Goal: Task Accomplishment & Management: Manage account settings

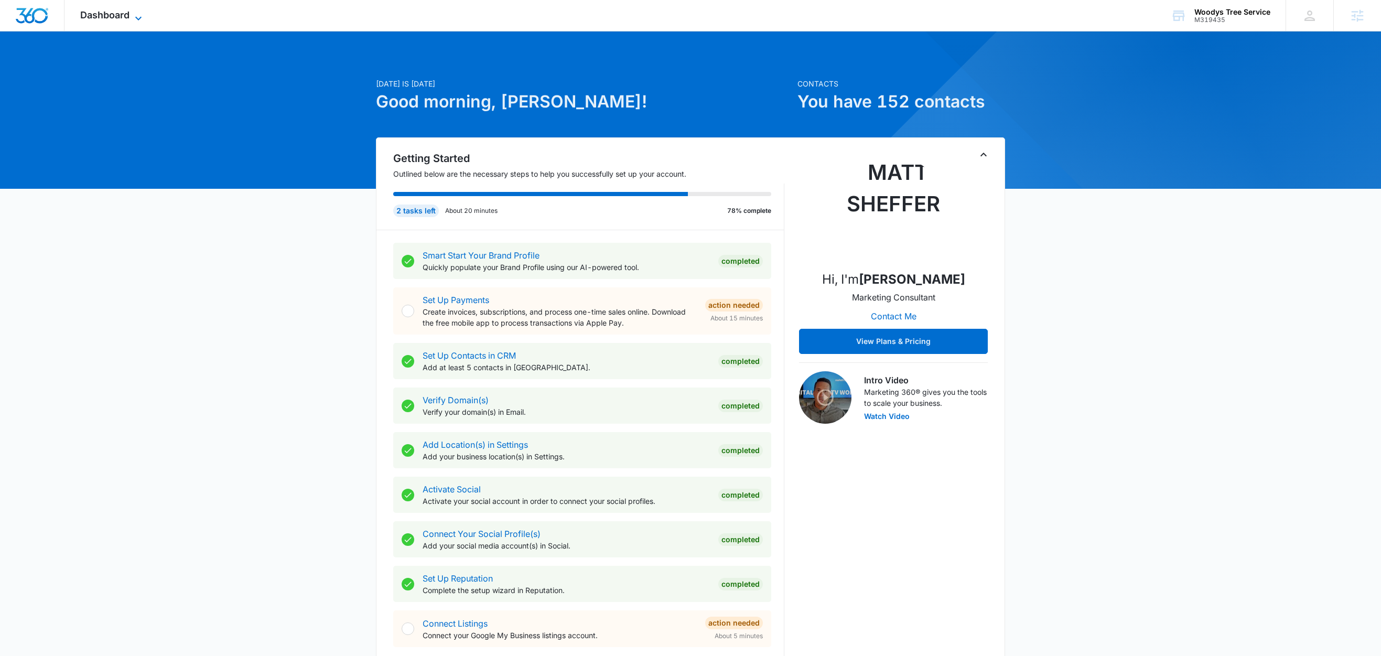
click at [143, 15] on icon at bounding box center [138, 18] width 13 height 13
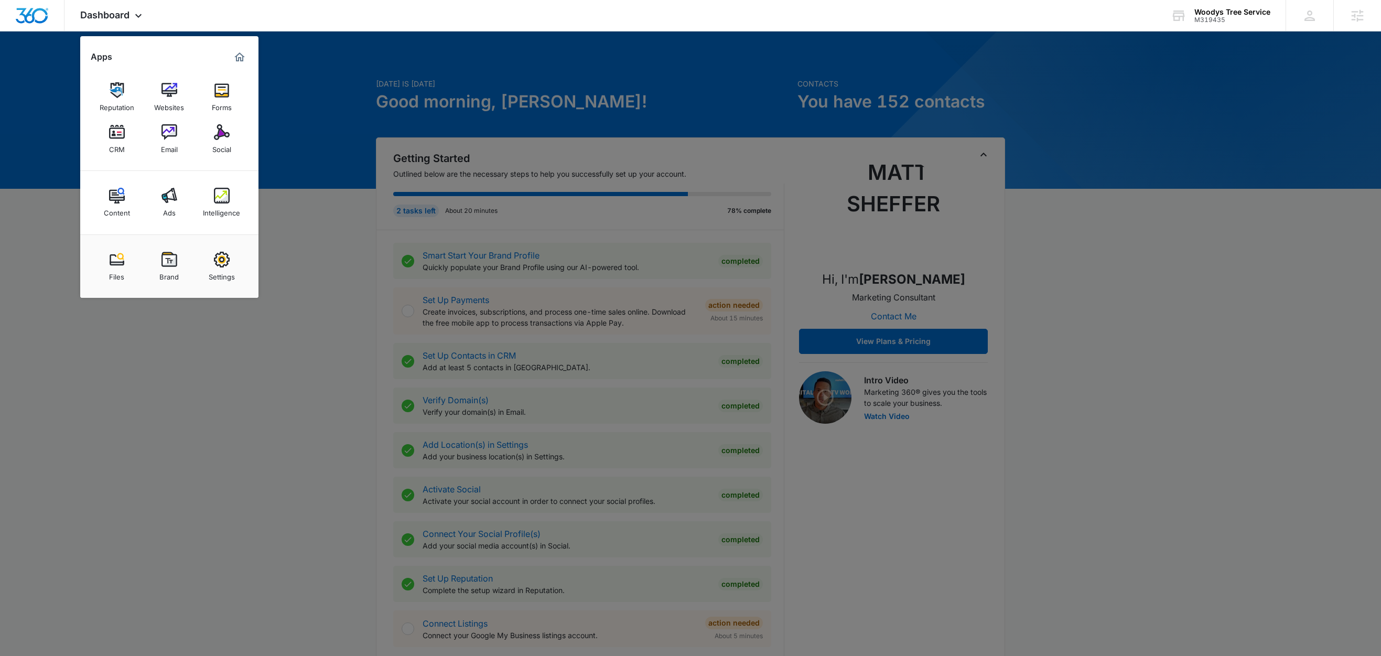
click at [313, 206] on div at bounding box center [690, 328] width 1381 height 656
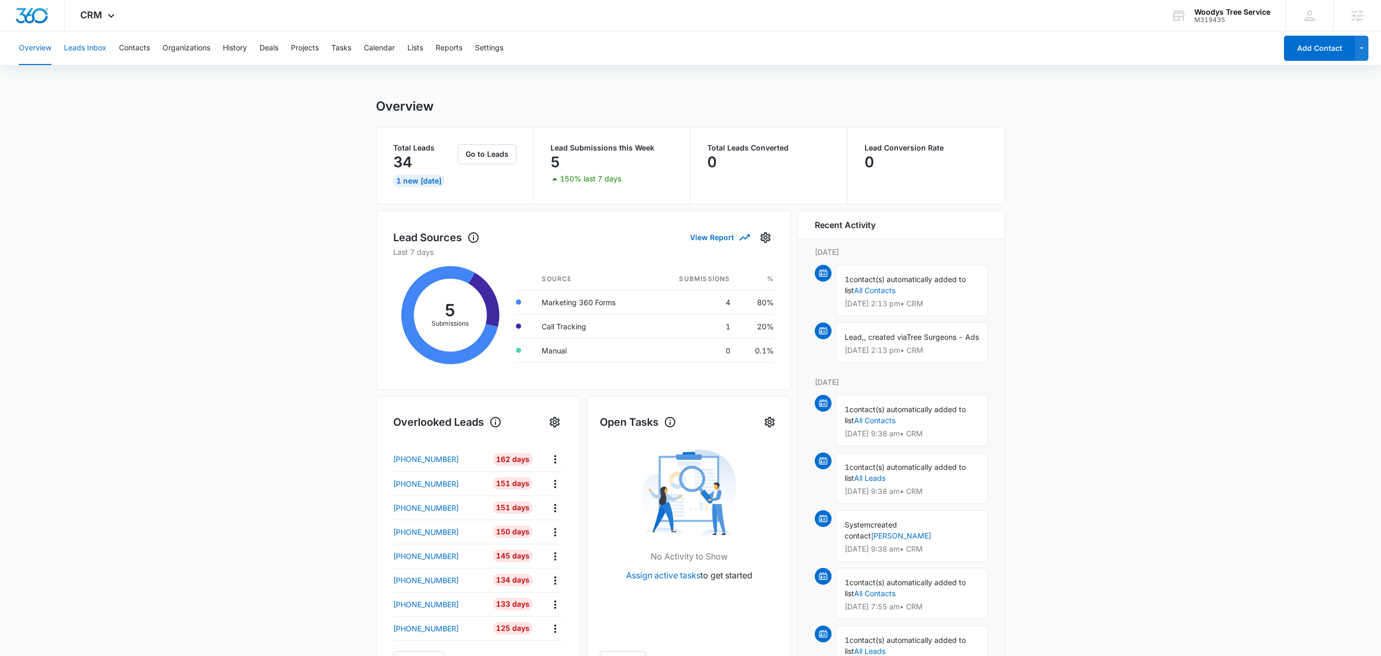
click at [93, 50] on button "Leads Inbox" at bounding box center [85, 48] width 42 height 34
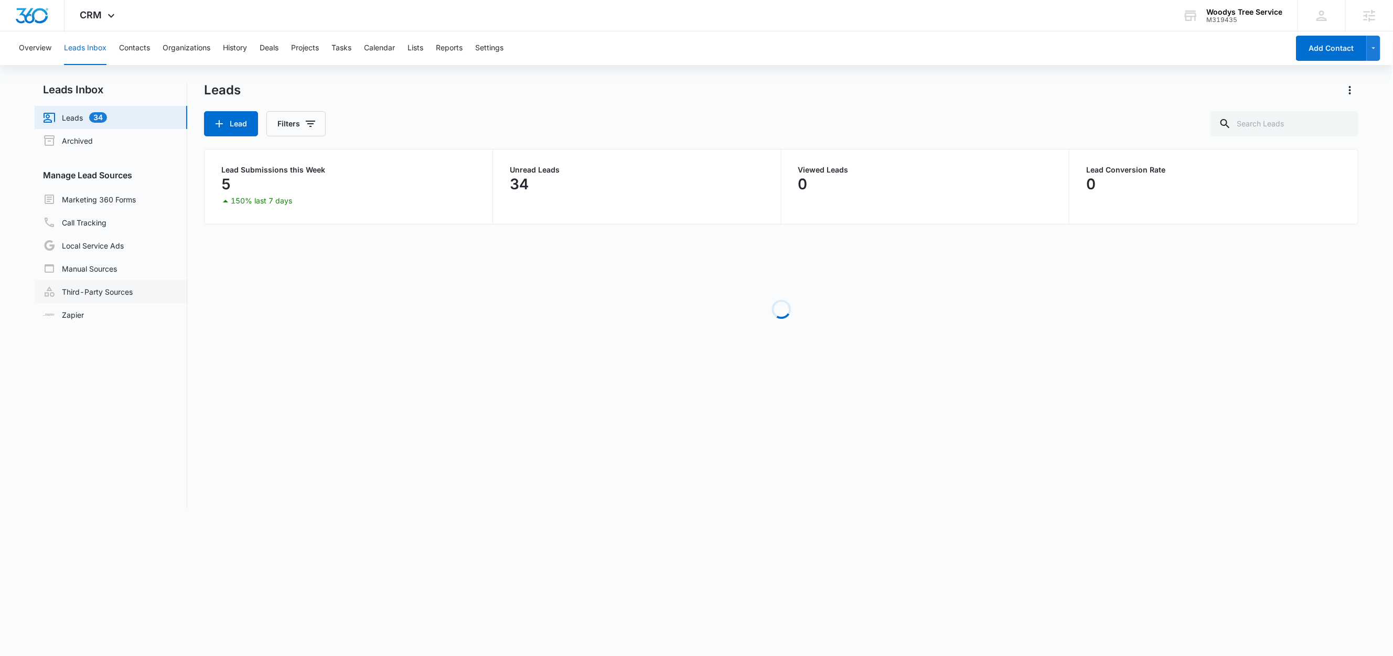
click at [123, 298] on link "Third-Party Sources" at bounding box center [88, 291] width 90 height 13
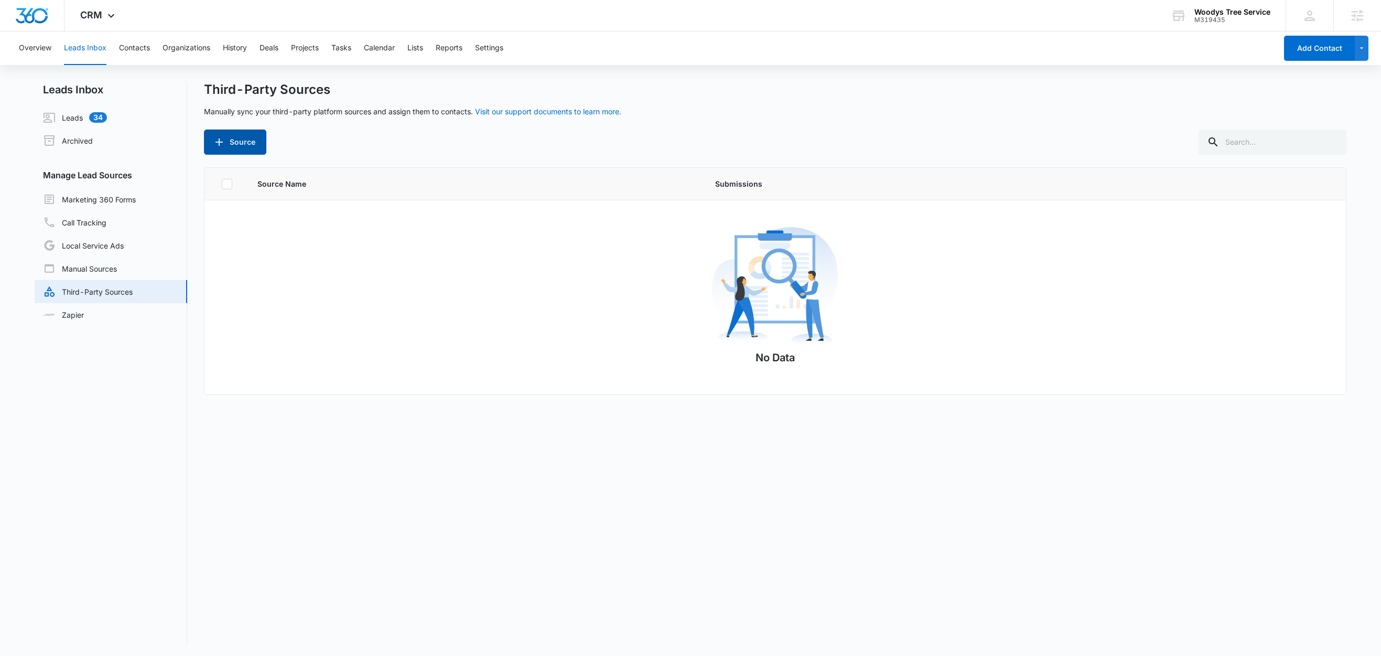
click at [233, 144] on button "Source" at bounding box center [235, 142] width 62 height 25
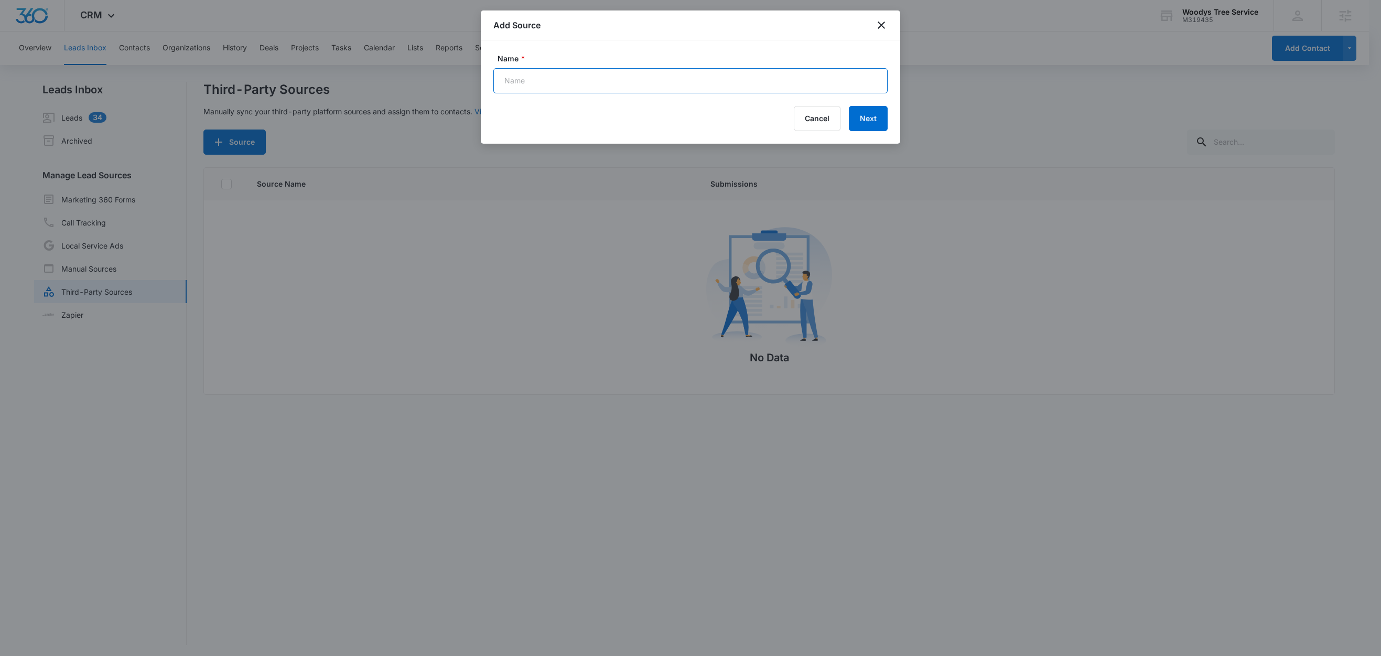
click at [557, 86] on input "Name *" at bounding box center [690, 80] width 394 height 25
paste input "Facebook Lead Gen"
type input "Facebook Lead Gen (Zap)"
click at [862, 121] on button "Next" at bounding box center [868, 118] width 39 height 25
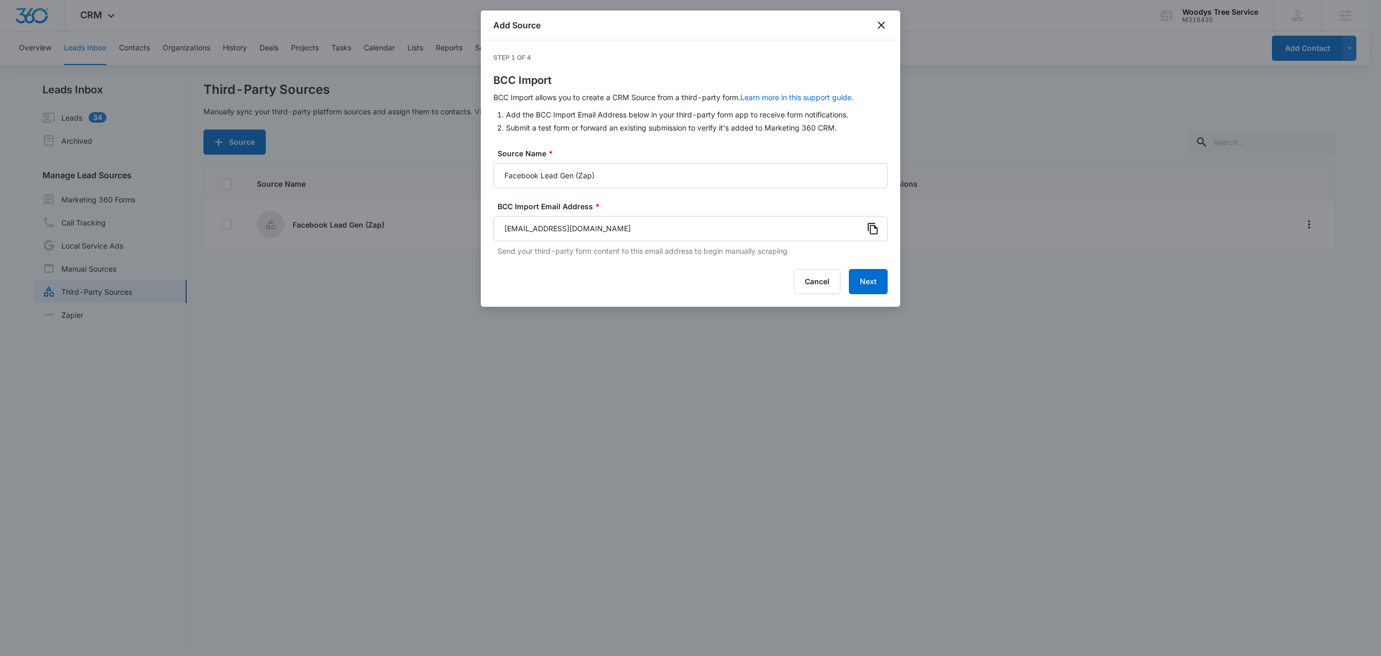
click at [874, 224] on icon at bounding box center [873, 229] width 10 height 12
click at [875, 281] on button "Next" at bounding box center [868, 281] width 39 height 25
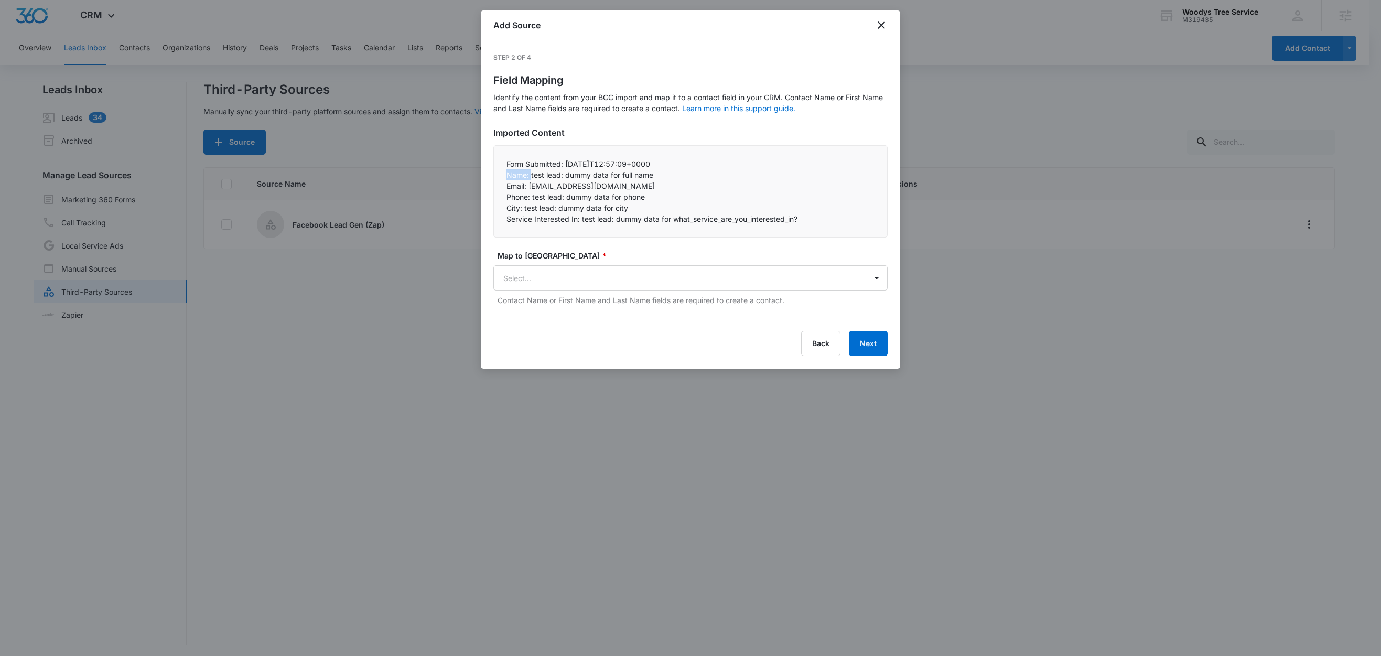
drag, startPoint x: 530, startPoint y: 178, endPoint x: 496, endPoint y: 177, distance: 34.1
click at [496, 177] on div "Form Submitted: 2025-09-05T12:57:09+0000 Name: test lead: dummy data for full …" at bounding box center [690, 191] width 394 height 92
copy p "Name:"
click at [562, 281] on body "CRM Apps Reputation Websites Forms CRM Email Social Content Ads Intelligence Fi…" at bounding box center [690, 329] width 1381 height 658
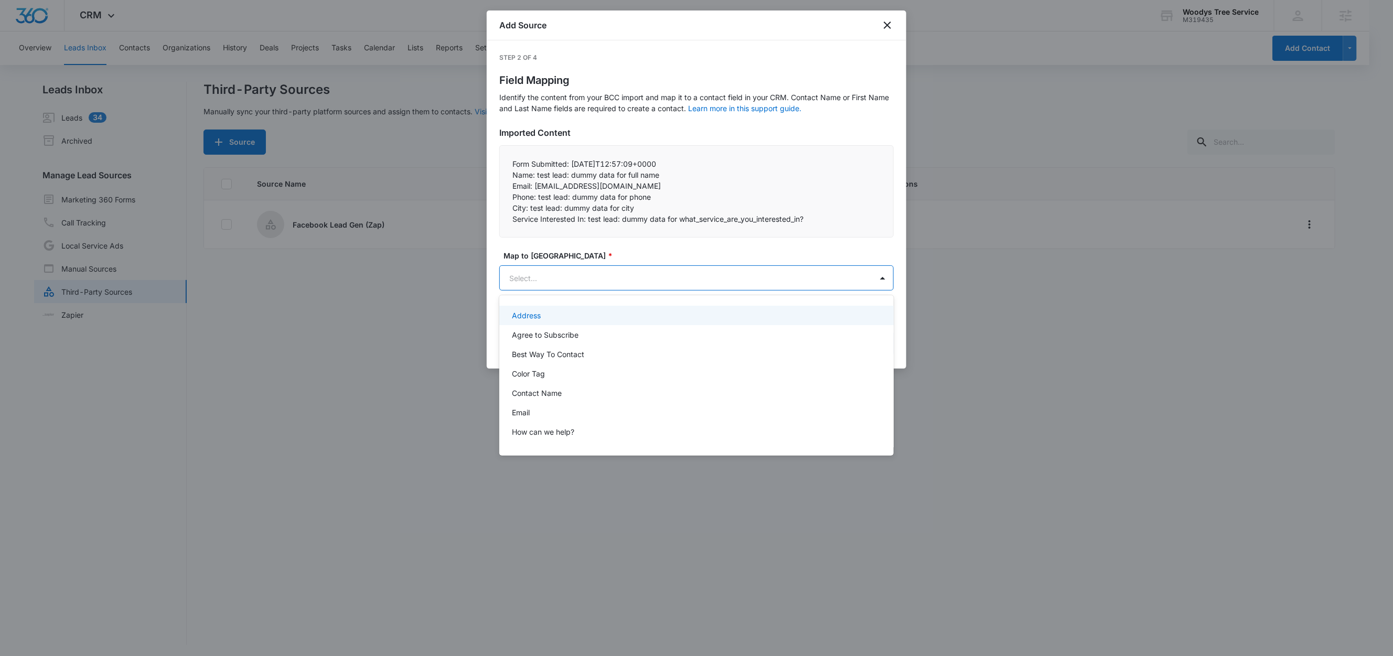
paste input "Name:"
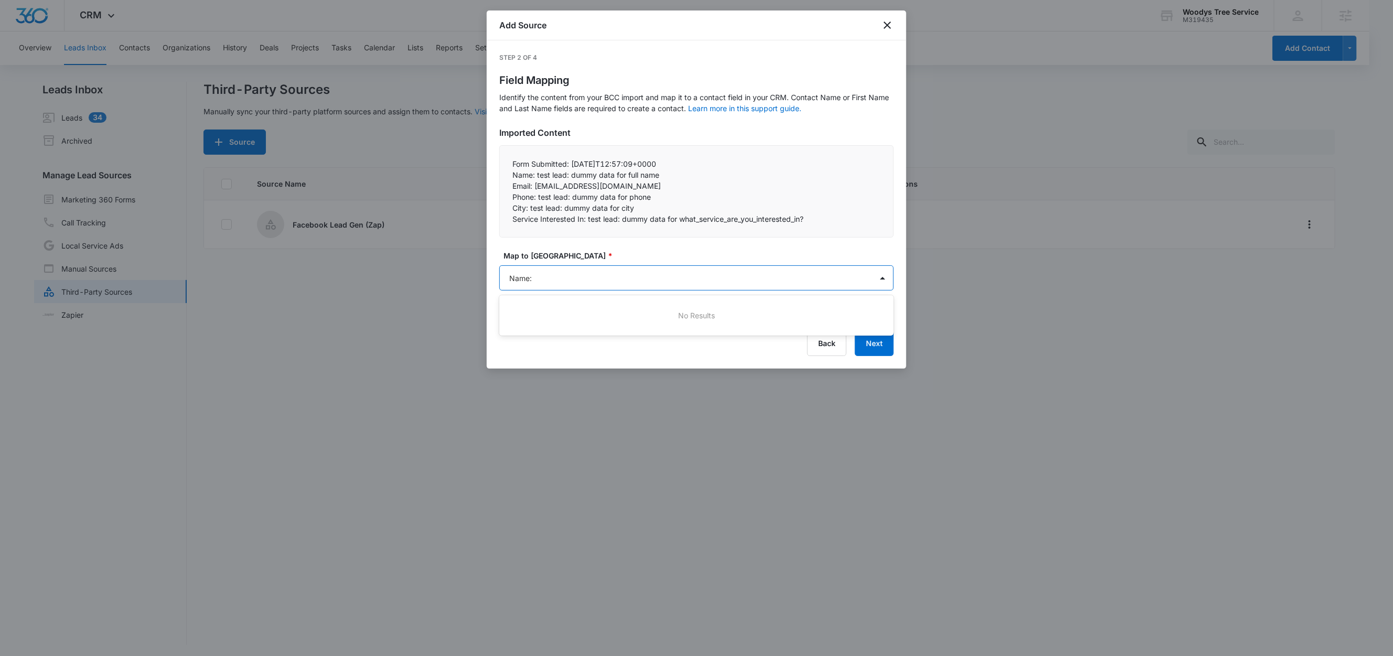
type input "Name"
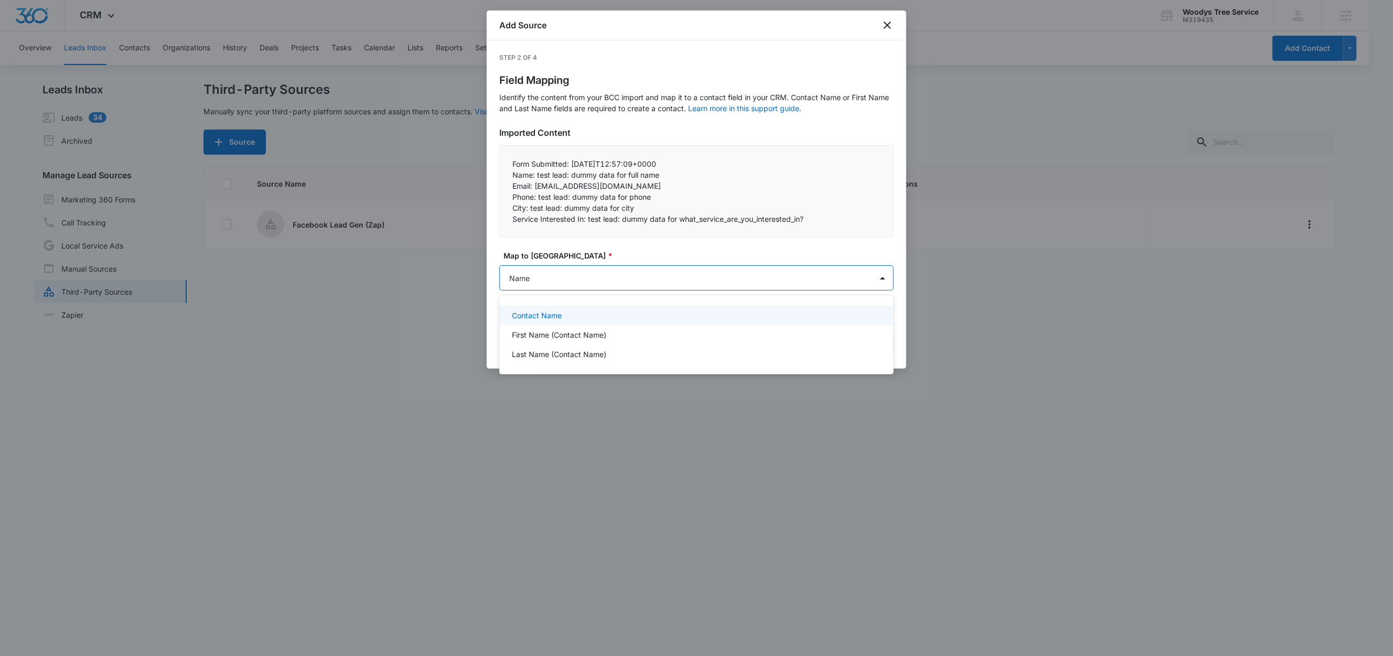
click at [564, 310] on div "Contact Name" at bounding box center [695, 315] width 367 height 11
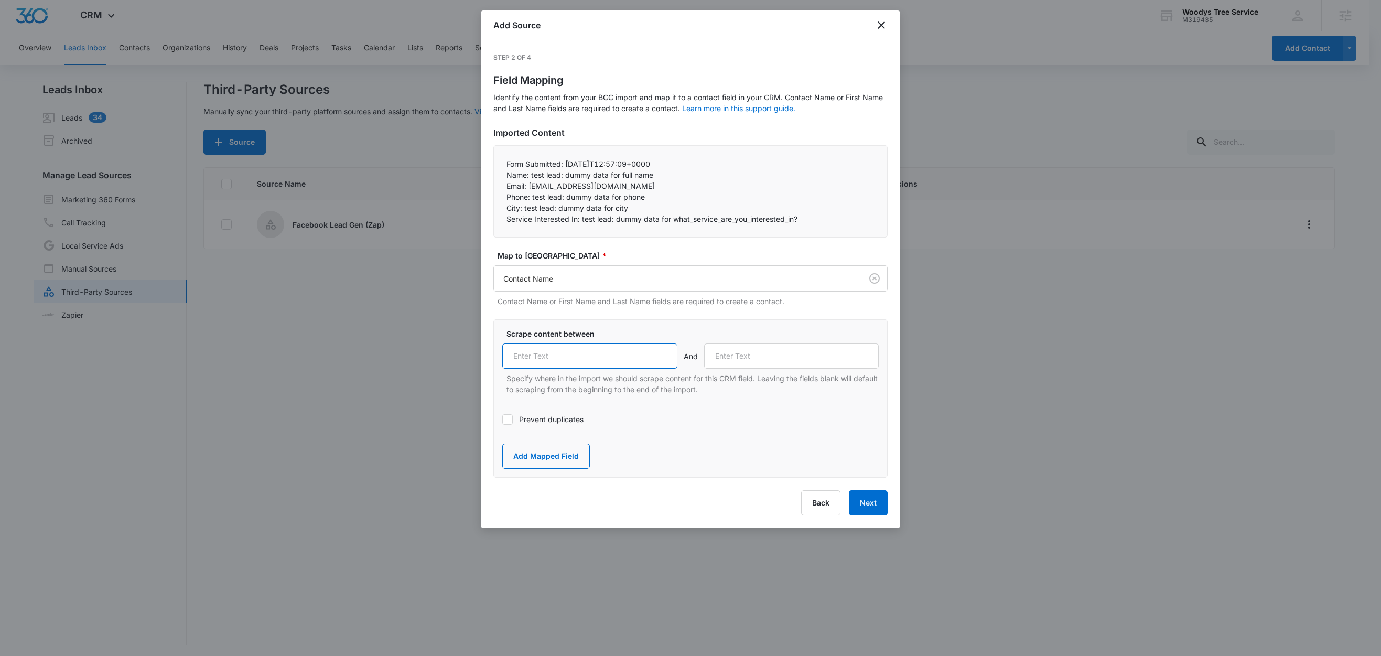
click at [547, 355] on input "text" at bounding box center [589, 355] width 175 height 25
paste input "Name:"
type input "Name:"
drag, startPoint x: 528, startPoint y: 186, endPoint x: 497, endPoint y: 184, distance: 31.0
click at [497, 184] on div "Form Submitted: 2025-09-05T12:57:09+0000 Name: test lead: dummy data for full …" at bounding box center [690, 191] width 394 height 92
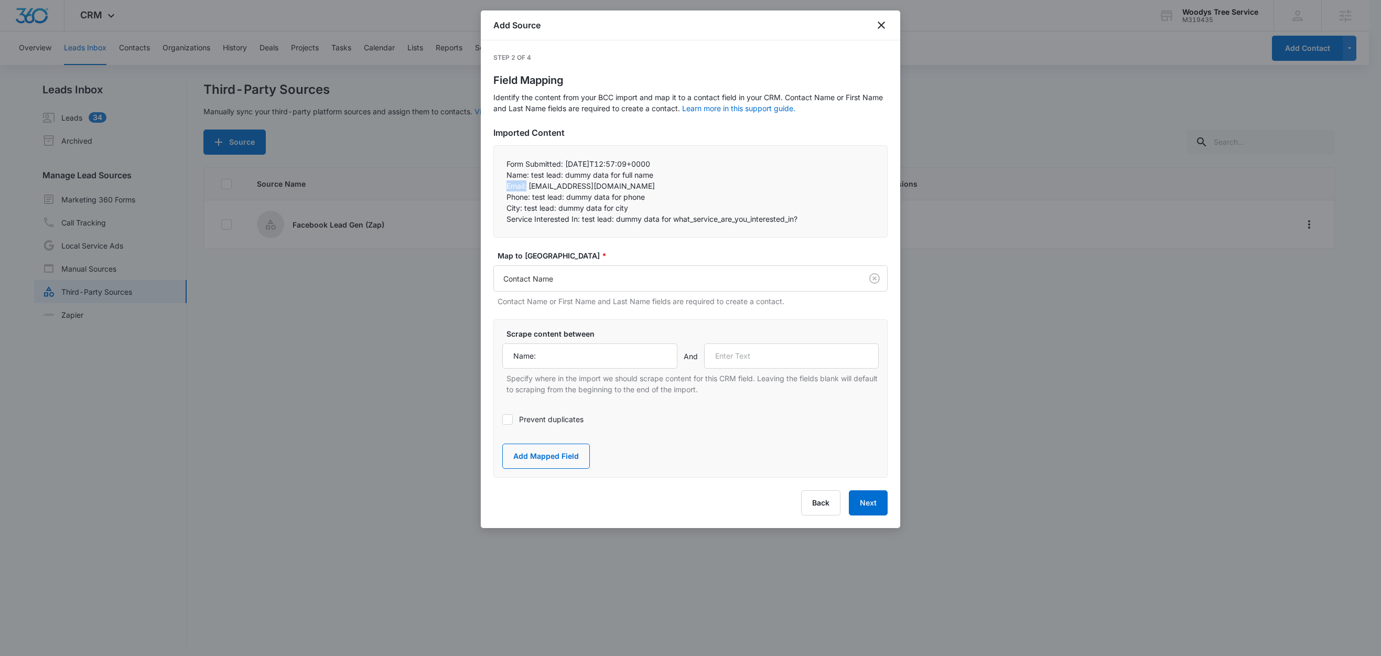
copy p "Email:"
click at [739, 354] on input "text" at bounding box center [791, 355] width 175 height 25
paste input "Email:"
type input "Email:"
click at [539, 455] on button "Add Mapped Field" at bounding box center [546, 456] width 88 height 25
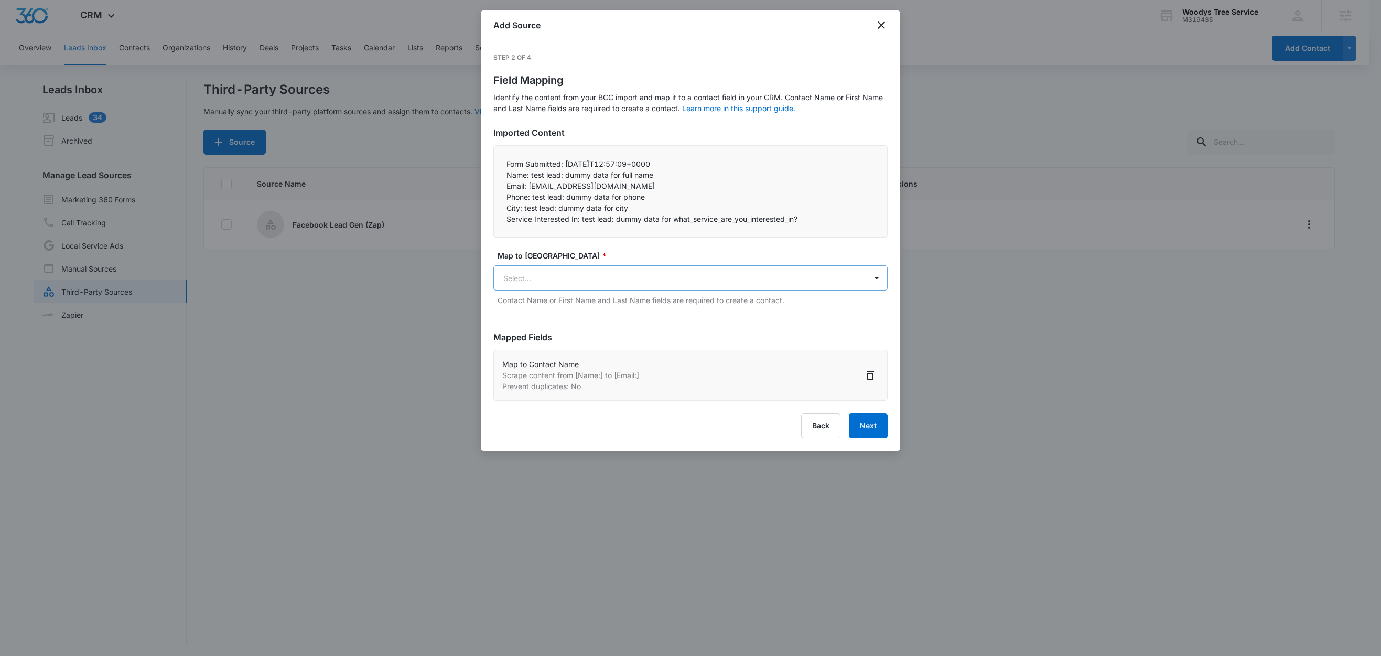
click at [554, 284] on body "CRM Apps Reputation Websites Forms CRM Email Social Content Ads Intelligence Fi…" at bounding box center [690, 329] width 1381 height 658
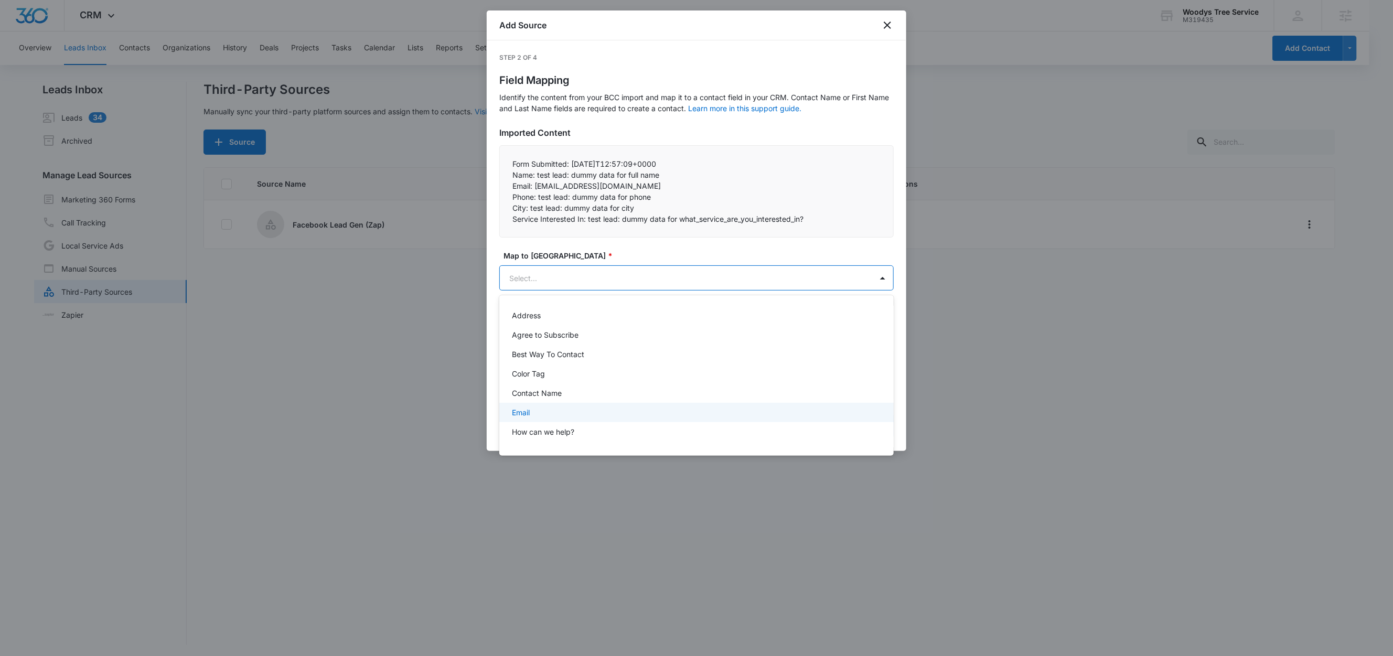
click at [536, 411] on div "Email" at bounding box center [695, 412] width 367 height 11
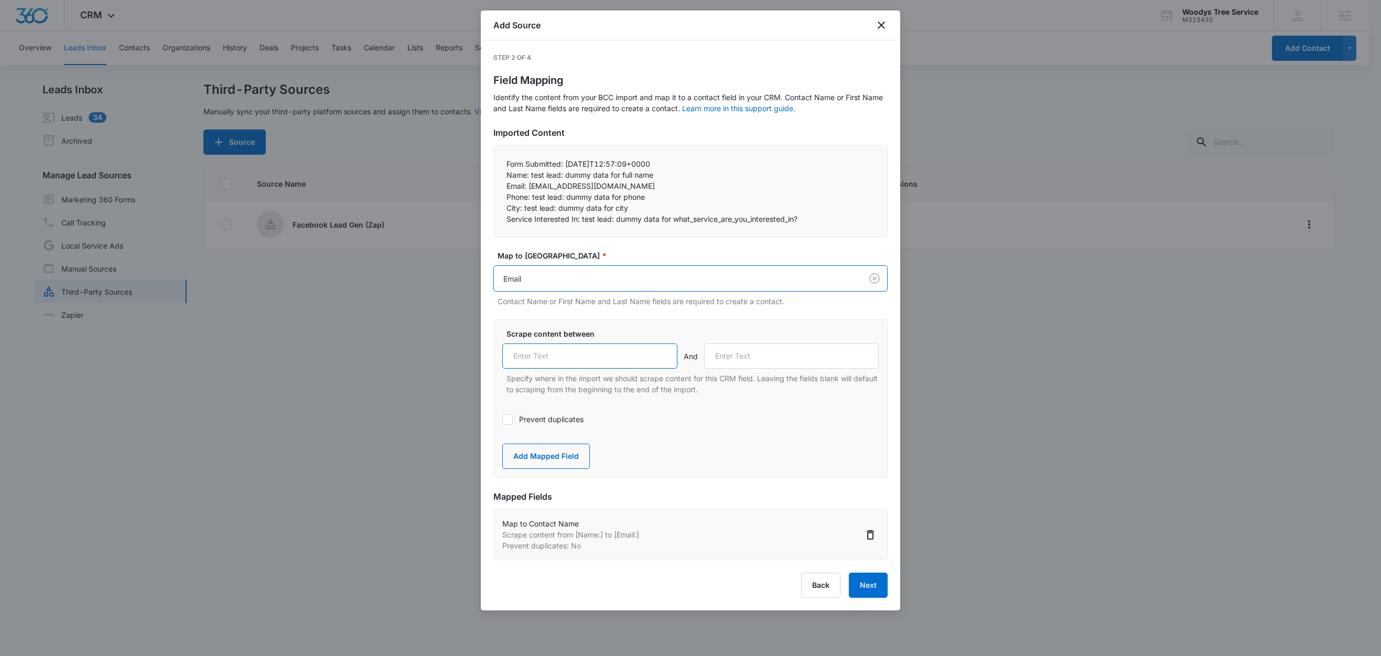
click at [547, 363] on input "text" at bounding box center [589, 355] width 175 height 25
paste input "Email:"
type input "Email:"
click at [533, 417] on label "Prevent duplicates" at bounding box center [690, 419] width 377 height 11
click at [502, 420] on input "Prevent duplicates" at bounding box center [502, 420] width 0 height 0
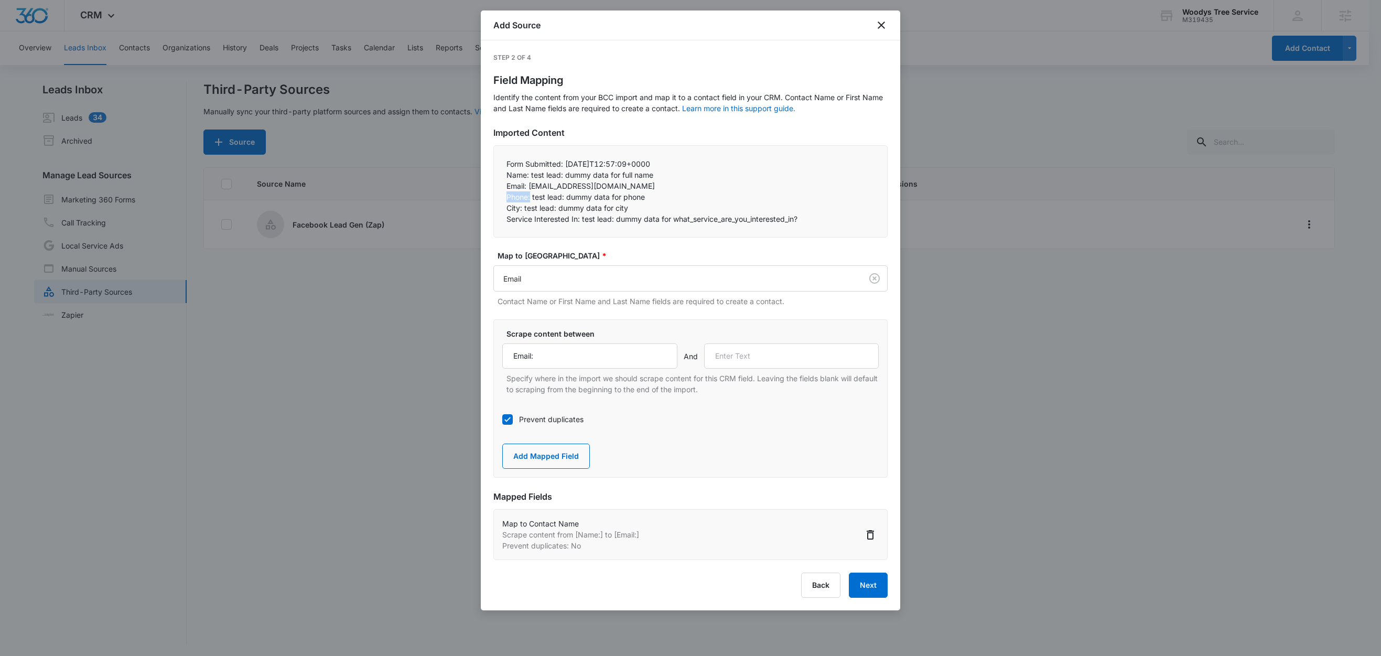
drag, startPoint x: 531, startPoint y: 198, endPoint x: 502, endPoint y: 200, distance: 28.9
click at [502, 200] on div "Form Submitted: 2025-09-05T12:57:09+0000 Name: test lead: dummy data for full …" at bounding box center [690, 191] width 394 height 92
copy p "Phone:"
click at [764, 357] on input "text" at bounding box center [791, 355] width 175 height 25
paste input "Phone:"
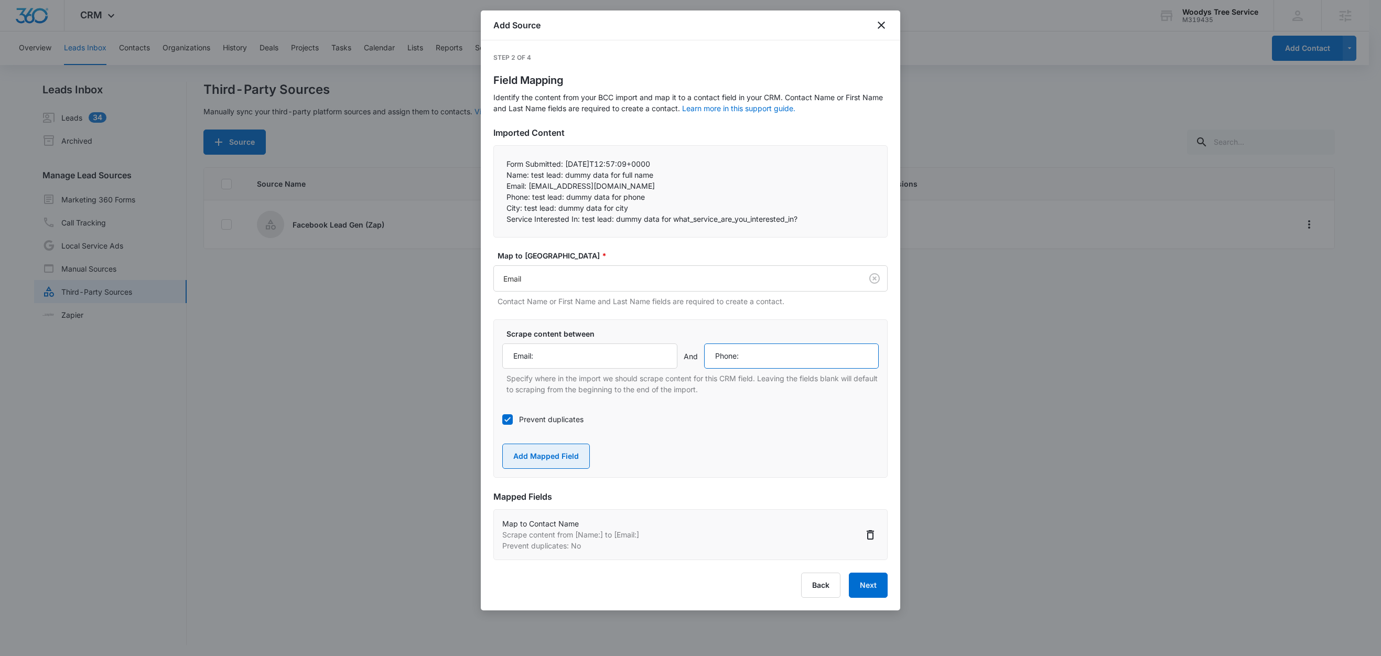
type input "Phone:"
click at [563, 454] on button "Add Mapped Field" at bounding box center [546, 456] width 88 height 25
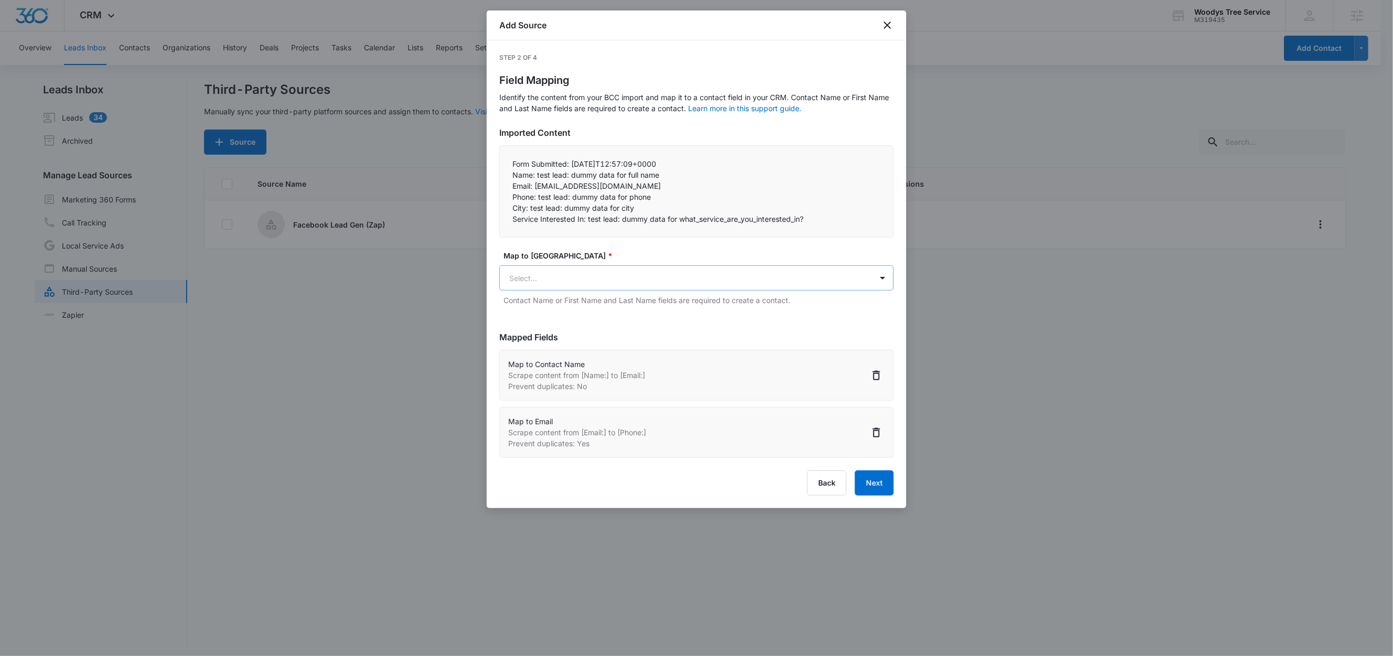
click at [585, 282] on body "CRM Apps Reputation Websites Forms CRM Email Social Content Ads Intelligence Fi…" at bounding box center [696, 329] width 1393 height 658
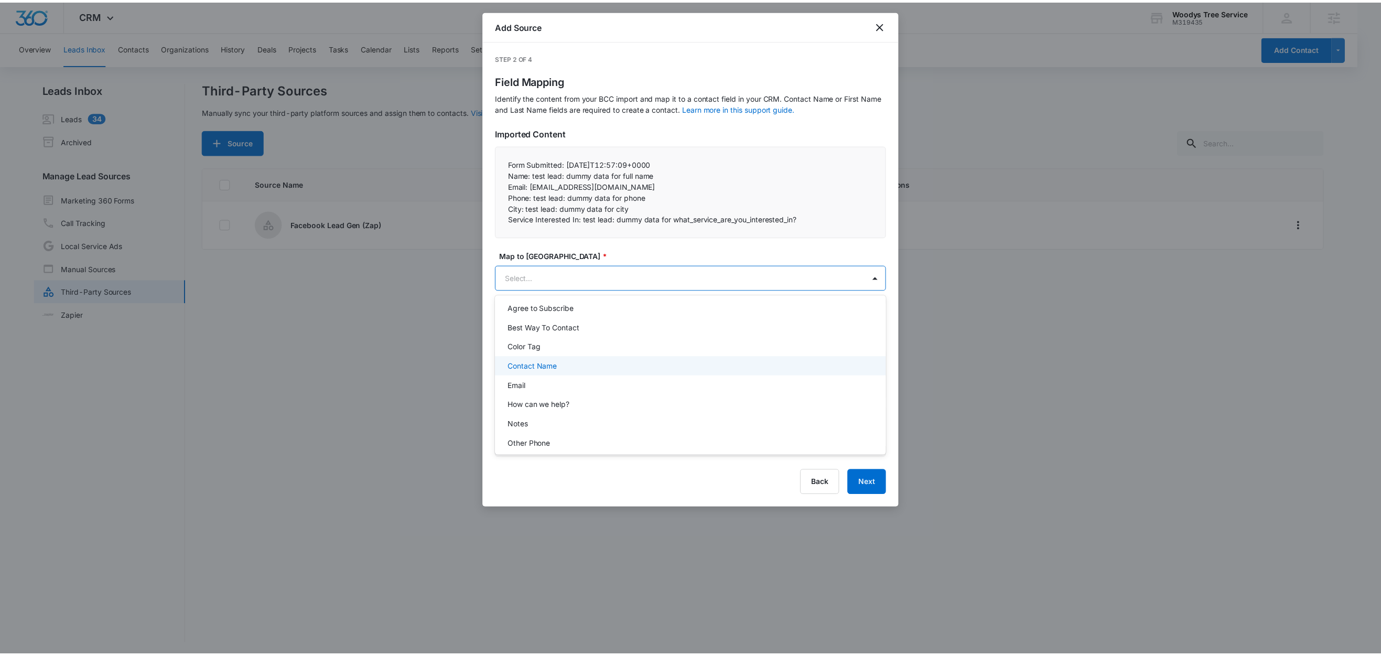
scroll to position [55, 0]
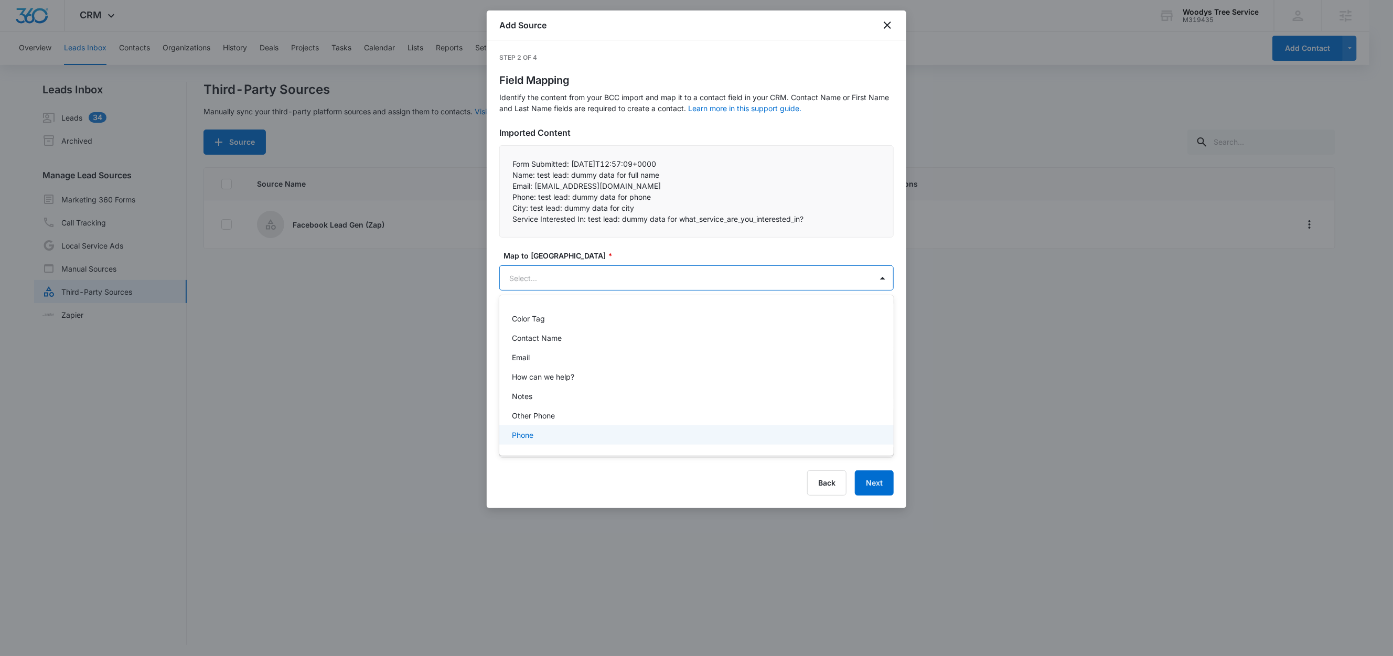
click at [532, 429] on p "Phone" at bounding box center [523, 434] width 22 height 11
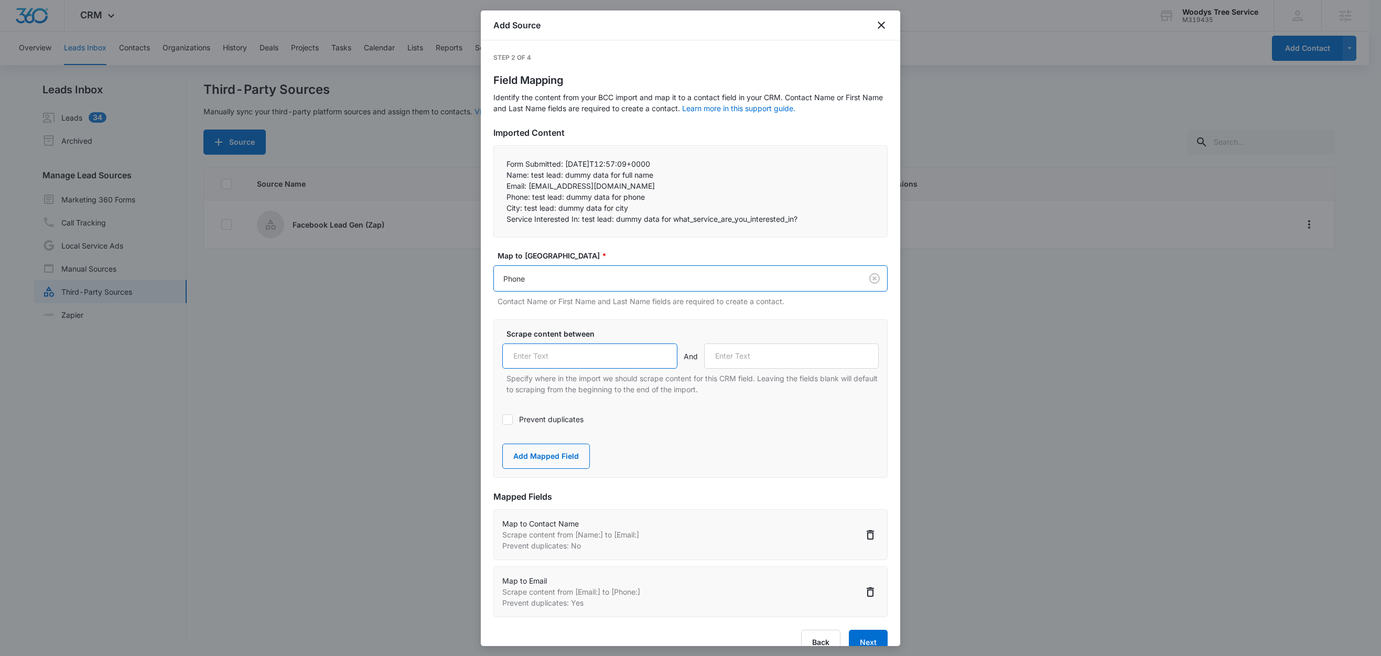
click at [556, 363] on input "text" at bounding box center [589, 355] width 175 height 25
paste input "Phone:"
type input "Phone:"
drag, startPoint x: 523, startPoint y: 209, endPoint x: 501, endPoint y: 209, distance: 21.5
click at [501, 209] on div "Form Submitted: 2025-09-05T12:57:09+0000 Name: test lead: dummy data for full …" at bounding box center [690, 191] width 394 height 92
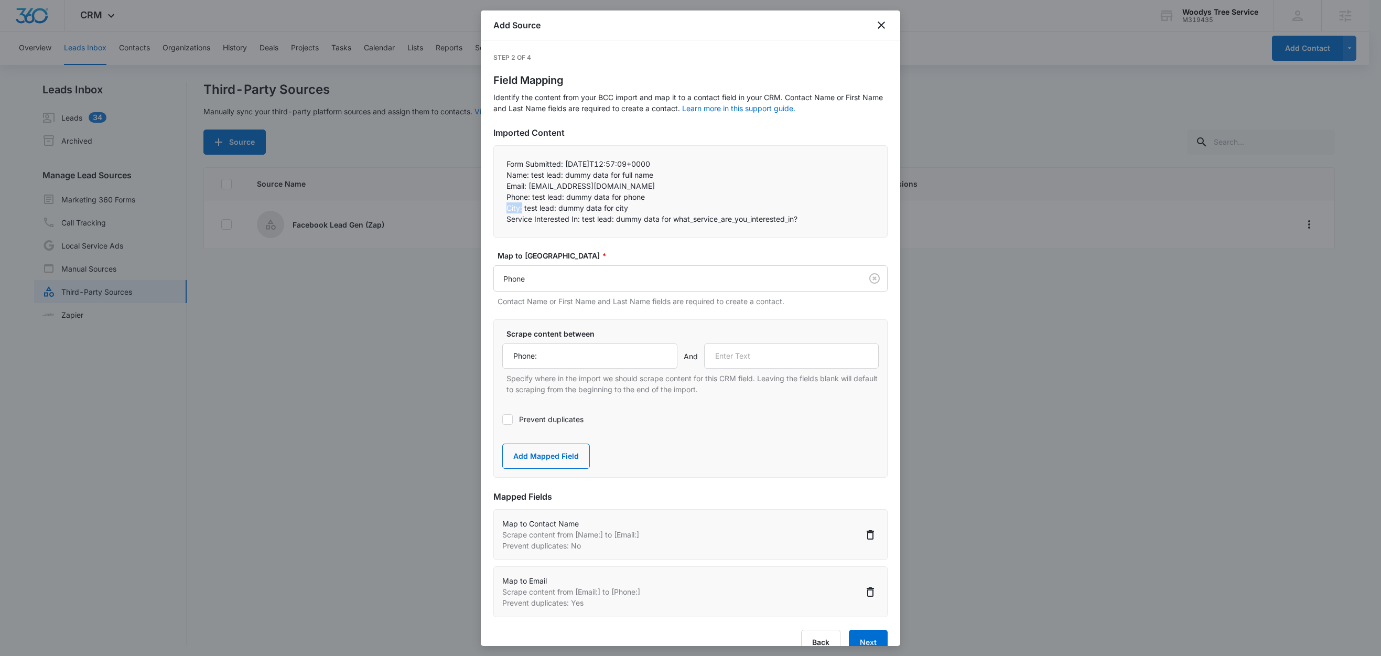
copy p "City:"
click at [758, 357] on input "text" at bounding box center [791, 355] width 175 height 25
paste input "City:"
type input "City:"
click at [566, 456] on button "Add Mapped Field" at bounding box center [546, 456] width 88 height 25
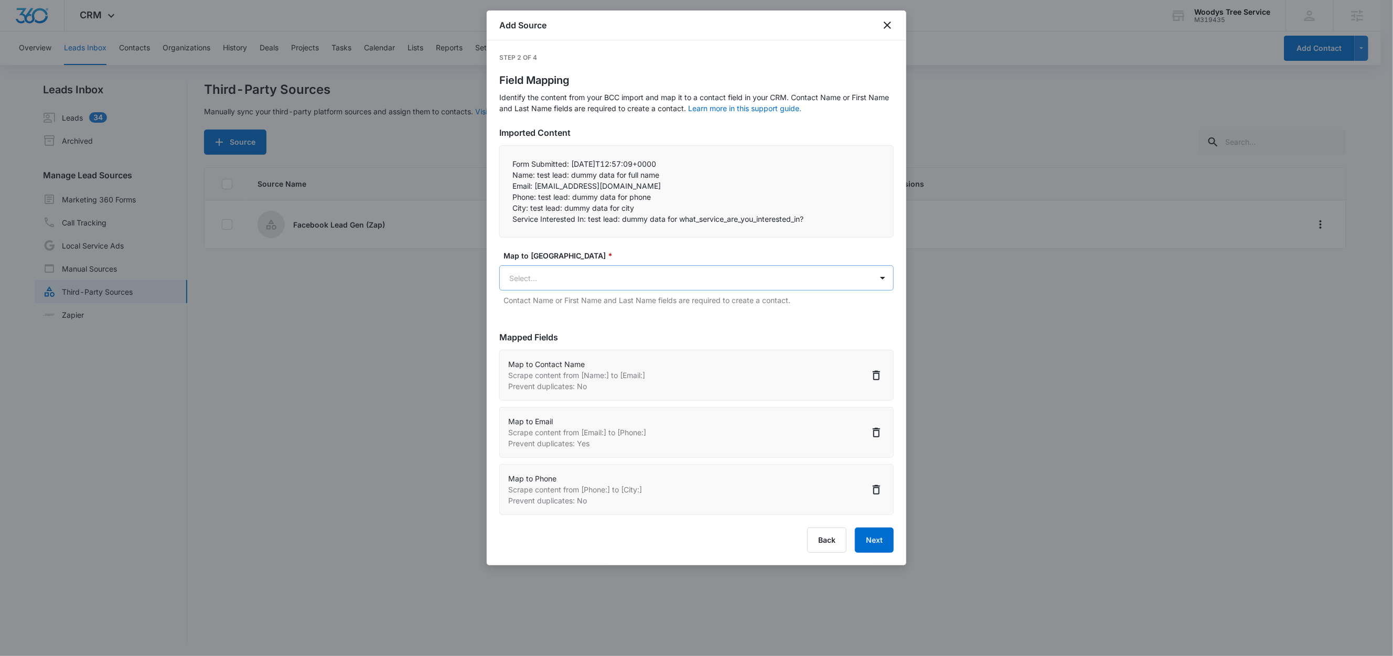
click at [570, 279] on body "CRM Apps Reputation Websites Forms CRM Email Social Content Ads Intelligence Fi…" at bounding box center [696, 329] width 1393 height 658
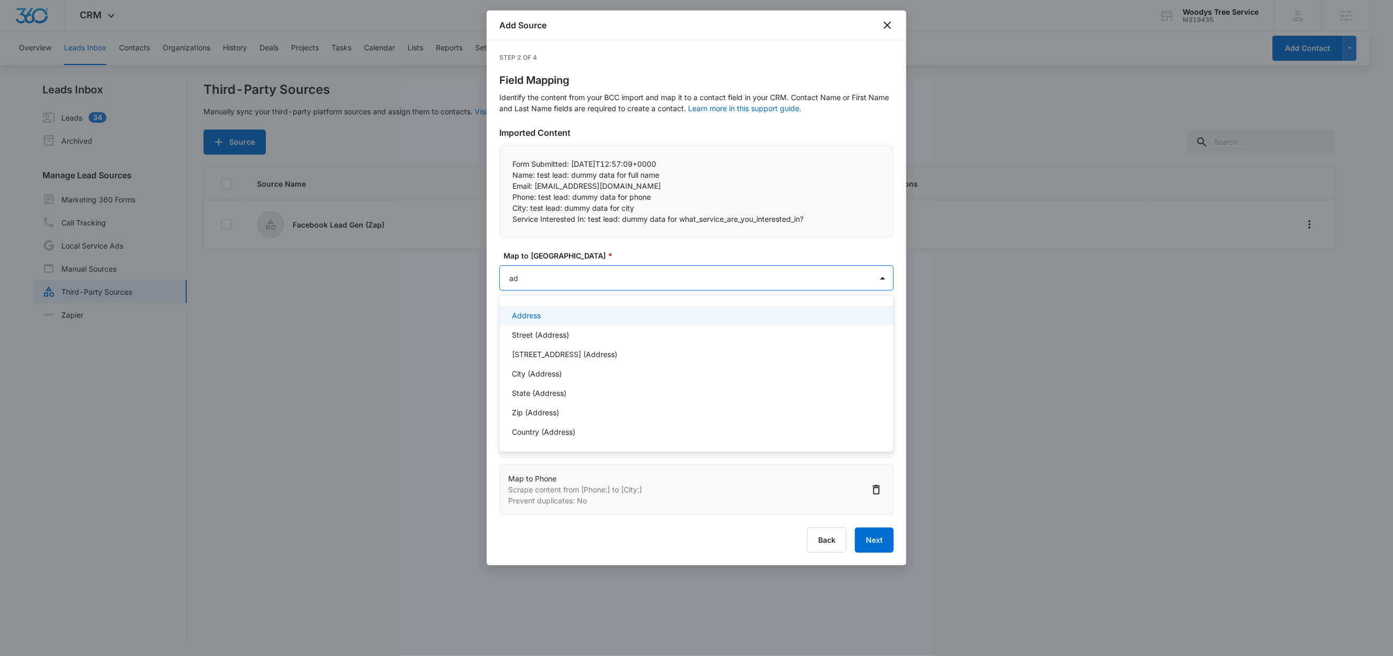
type input "add"
click at [543, 376] on p "City (Address)" at bounding box center [537, 373] width 50 height 11
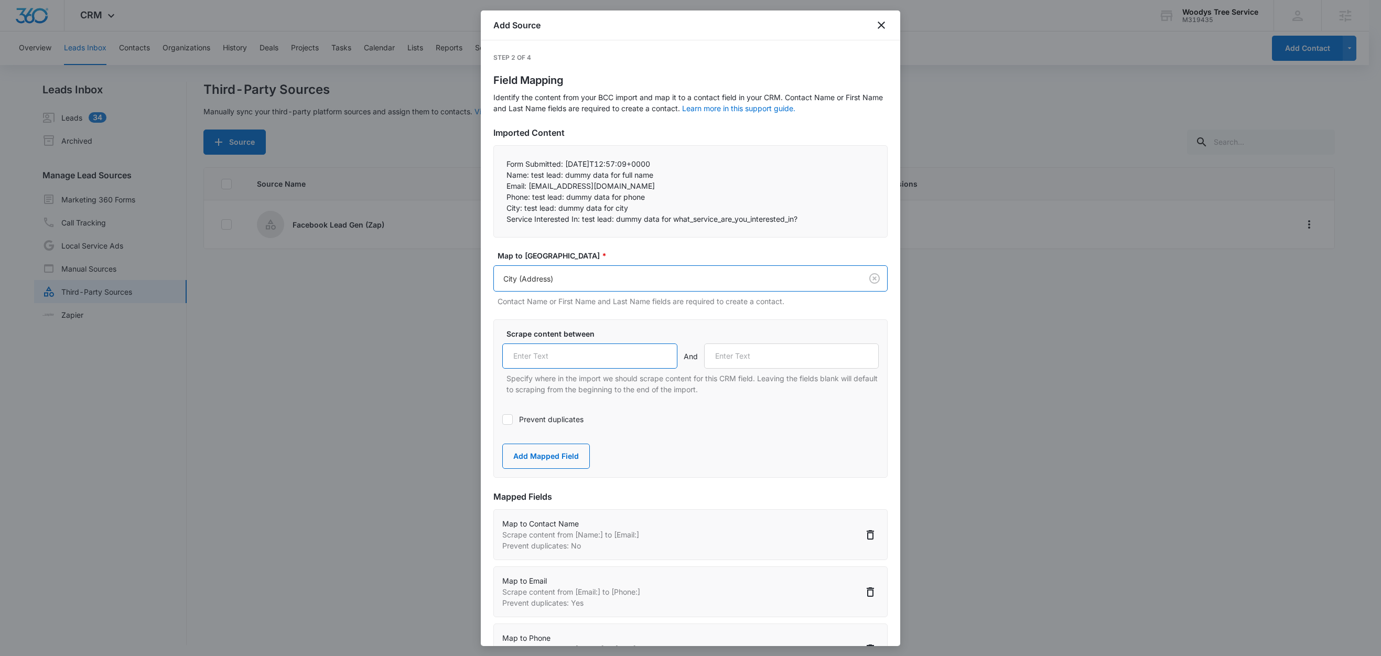
click at [572, 362] on input "text" at bounding box center [589, 355] width 175 height 25
paste input "City:"
type input "City:"
drag, startPoint x: 578, startPoint y: 220, endPoint x: 499, endPoint y: 221, distance: 79.2
click at [499, 221] on div "Form Submitted: 2025-09-05T12:57:09+0000 Name: test lead: dummy data for full …" at bounding box center [690, 191] width 394 height 92
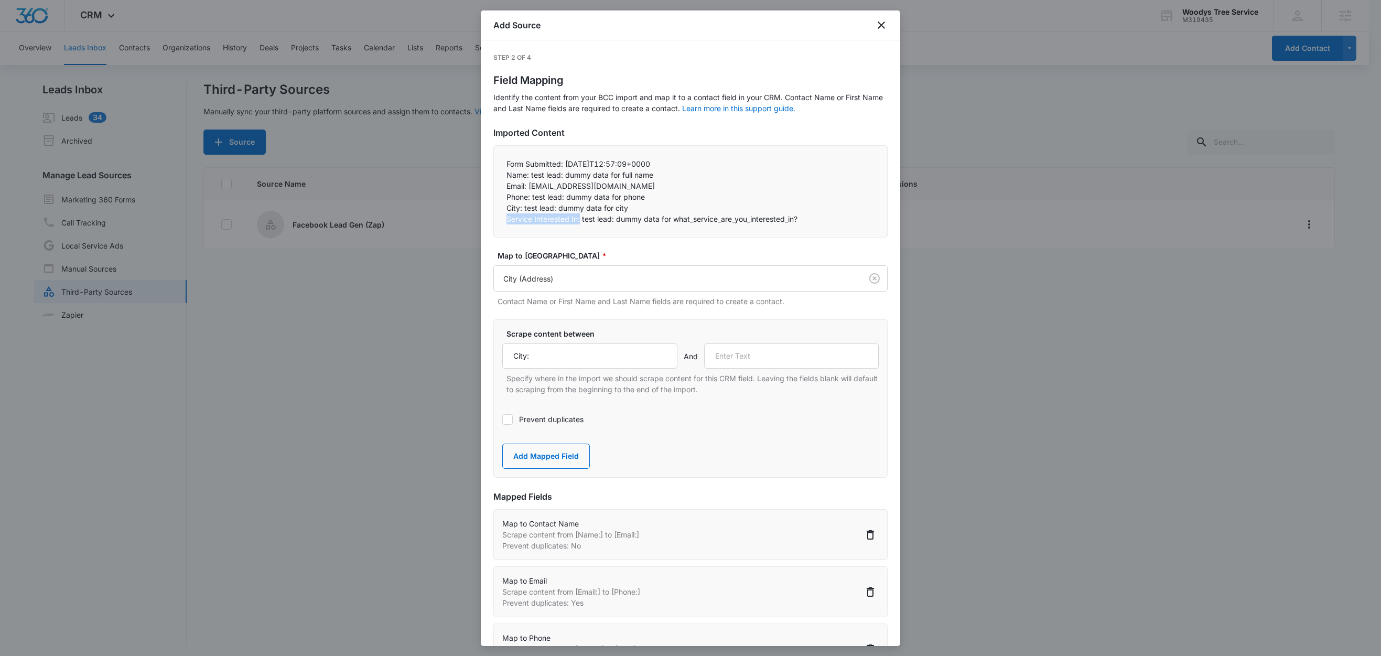
copy p "Service Interested In:"
click at [757, 360] on input "text" at bounding box center [791, 355] width 175 height 25
paste input "Service Interested In:"
type input "Service Interested In:"
click at [543, 456] on button "Add Mapped Field" at bounding box center [546, 456] width 88 height 25
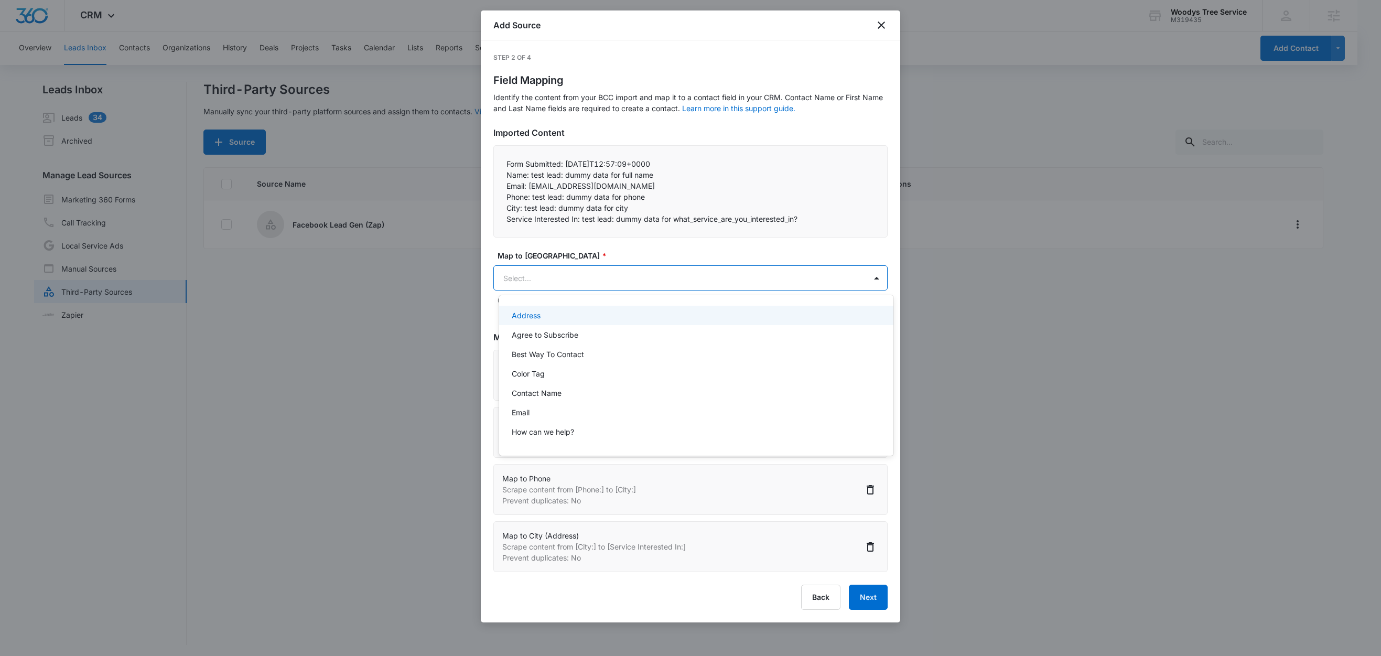
click at [549, 280] on body "CRM Apps Reputation Websites Forms CRM Email Social Content Ads Intelligence Fi…" at bounding box center [690, 328] width 1381 height 656
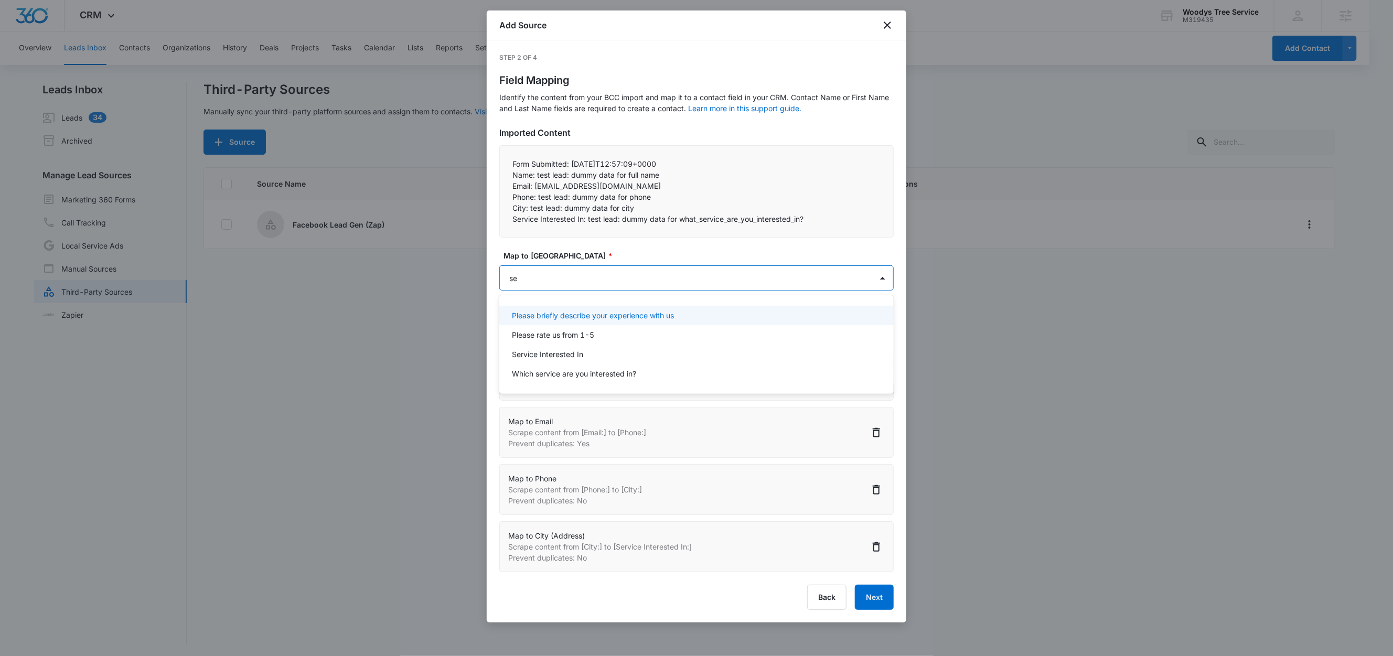
type input "ser"
click at [575, 314] on p "Service Interested In" at bounding box center [547, 315] width 71 height 11
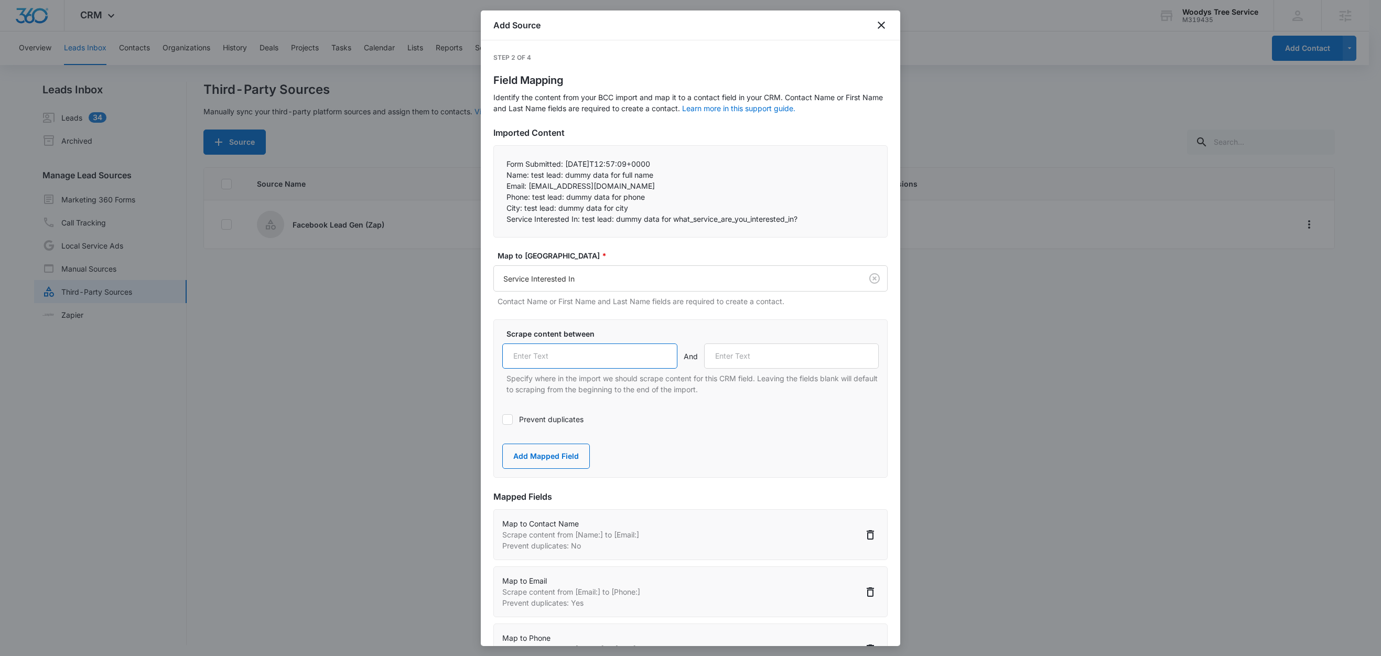
click at [597, 362] on input "text" at bounding box center [589, 355] width 175 height 25
paste input "Service Interested In:"
type input "Service Interested In:"
click at [557, 460] on button "Add Mapped Field" at bounding box center [546, 456] width 88 height 25
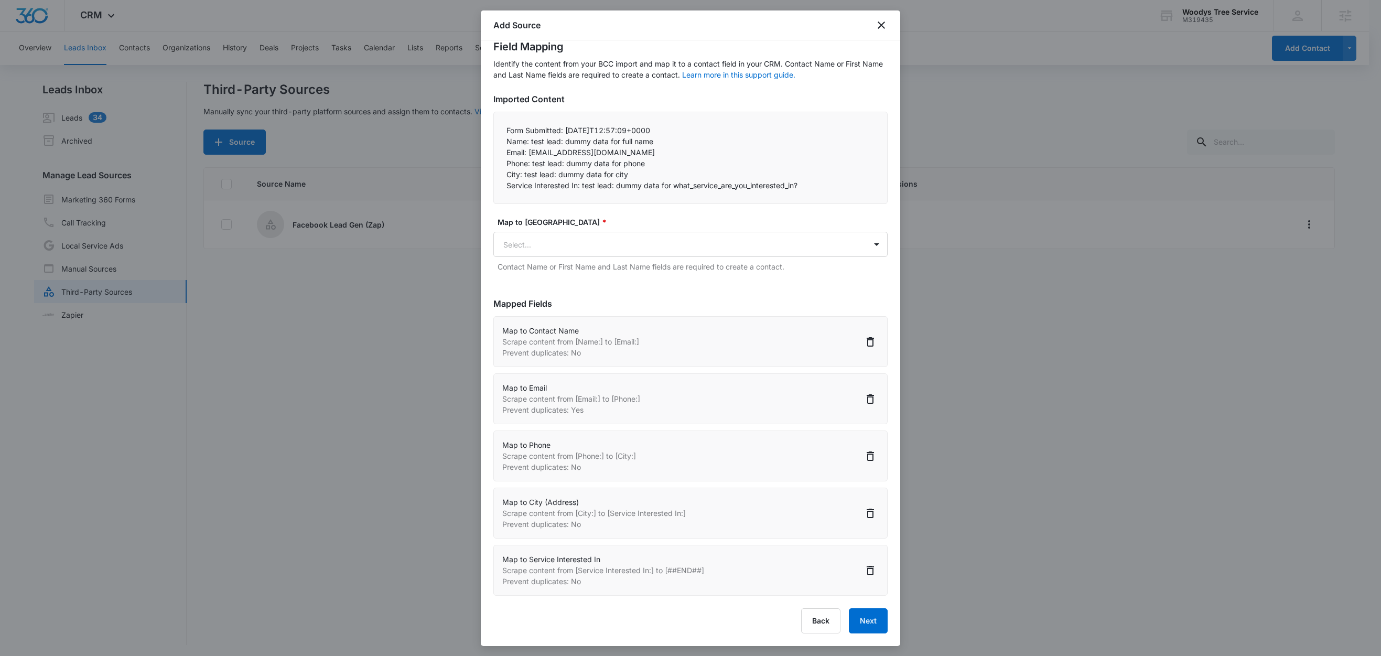
scroll to position [2, 0]
click at [857, 619] on button "Next" at bounding box center [868, 620] width 39 height 25
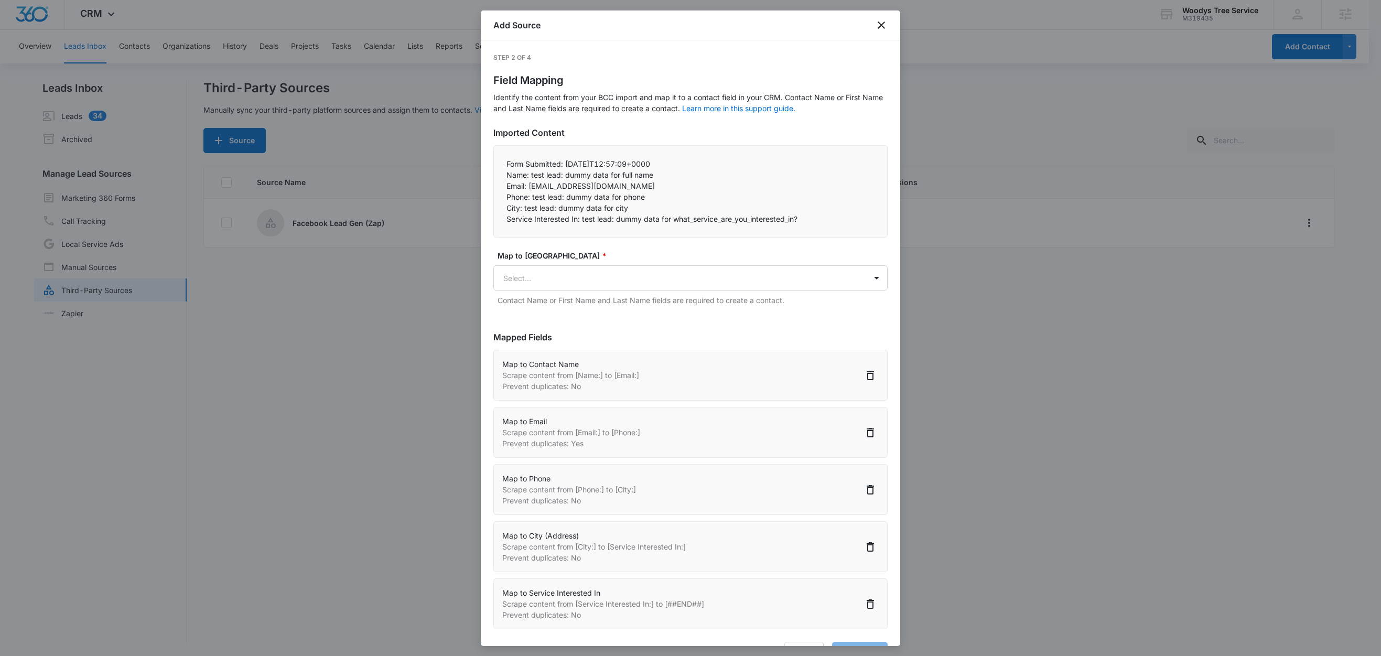
select select "77"
select select "185"
select select "184"
select select "188"
select select "364"
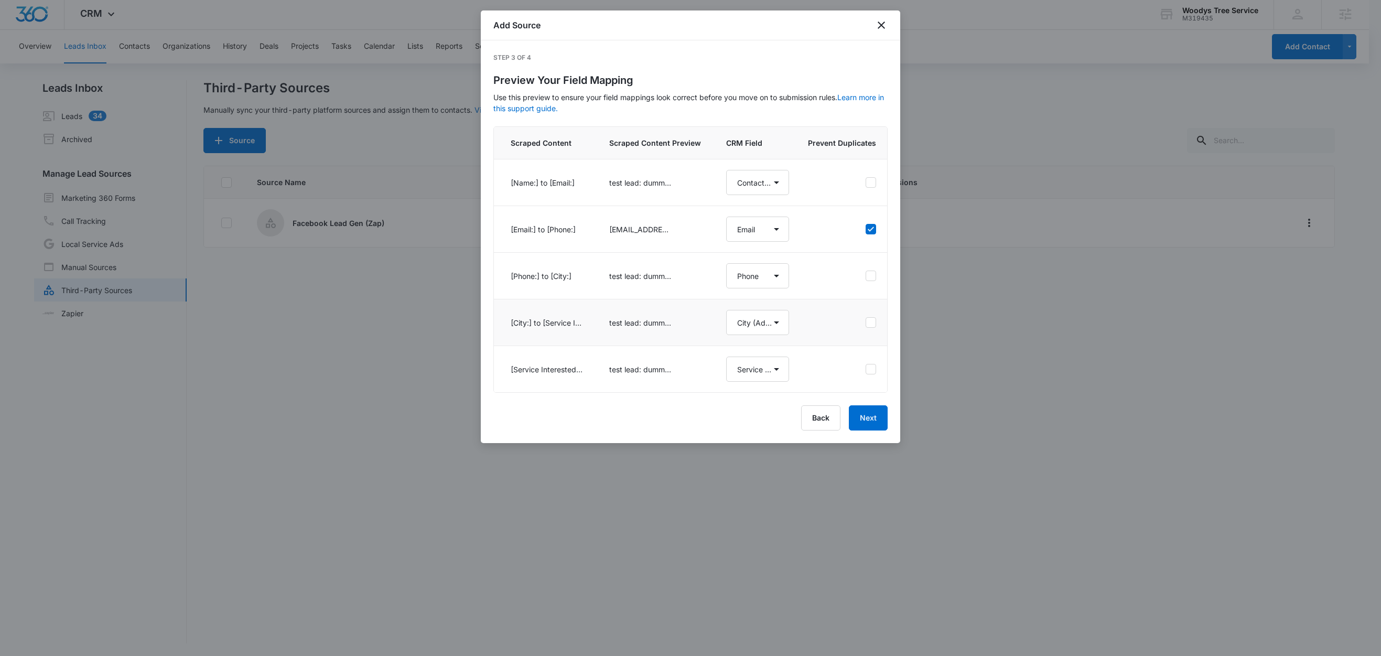
select select "77"
select select "185"
select select "184"
select select "188"
select select "364"
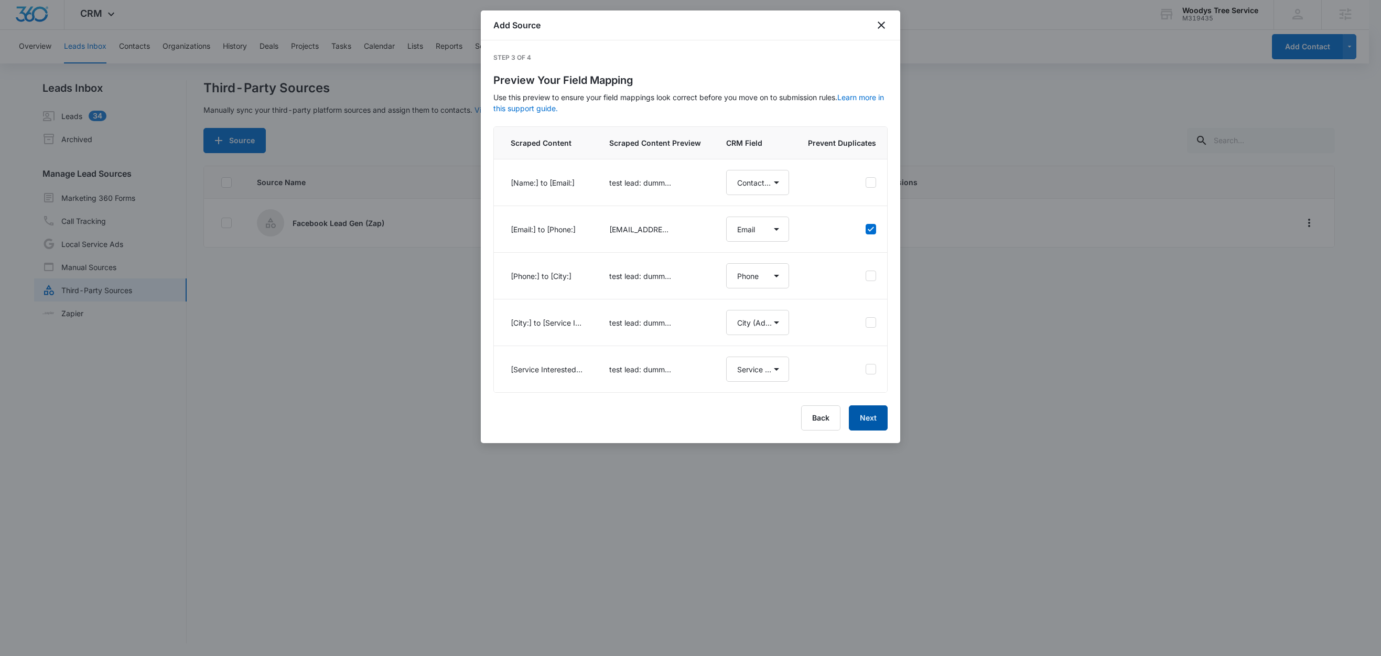
click at [871, 431] on button "Next" at bounding box center [868, 417] width 39 height 25
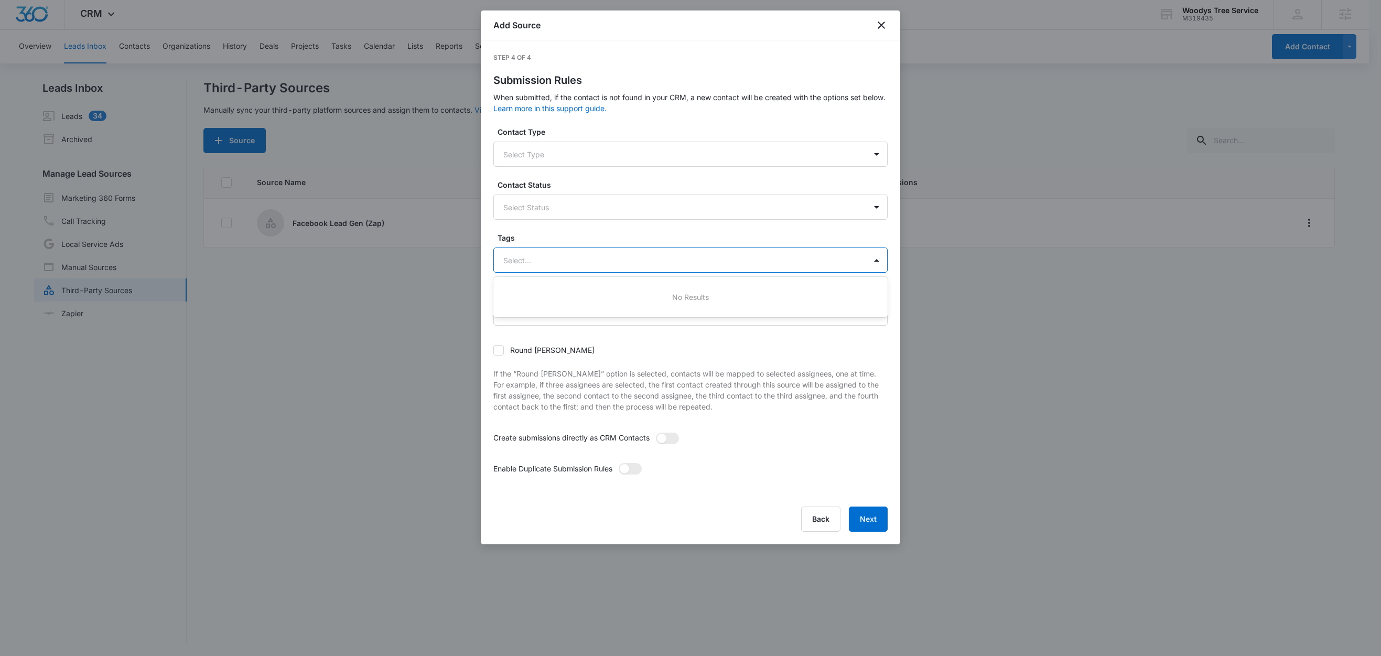
click at [549, 262] on div at bounding box center [677, 260] width 349 height 13
type input "f"
click at [566, 295] on p "Facebook Lead Gen" at bounding box center [540, 297] width 69 height 11
click at [571, 235] on label "Tags" at bounding box center [695, 237] width 394 height 11
click at [675, 442] on span at bounding box center [667, 440] width 23 height 12
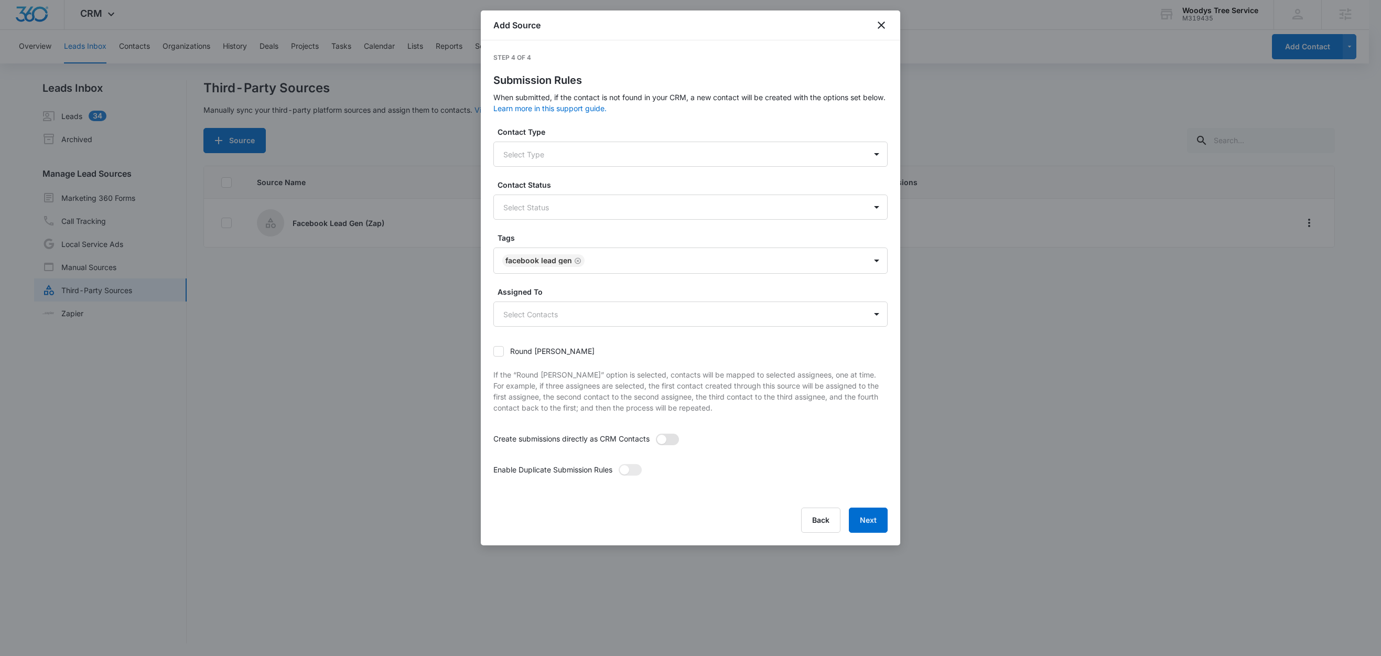
click at [656, 433] on input "checkbox" at bounding box center [656, 433] width 0 height 0
click at [631, 475] on span at bounding box center [630, 470] width 23 height 12
click at [618, 464] on input "checkbox" at bounding box center [618, 464] width 0 height 0
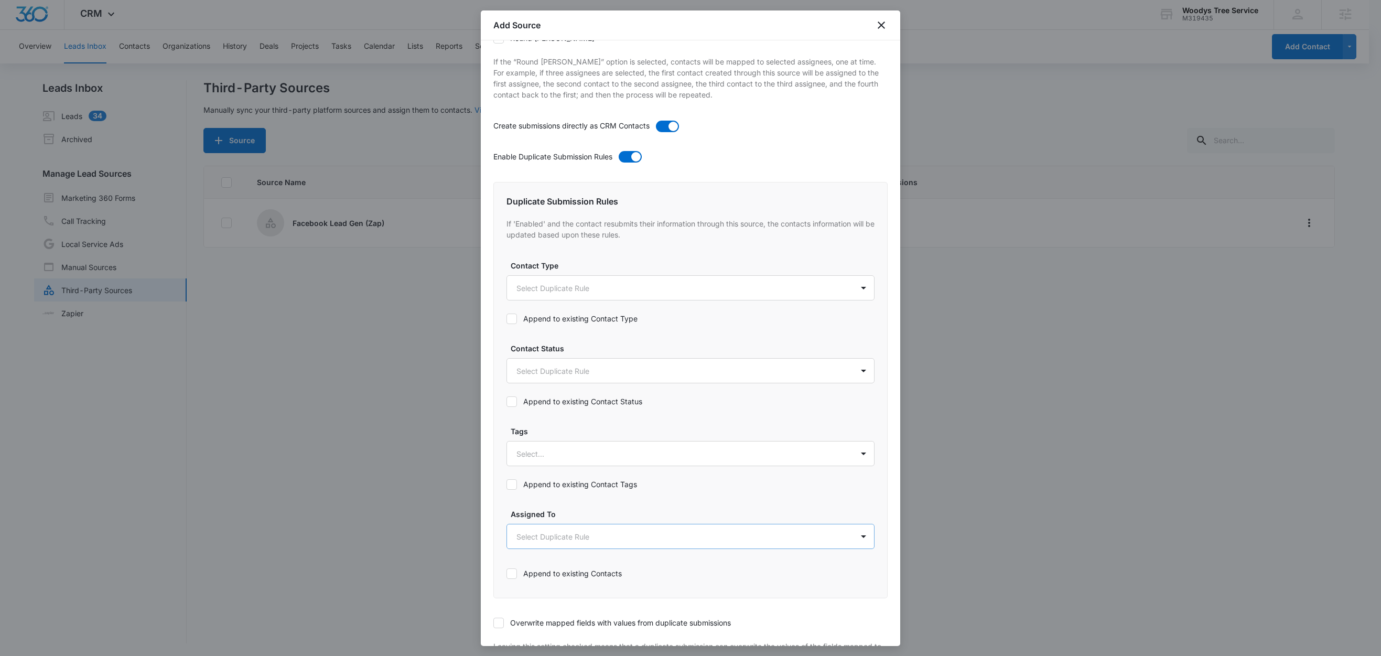
scroll to position [399, 0]
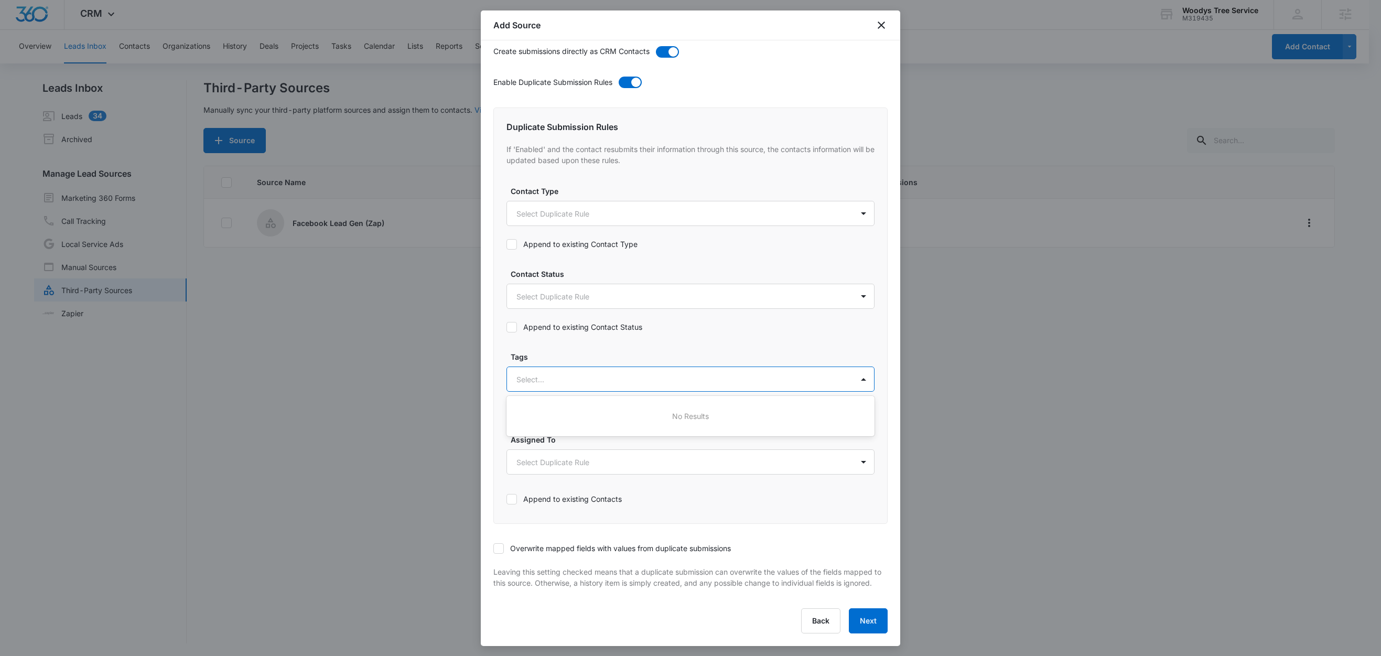
click at [552, 368] on div "Select..." at bounding box center [680, 380] width 346 height 24
type input "f"
click at [567, 411] on p "Facebook Lead Gen" at bounding box center [553, 416] width 69 height 11
click at [563, 350] on label "Tags" at bounding box center [695, 355] width 368 height 11
click at [562, 408] on div "Append to existing Contact Tags" at bounding box center [691, 410] width 368 height 24
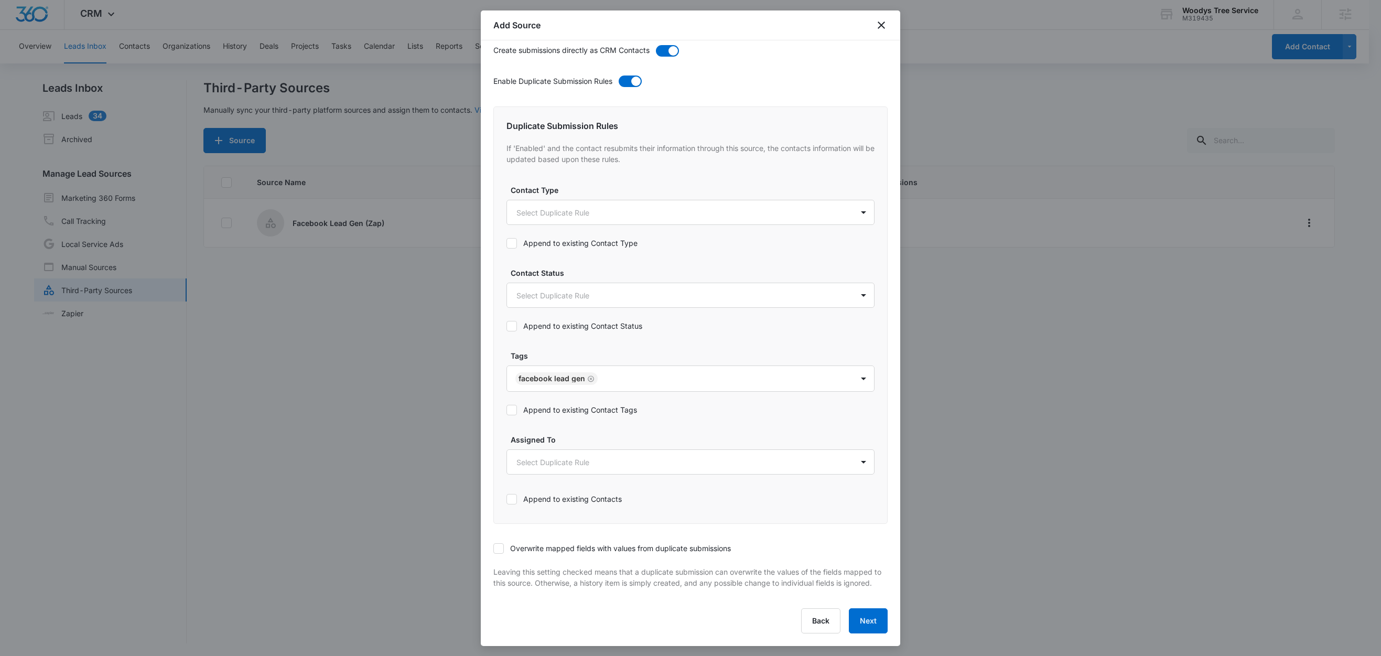
click at [563, 404] on label "Append to existing Contact Tags" at bounding box center [691, 409] width 368 height 11
click at [507, 410] on input "Append to existing Contact Tags" at bounding box center [507, 410] width 0 height 0
click at [505, 543] on label "Overwrite mapped fields with values from duplicate submissions" at bounding box center [690, 548] width 394 height 11
click at [493, 549] on input "Overwrite mapped fields with values from duplicate submissions" at bounding box center [493, 549] width 0 height 0
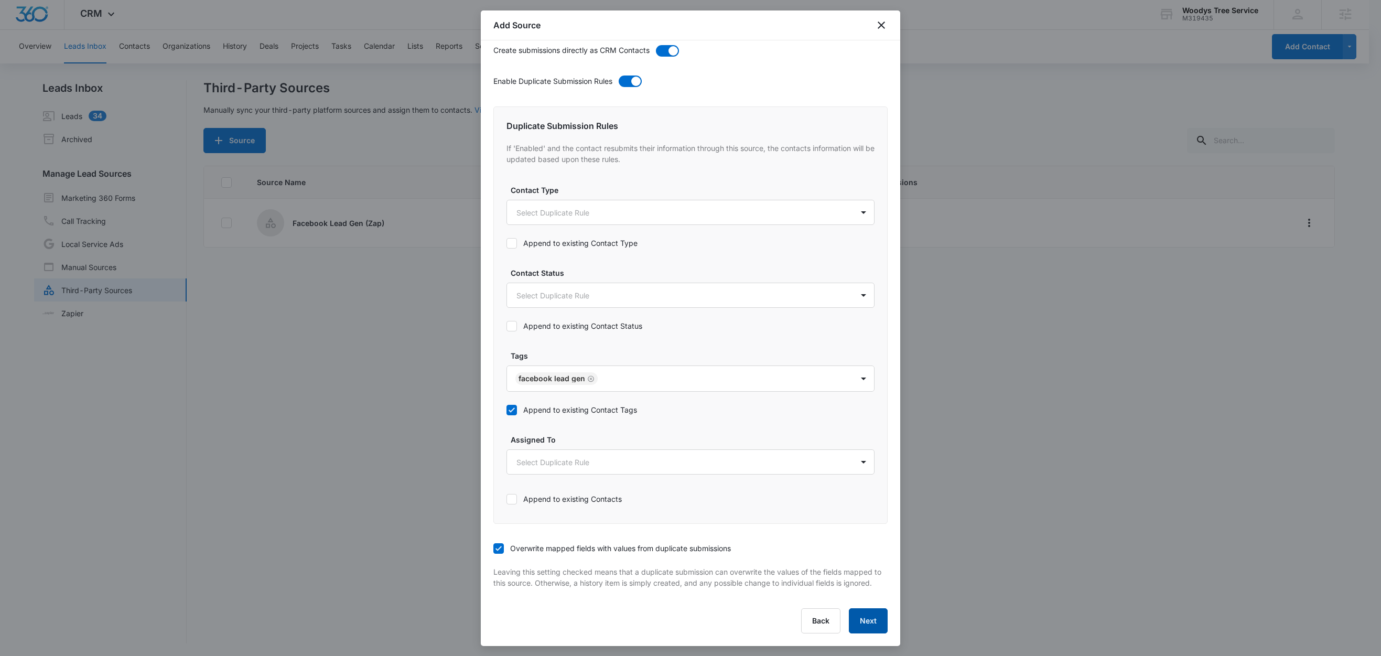
click at [860, 623] on button "Next" at bounding box center [868, 620] width 39 height 25
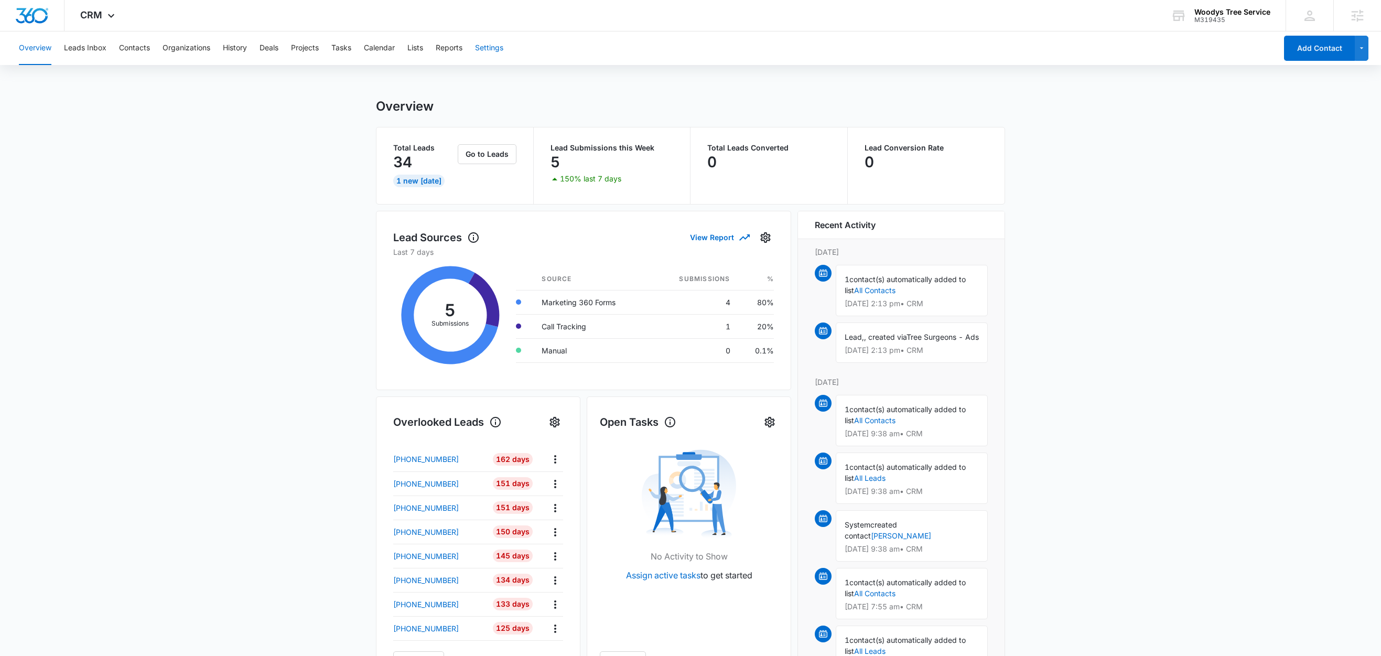
click at [492, 48] on button "Settings" at bounding box center [489, 48] width 28 height 34
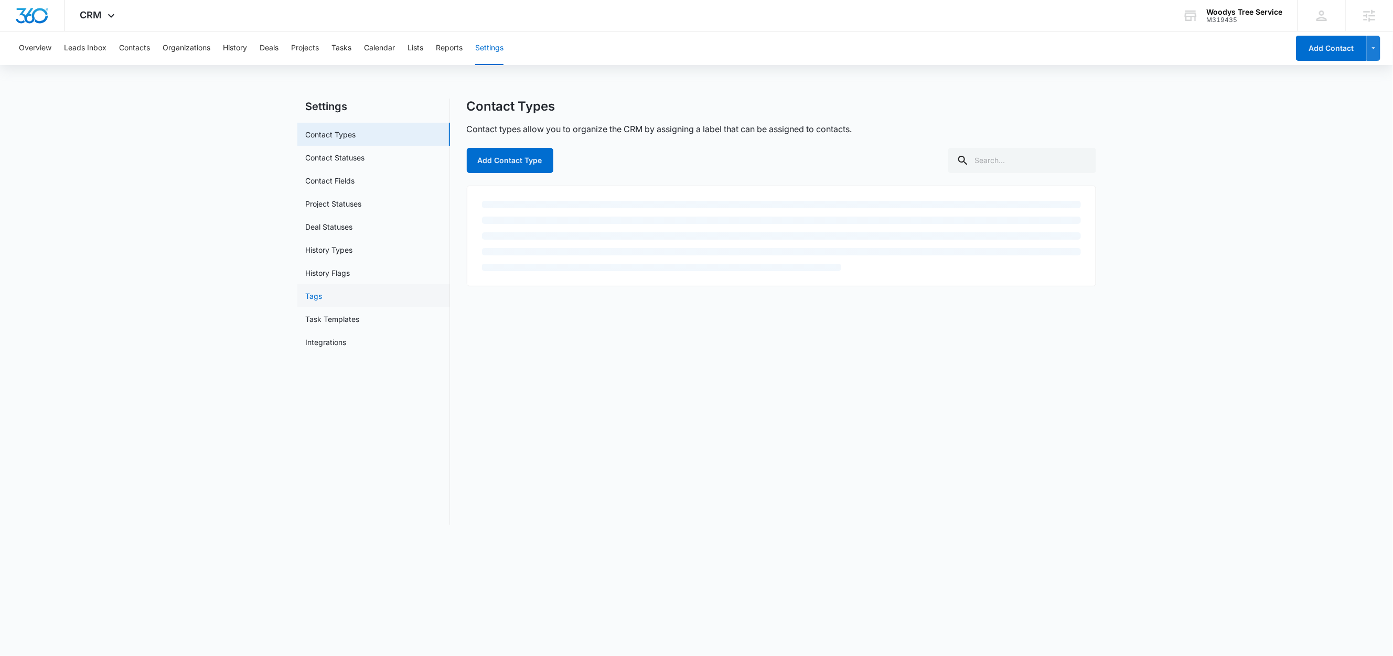
click at [323, 299] on link "Tags" at bounding box center [314, 296] width 17 height 11
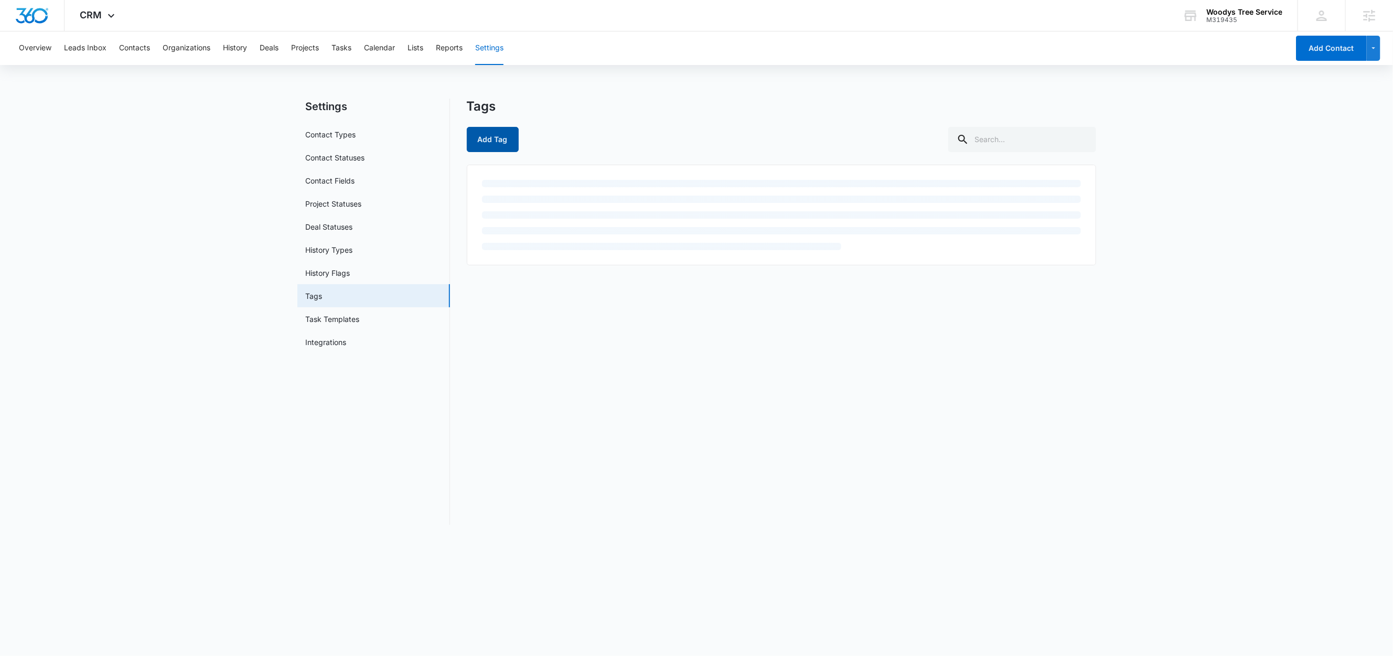
click at [504, 141] on button "Add Tag" at bounding box center [493, 139] width 52 height 25
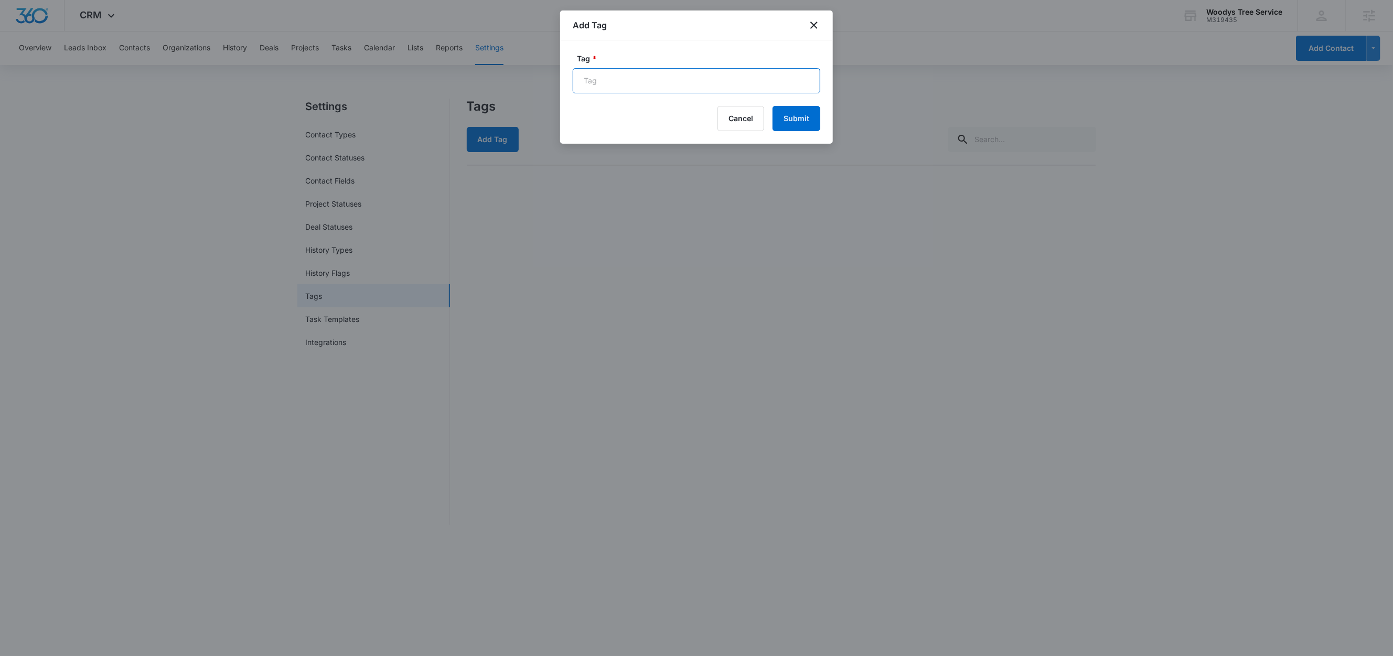
click at [629, 73] on input "Tag *" at bounding box center [697, 80] width 248 height 25
type input "Facebook Lead Gen"
click at [671, 83] on input "Facebook Lead Gen" at bounding box center [697, 80] width 248 height 25
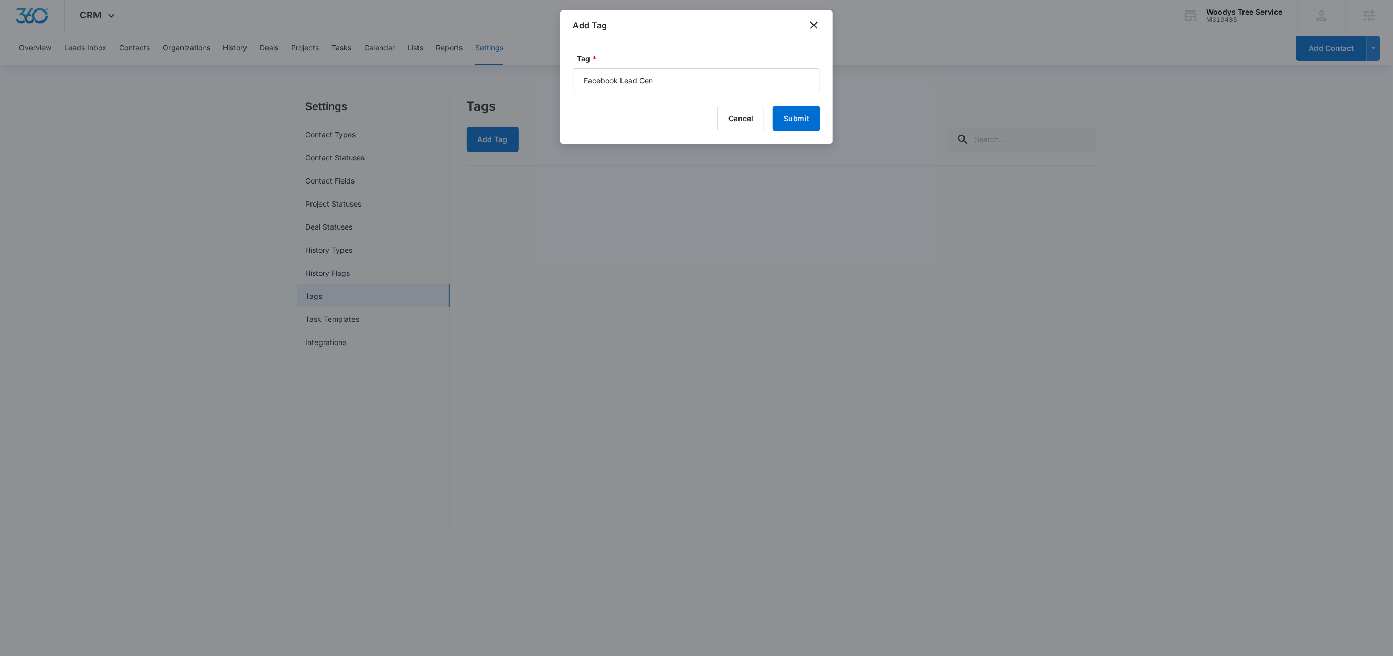
click at [735, 53] on label "Tag *" at bounding box center [701, 58] width 248 height 11
click at [735, 68] on input "Facebook Lead Gen" at bounding box center [697, 80] width 248 height 25
click at [798, 113] on button "Submit" at bounding box center [796, 118] width 48 height 25
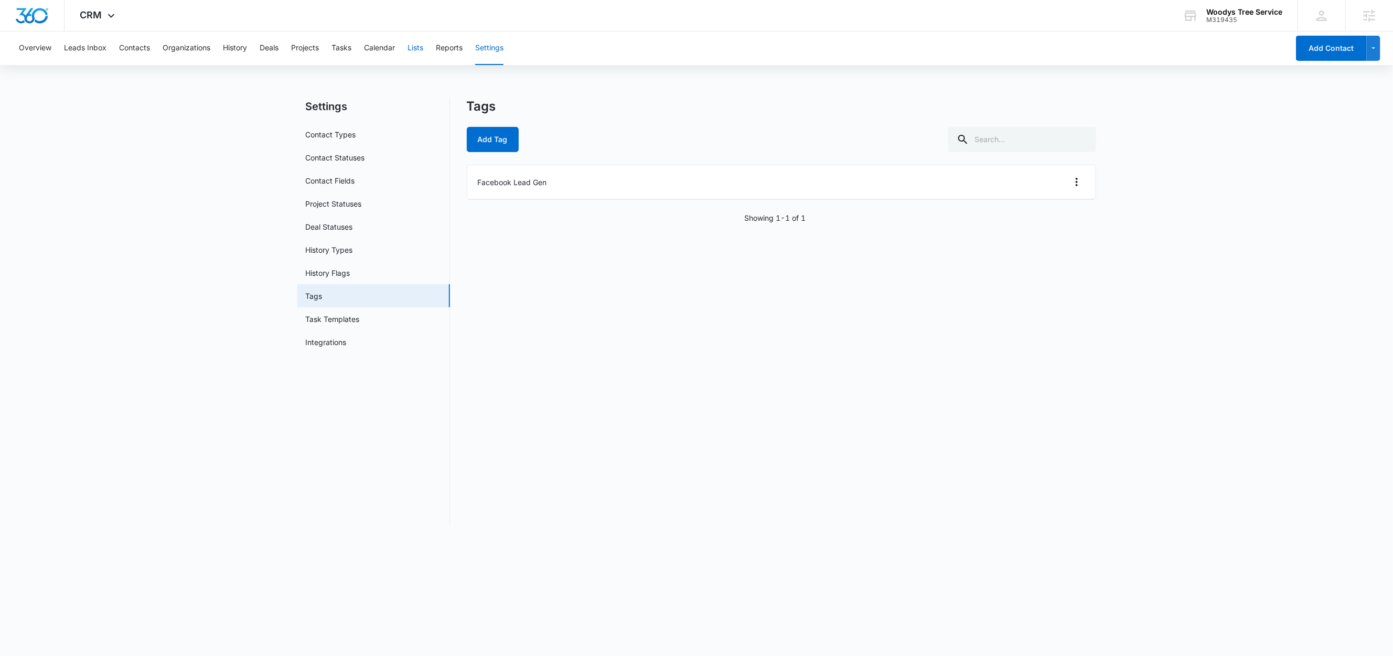
click at [418, 50] on button "Lists" at bounding box center [415, 48] width 16 height 34
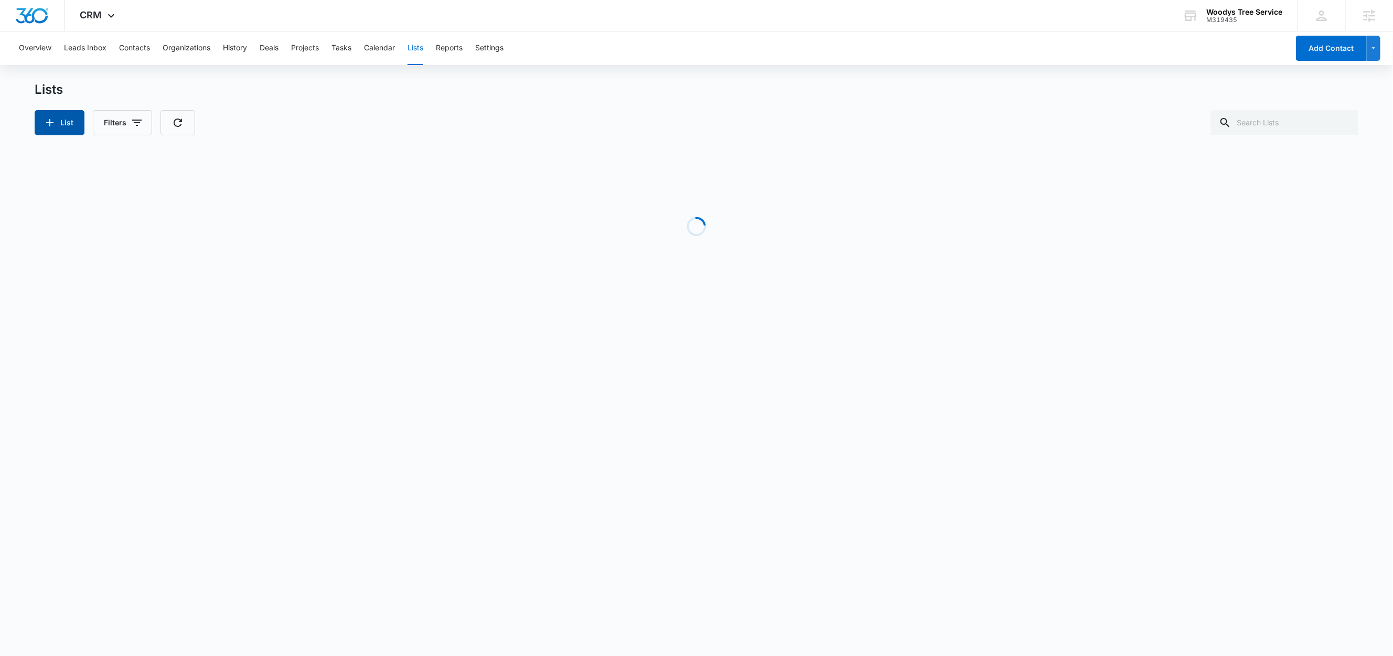
click at [52, 127] on icon "button" at bounding box center [50, 122] width 13 height 13
select select "31"
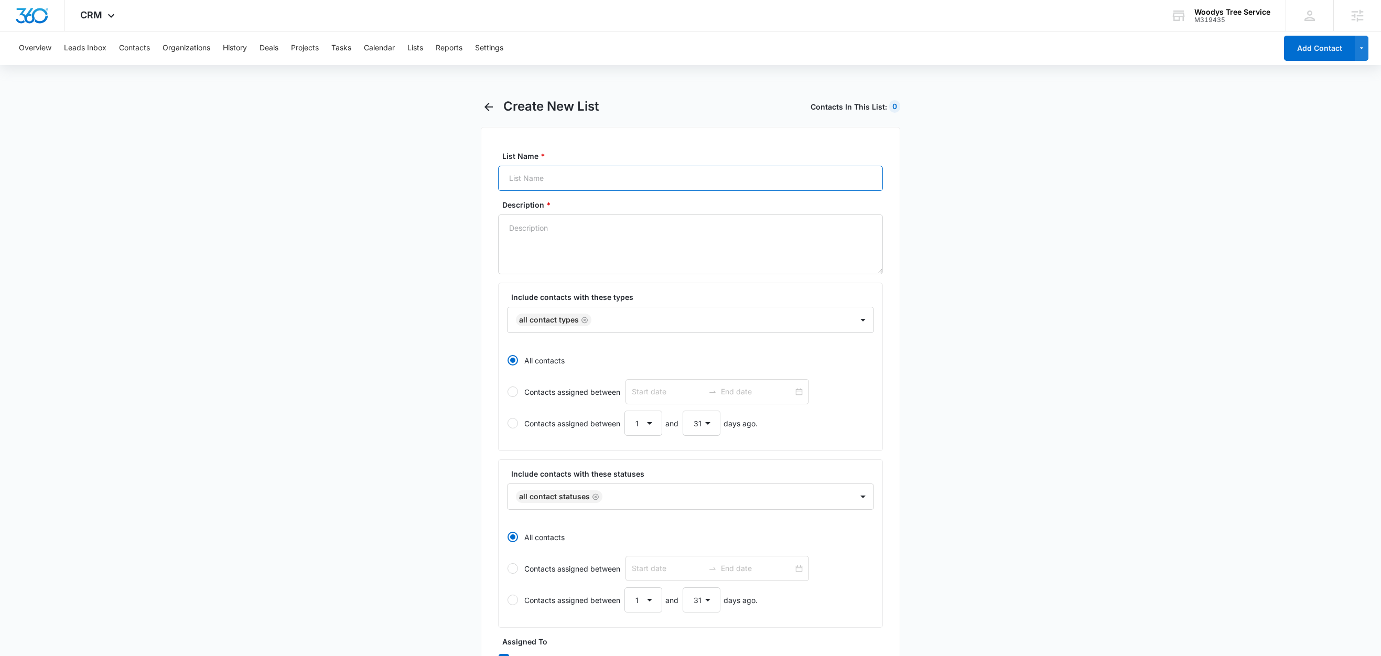
click at [540, 180] on input "List Name *" at bounding box center [690, 178] width 385 height 25
paste input "Facebook Lead Gen"
type input "Facebook Lead Gen"
click at [523, 240] on textarea "Description *" at bounding box center [690, 244] width 385 height 60
paste textarea "Facebook Lead Gen"
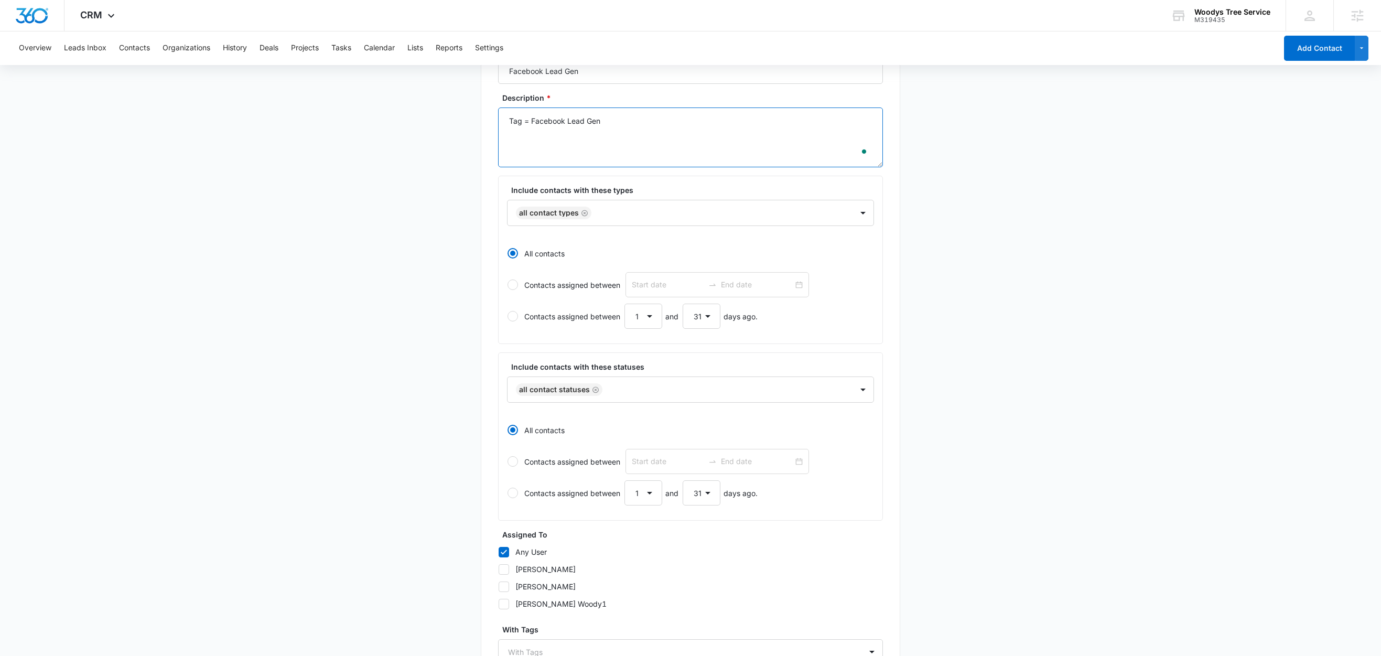
scroll to position [216, 0]
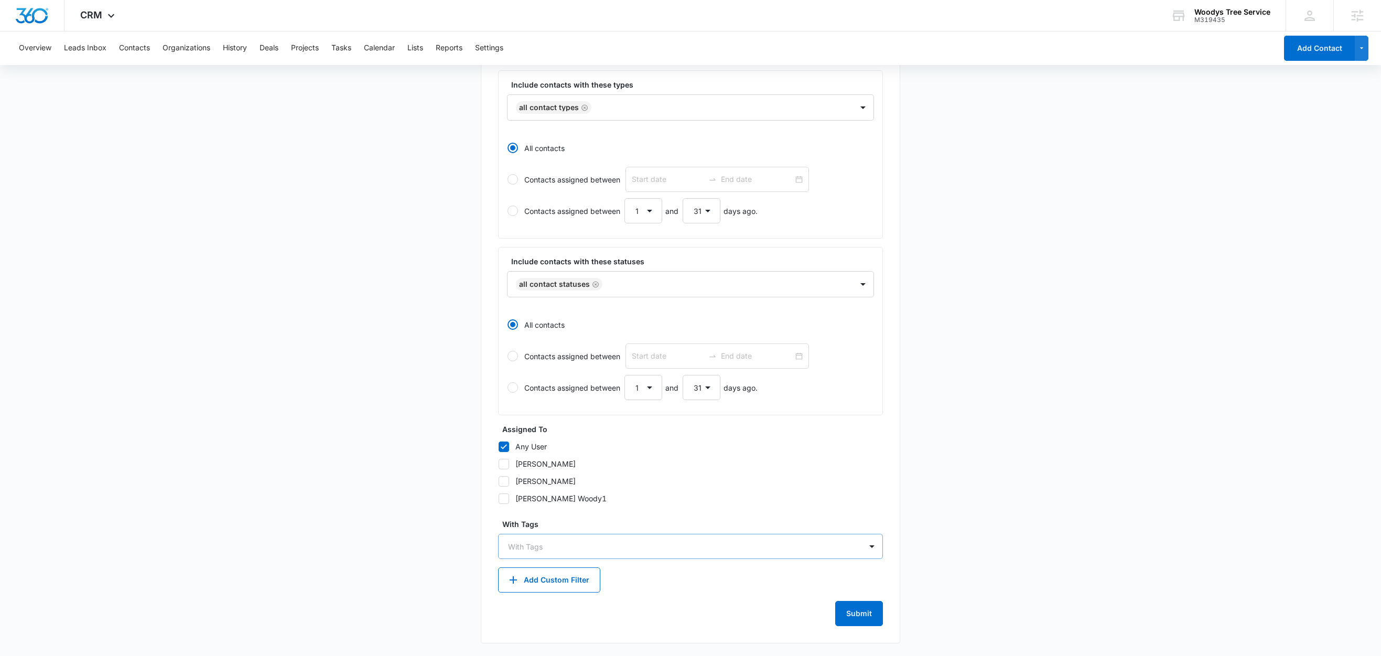
type textarea "Tag = Facebook Lead Gen"
click at [563, 551] on div at bounding box center [684, 546] width 352 height 13
type input "fac"
click at [570, 583] on p "Facebook Lead Gen" at bounding box center [545, 583] width 69 height 11
click at [432, 531] on main "Create New List Contacts In This List : 0 List Name * Facebook Lead Gen Descrip…" at bounding box center [690, 270] width 1381 height 771
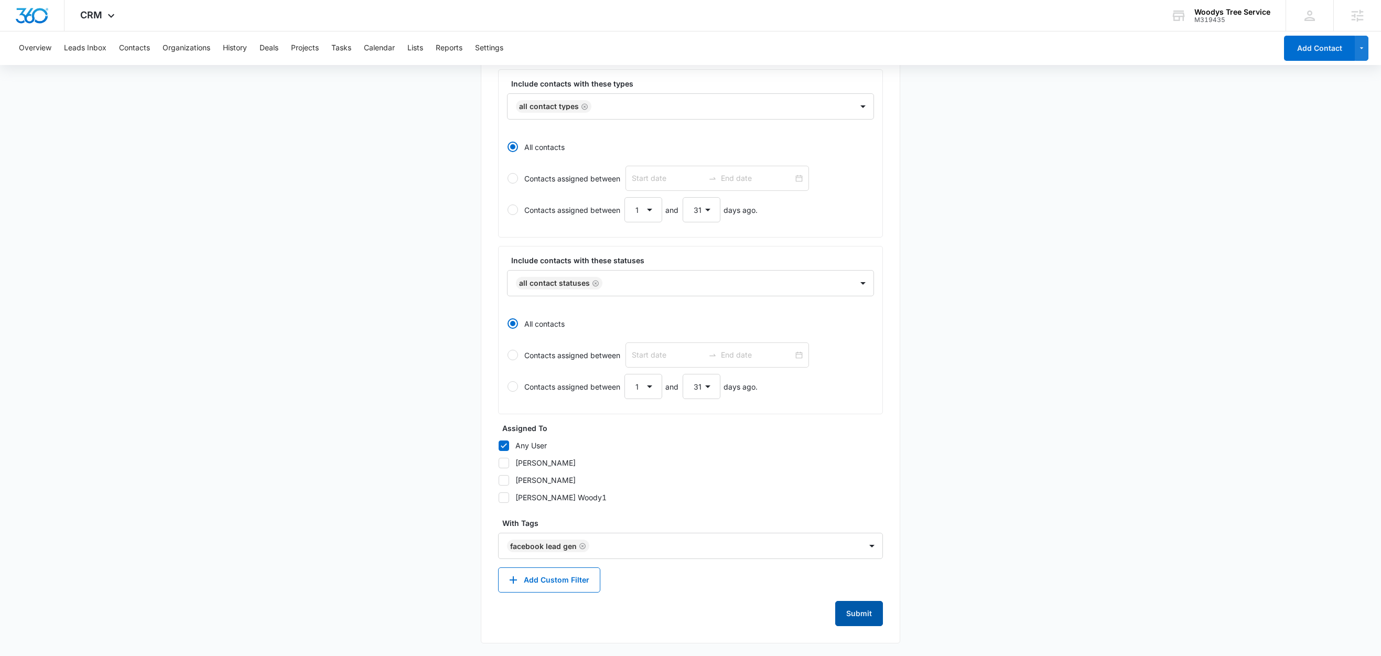
click at [856, 613] on button "Submit" at bounding box center [859, 613] width 48 height 25
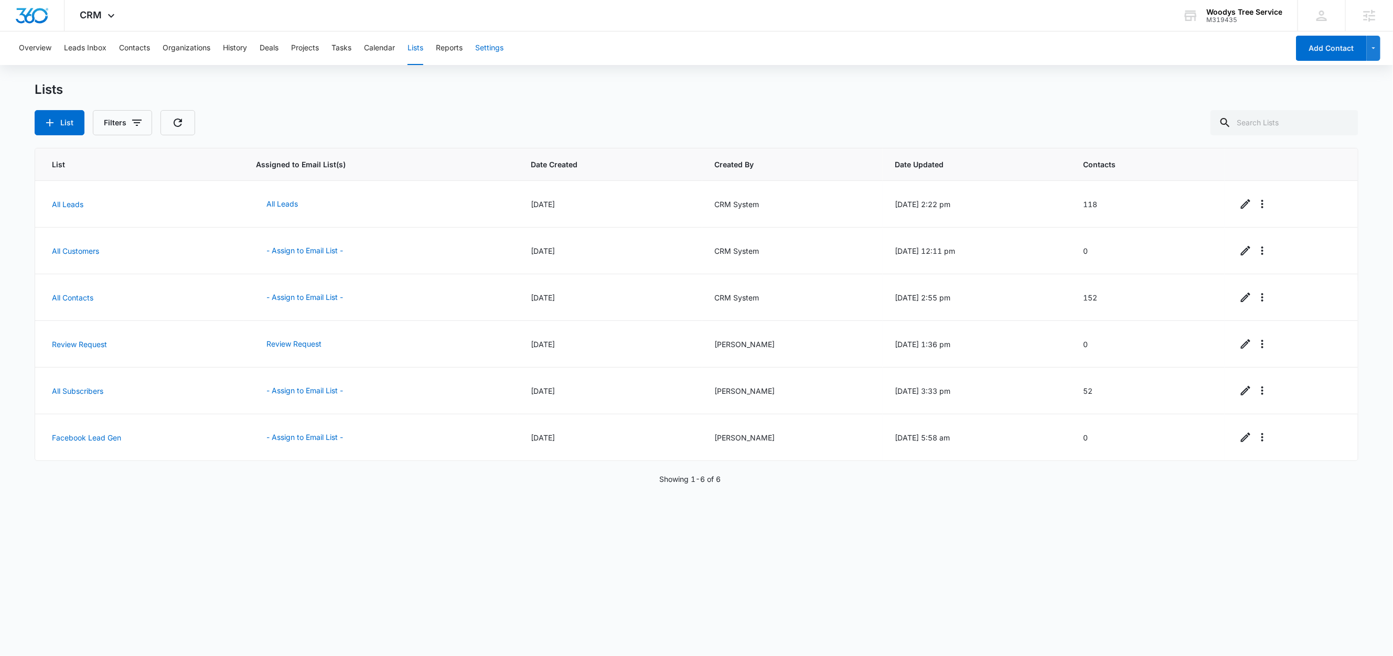
click at [494, 48] on button "Settings" at bounding box center [489, 48] width 28 height 34
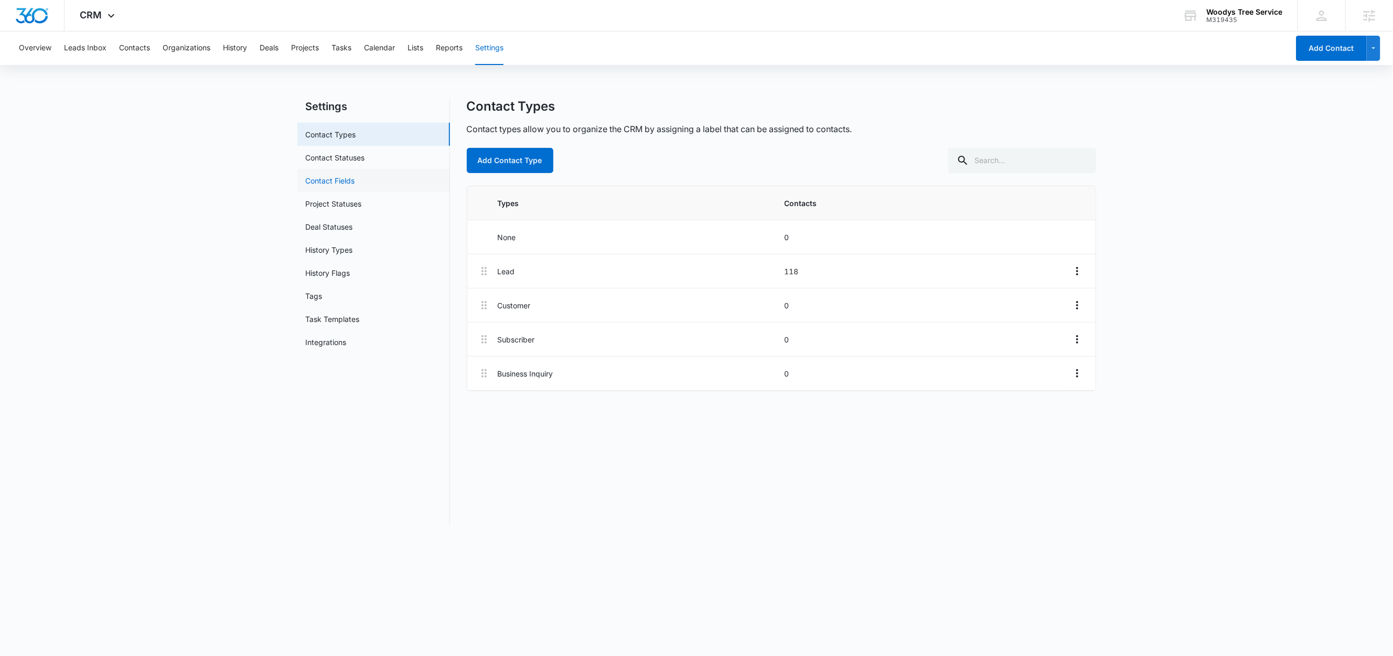
click at [340, 178] on link "Contact Fields" at bounding box center [330, 180] width 49 height 11
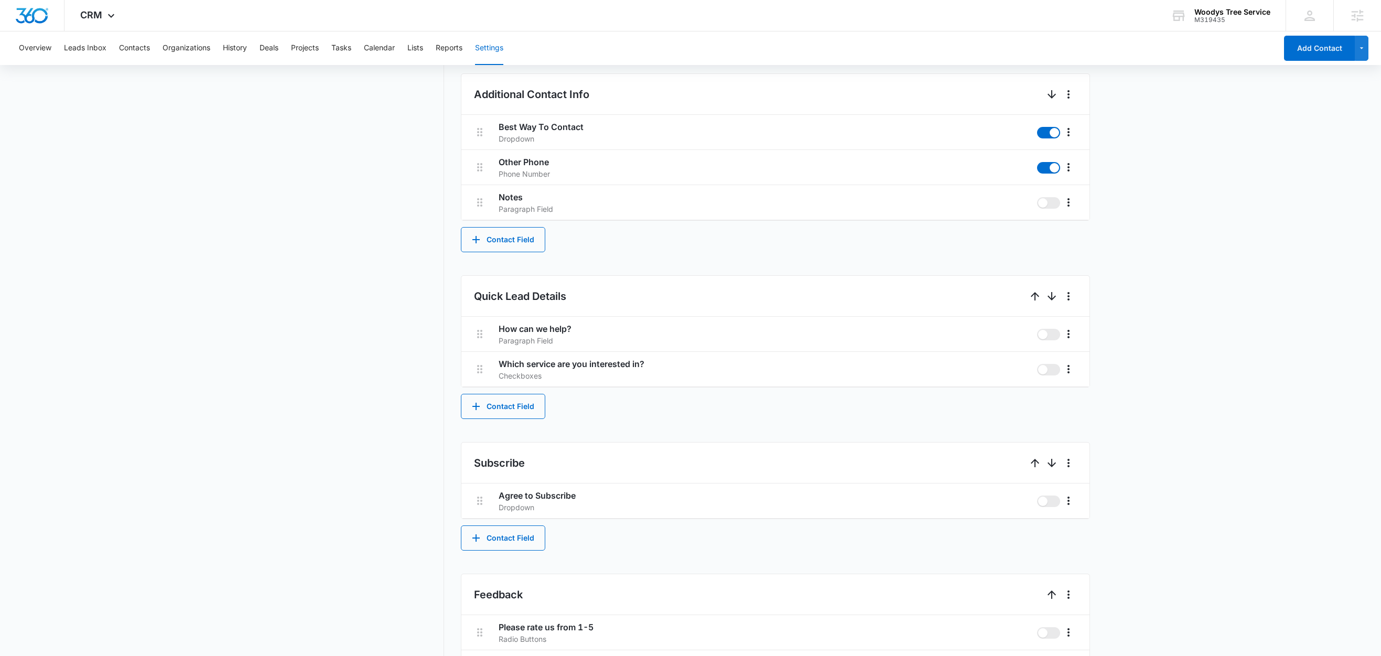
scroll to position [420, 0]
click at [524, 420] on button "Contact Field" at bounding box center [503, 409] width 84 height 25
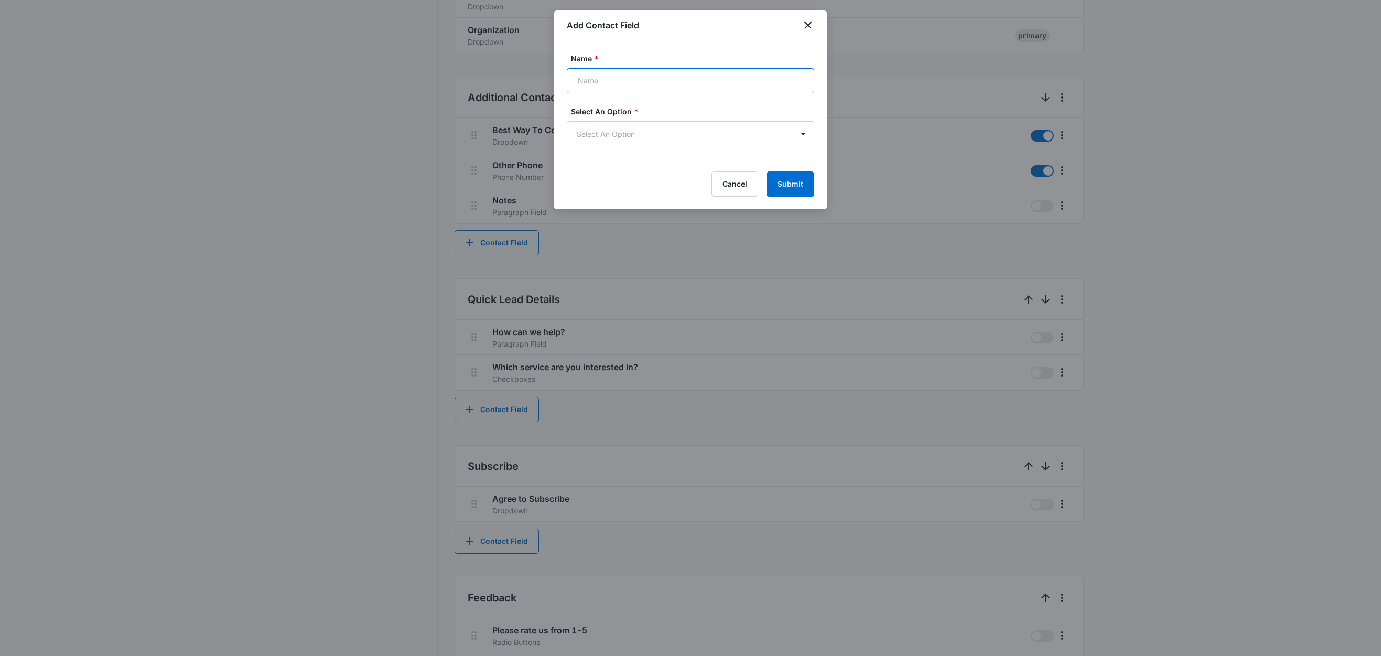
click at [628, 88] on input "Name *" at bounding box center [691, 80] width 248 height 25
paste input "Service Interested In"
type input "Service Interested In"
click at [614, 134] on body "CRM Apps Reputation Websites Forms CRM Email Social Content Ads Intelligence Fi…" at bounding box center [690, 174] width 1381 height 1188
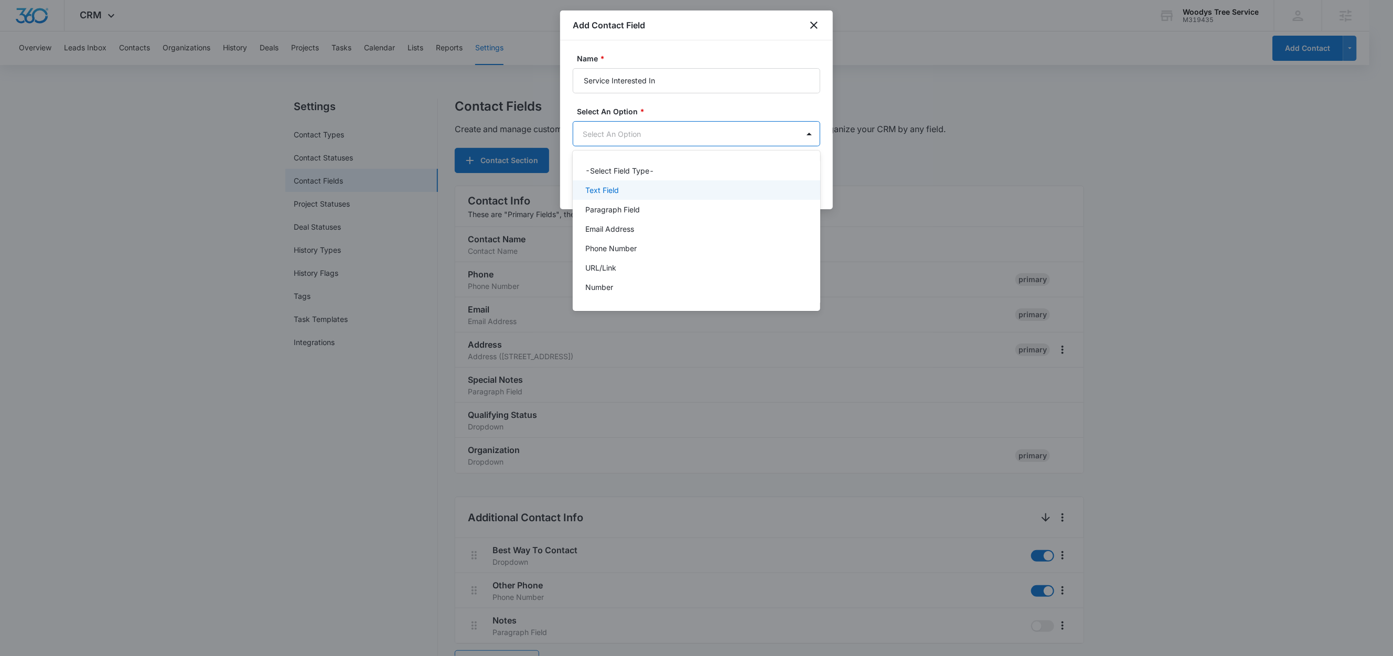
click at [607, 185] on p "Text Field" at bounding box center [602, 190] width 34 height 11
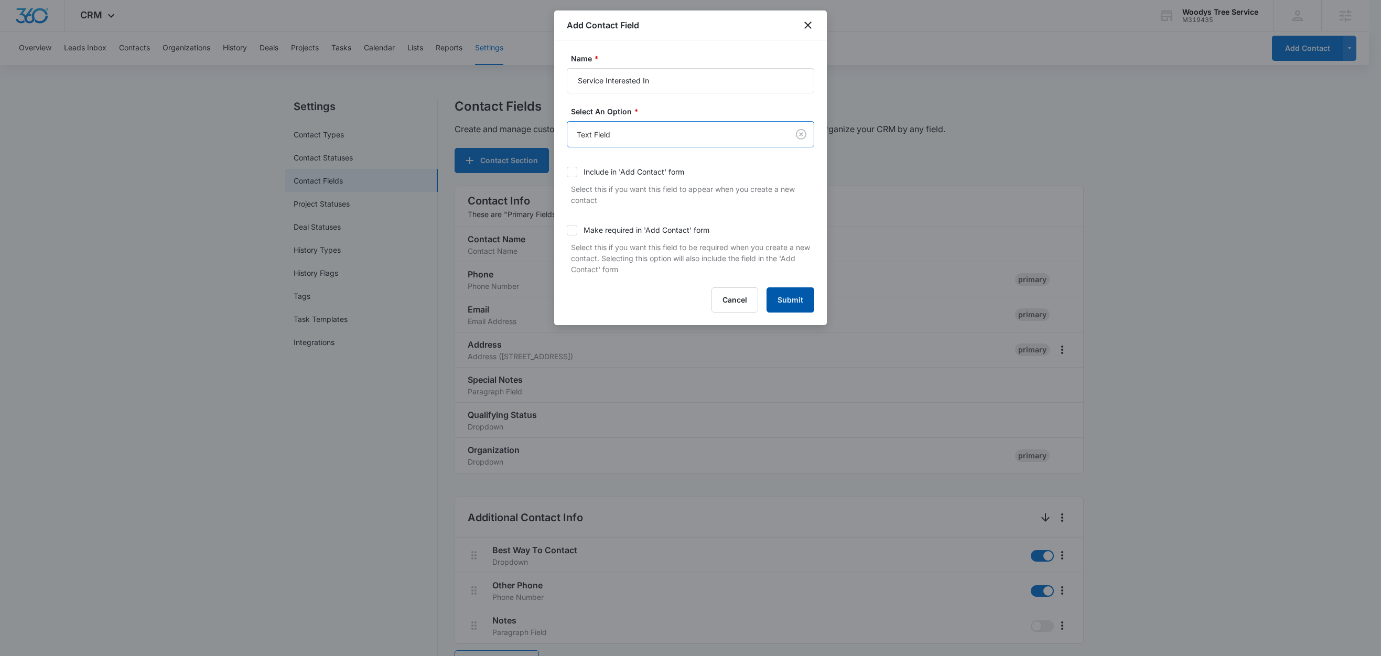
click at [787, 299] on button "Submit" at bounding box center [791, 299] width 48 height 25
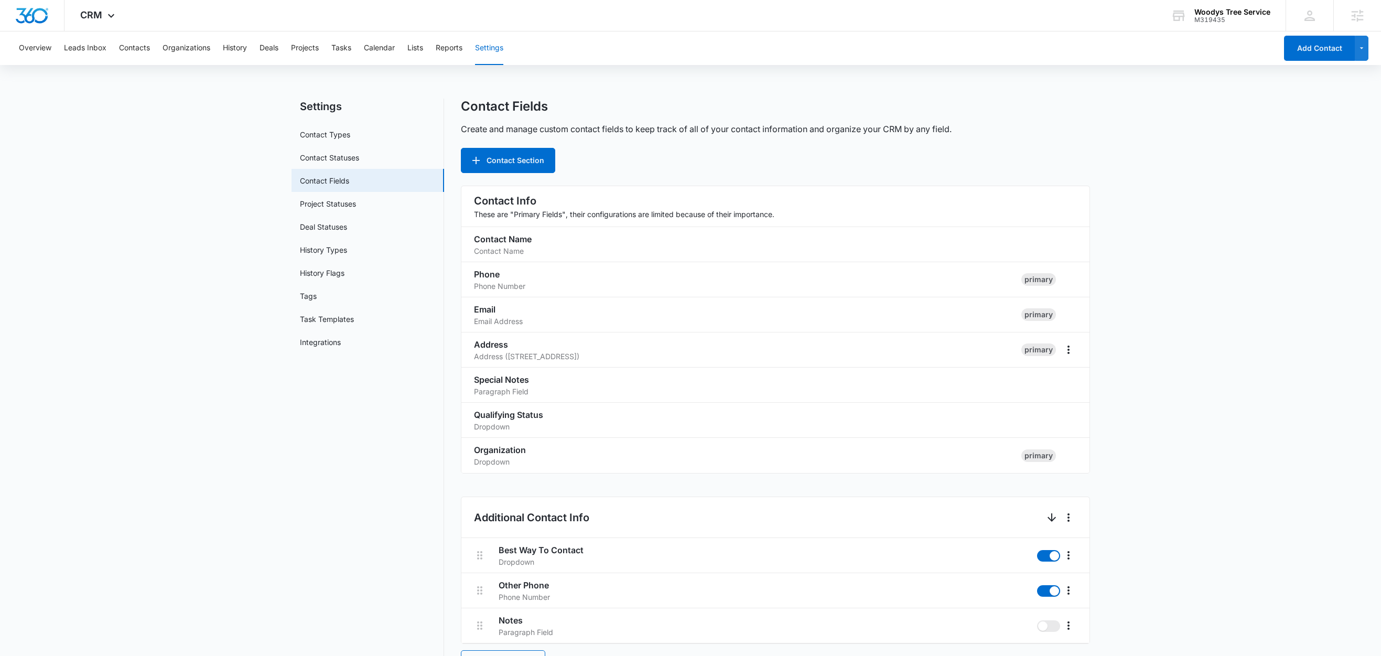
scroll to position [538, 0]
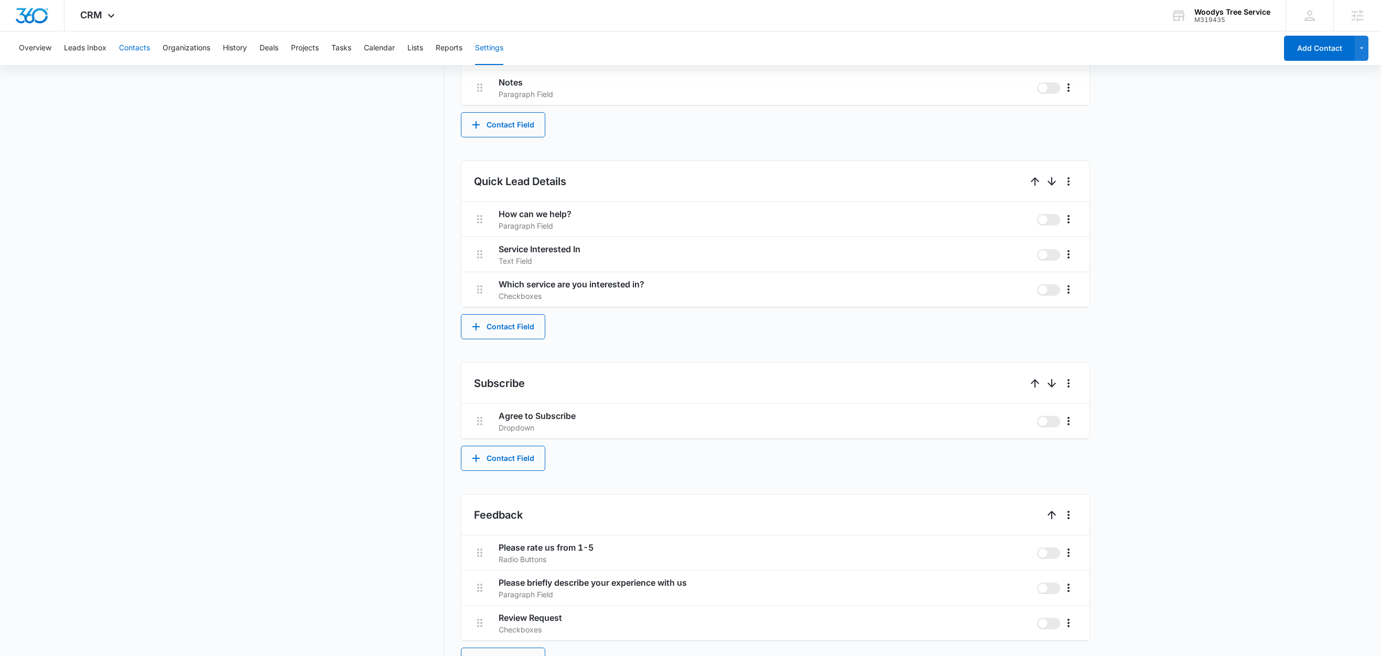
click at [138, 48] on button "Contacts" at bounding box center [134, 48] width 31 height 34
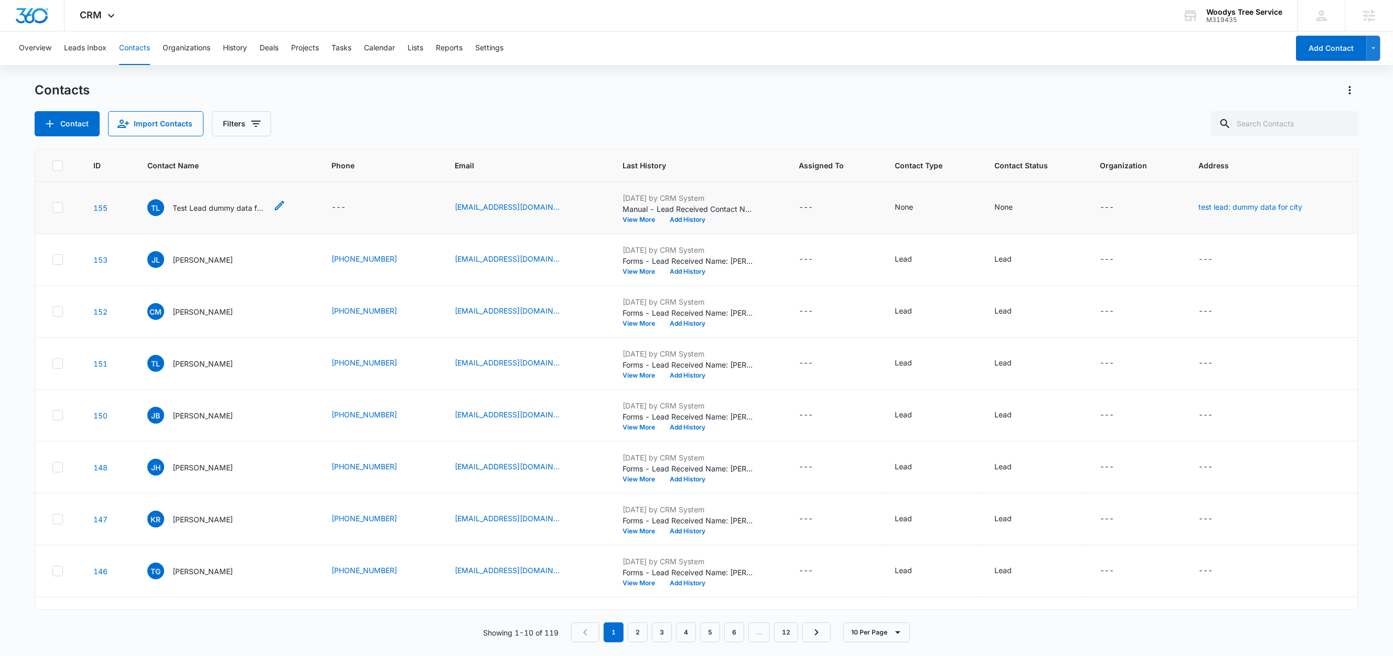
click at [212, 206] on p "Test Lead dummy data for full name" at bounding box center [220, 207] width 94 height 11
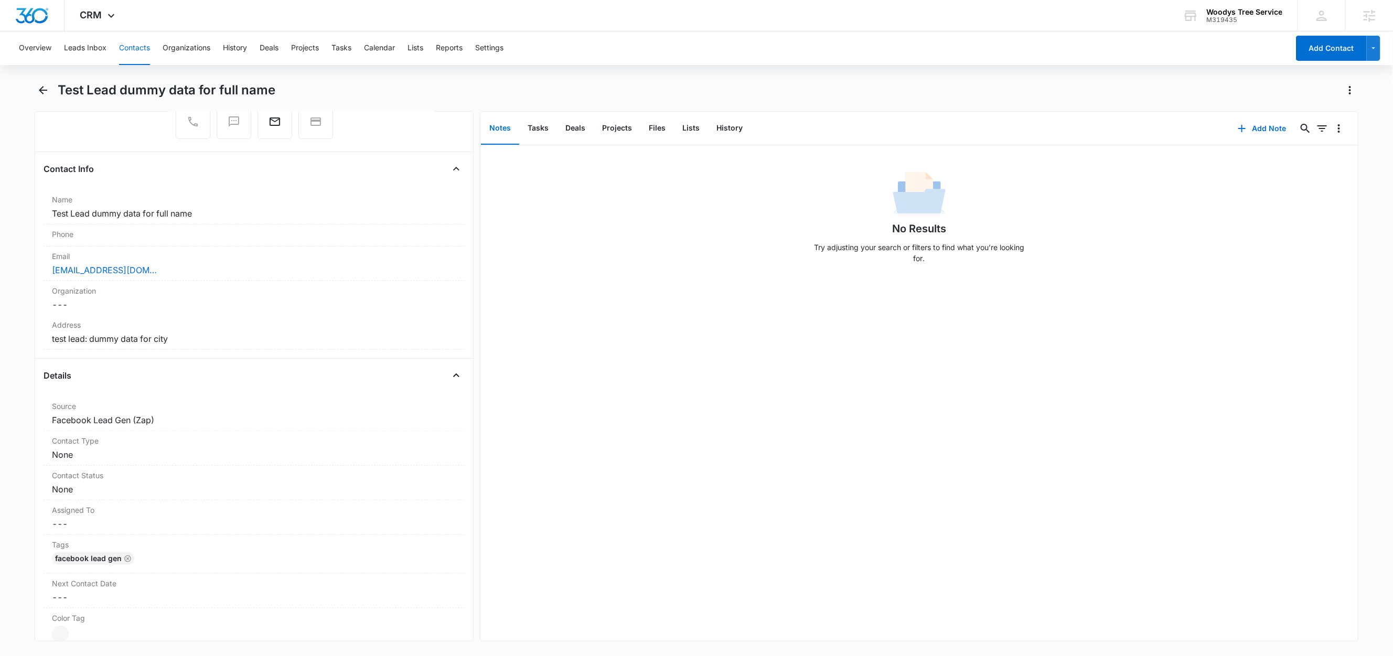
scroll to position [127, 0]
click at [687, 127] on button "Lists" at bounding box center [691, 128] width 34 height 33
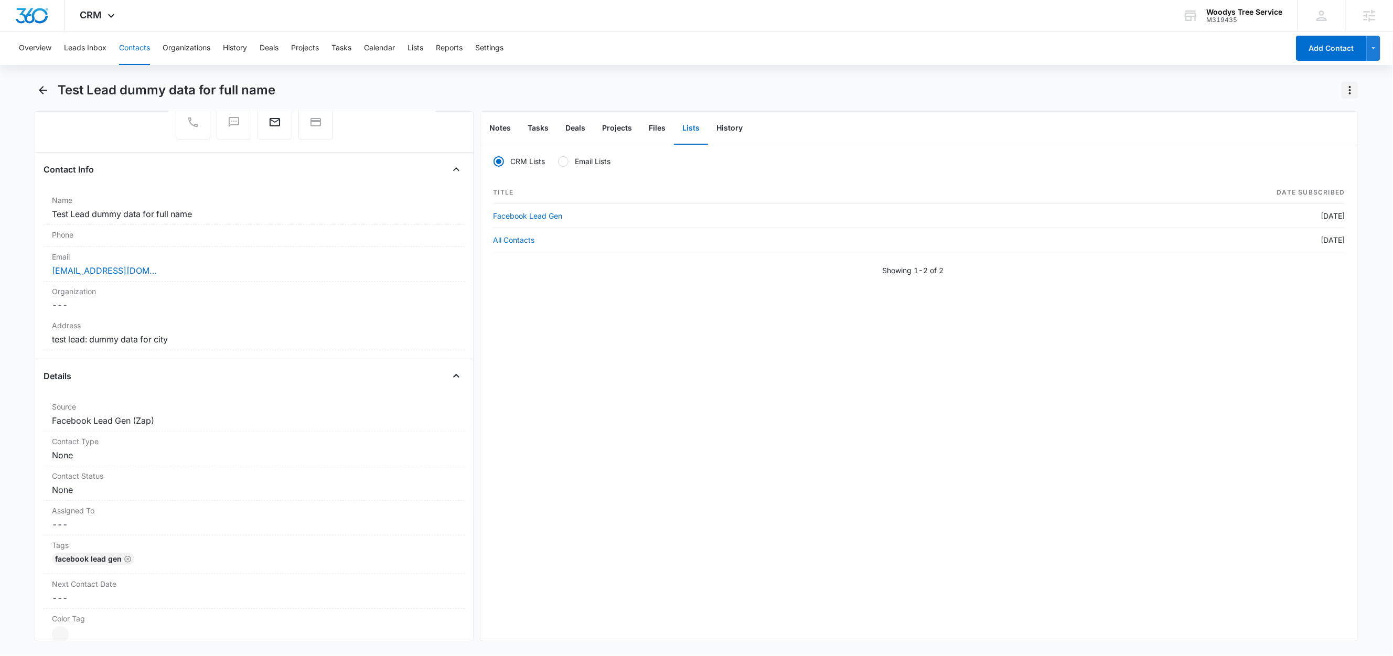
click at [1349, 93] on icon "Actions" at bounding box center [1350, 90] width 2 height 8
click at [1324, 152] on div "Delete" at bounding box center [1309, 151] width 46 height 7
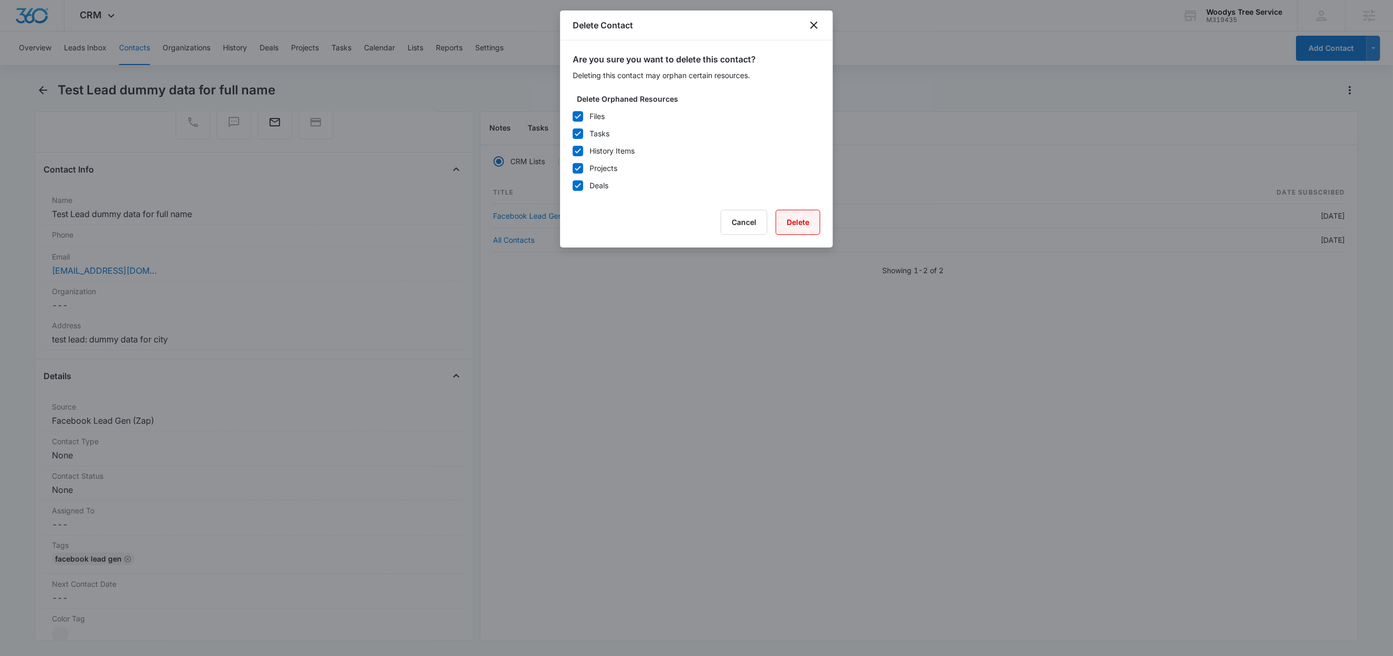
click at [790, 220] on button "Delete" at bounding box center [798, 222] width 45 height 25
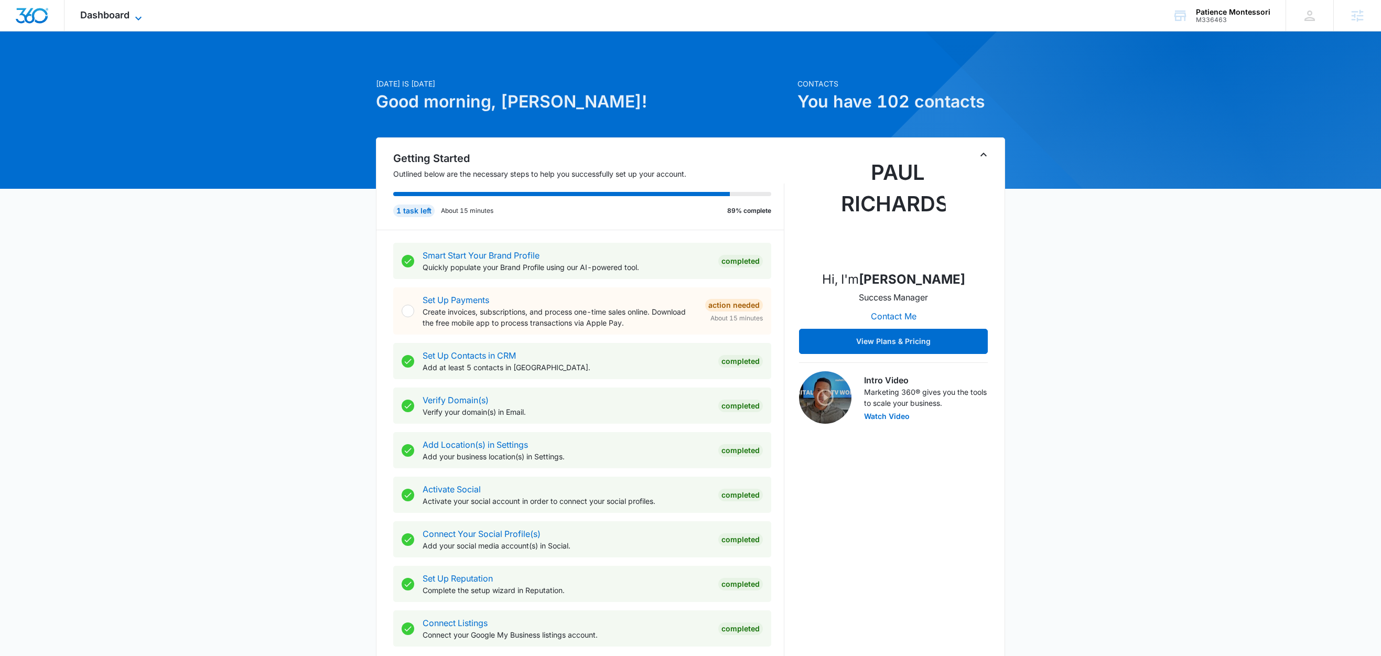
click at [135, 17] on icon at bounding box center [138, 18] width 13 height 13
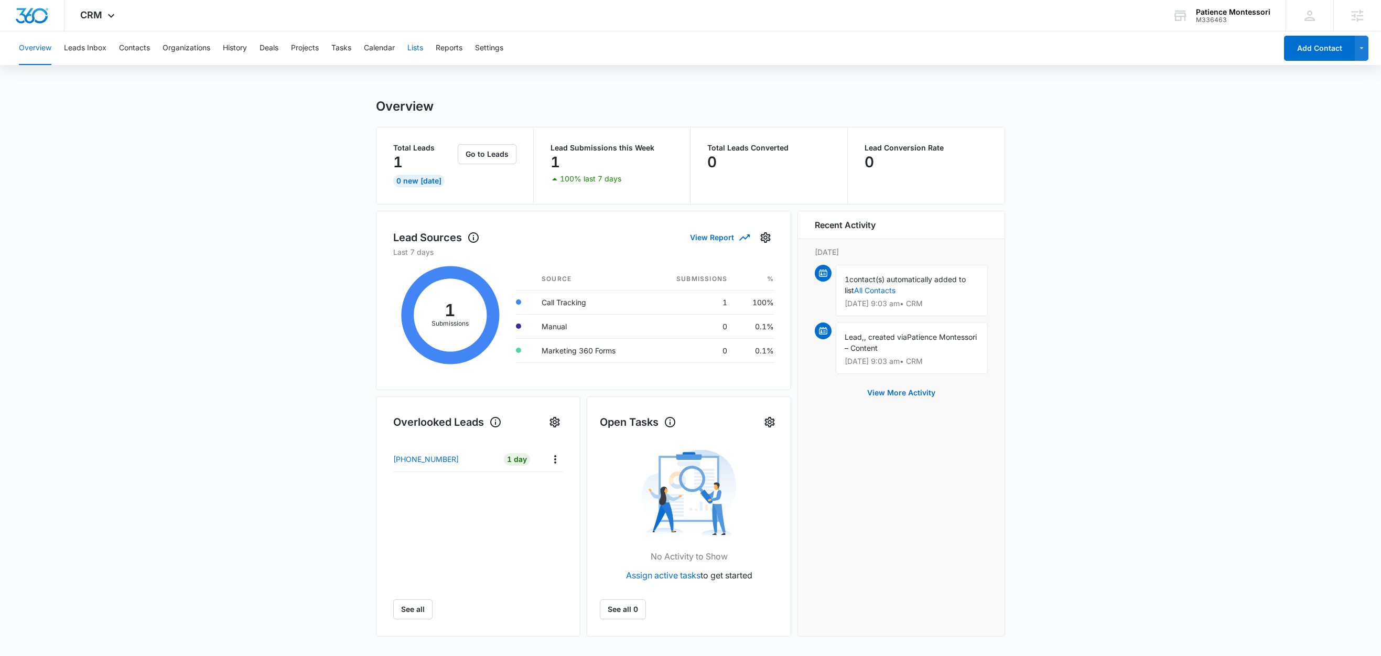
click at [423, 50] on button "Lists" at bounding box center [415, 48] width 16 height 34
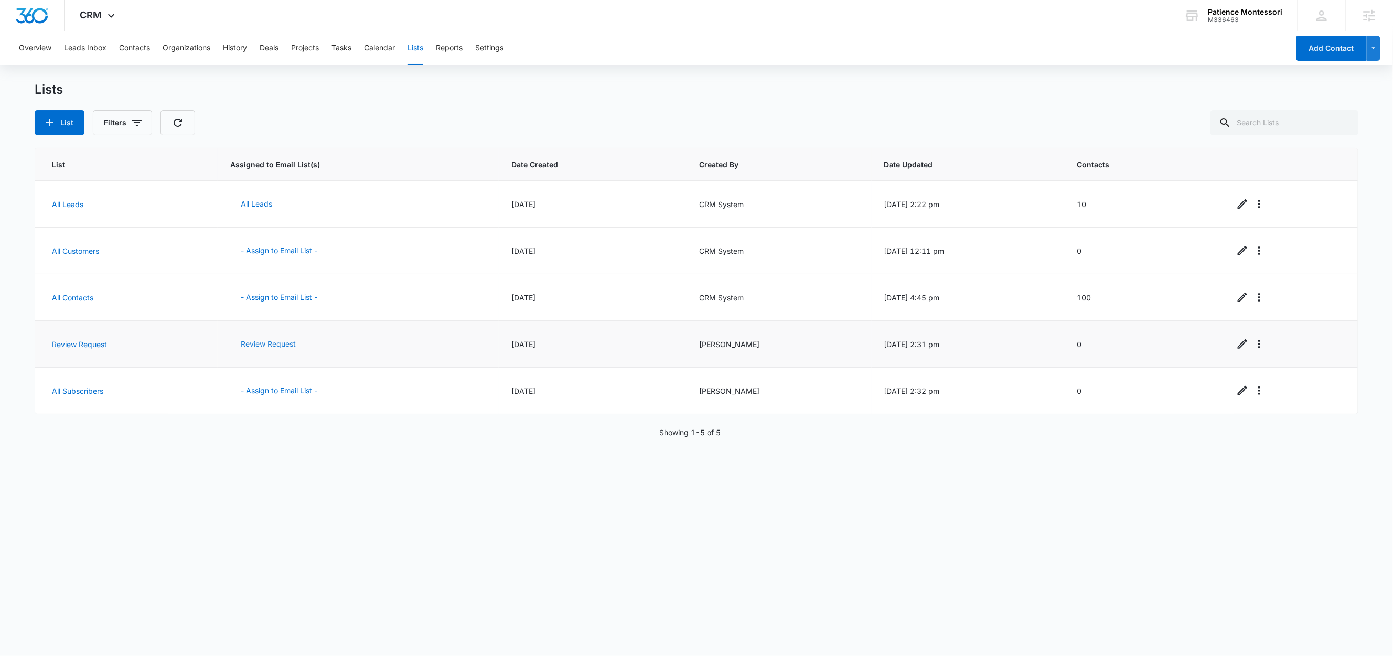
click at [246, 345] on button "Review Request" at bounding box center [268, 343] width 76 height 25
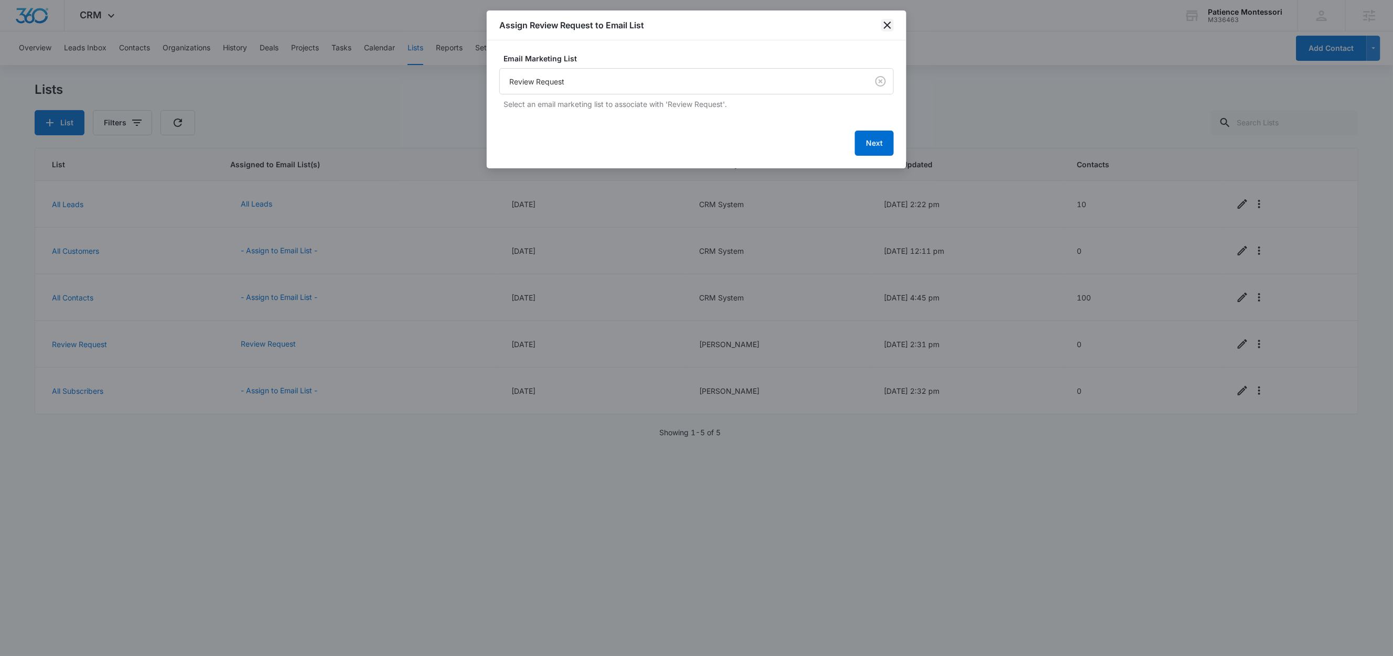
click at [892, 22] on icon "close" at bounding box center [887, 25] width 13 height 13
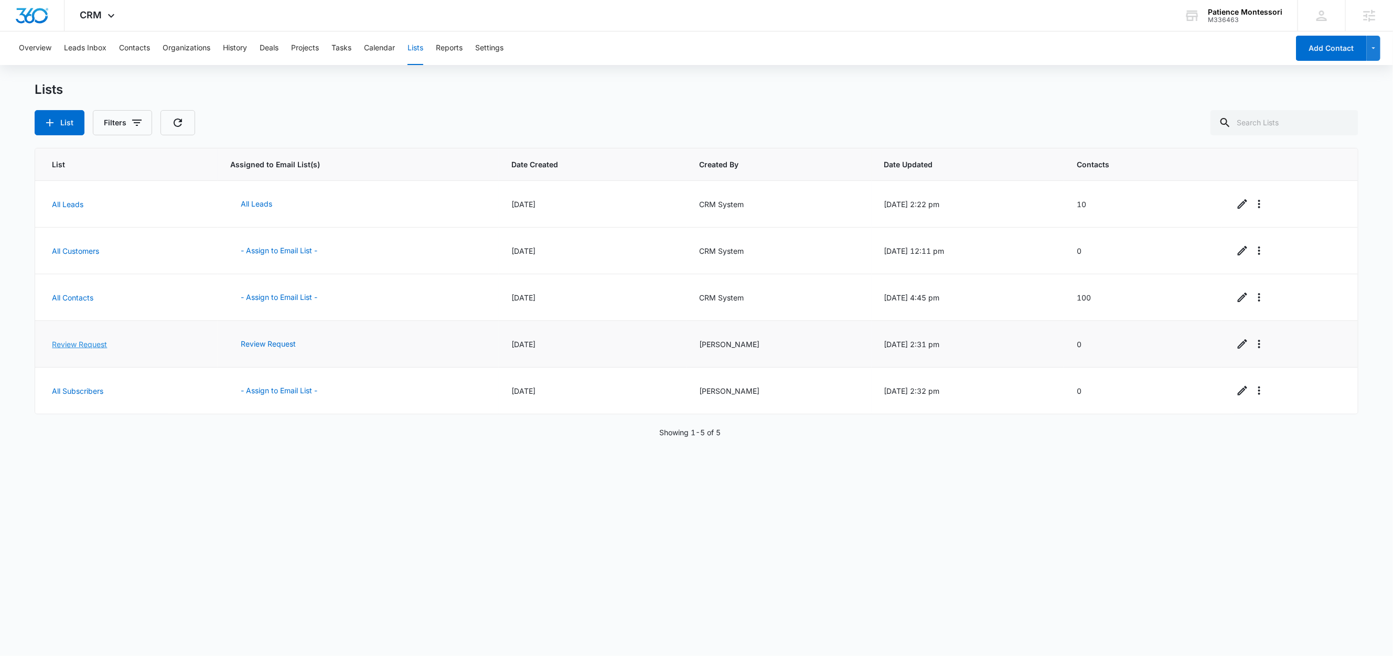
click at [93, 343] on link "Review Request" at bounding box center [79, 344] width 55 height 9
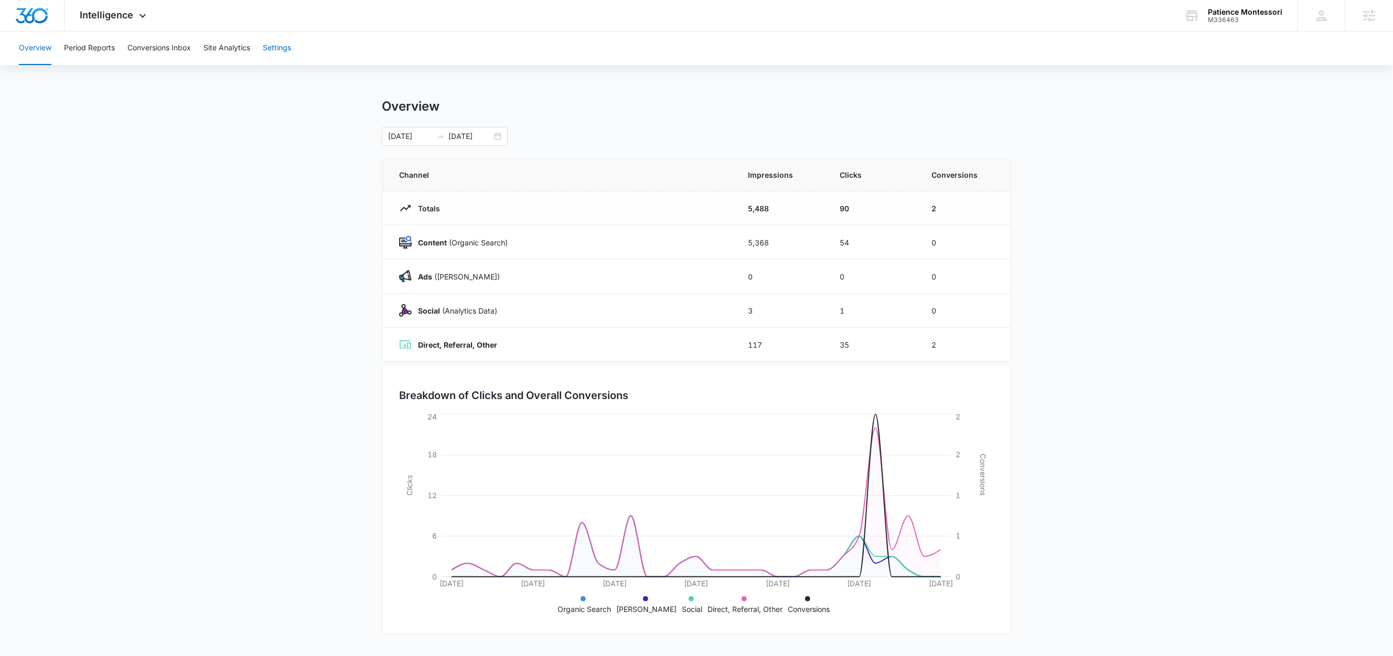
click at [271, 44] on button "Settings" at bounding box center [277, 48] width 28 height 34
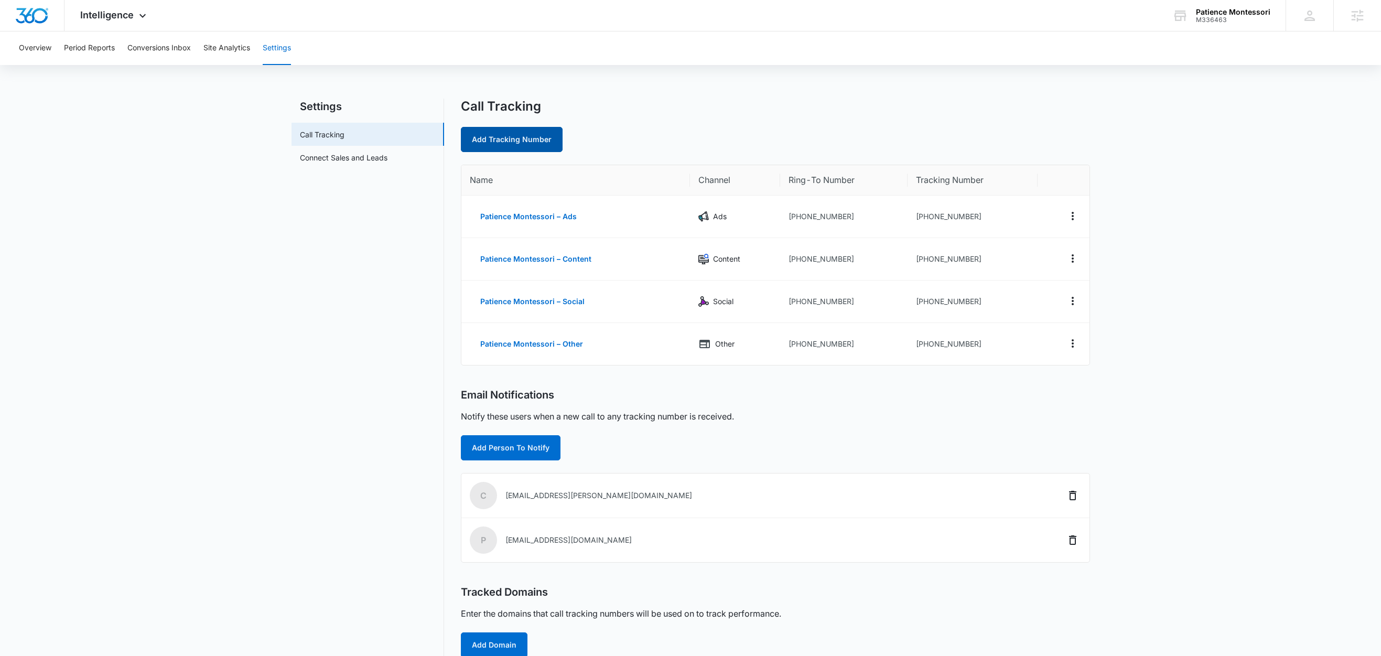
click at [527, 134] on link "Add Tracking Number" at bounding box center [512, 139] width 102 height 25
select select "by_area_code"
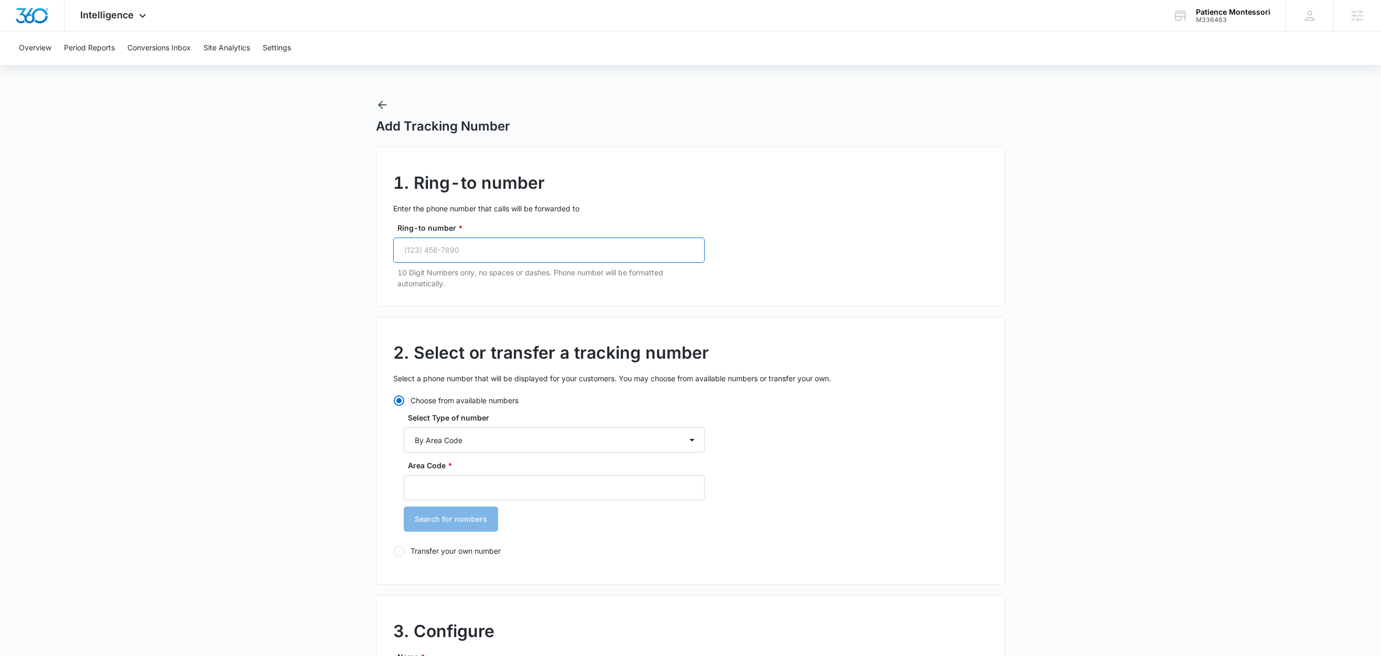
click at [503, 252] on input "Ring-to number *" at bounding box center [548, 250] width 311 height 25
paste input "[PHONE_NUMBER]"
type input "[PHONE_NUMBER]"
click at [467, 490] on input "Area Code *" at bounding box center [554, 487] width 301 height 25
type input "720"
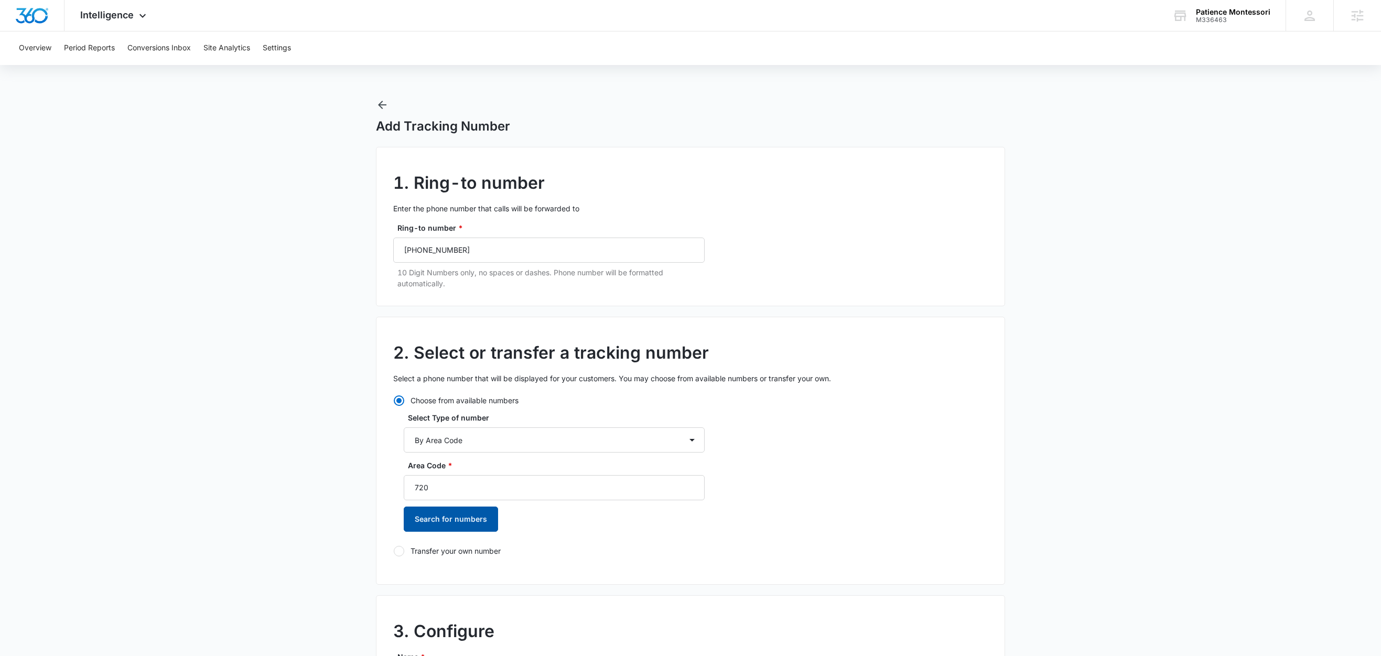
click at [462, 521] on button "Search for numbers" at bounding box center [451, 519] width 94 height 25
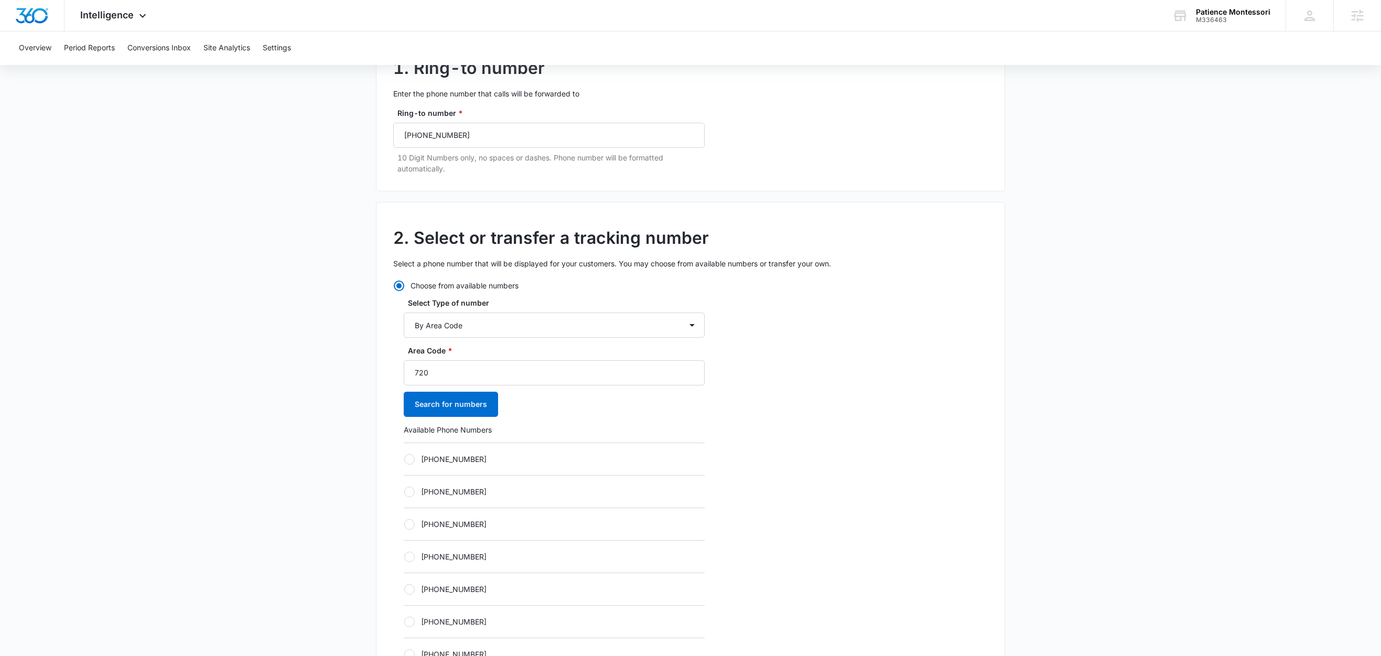
click at [439, 455] on label "+17204661776" at bounding box center [554, 459] width 301 height 11
click at [404, 459] on input "+17204661776" at bounding box center [404, 459] width 1 height 1
radio input "true"
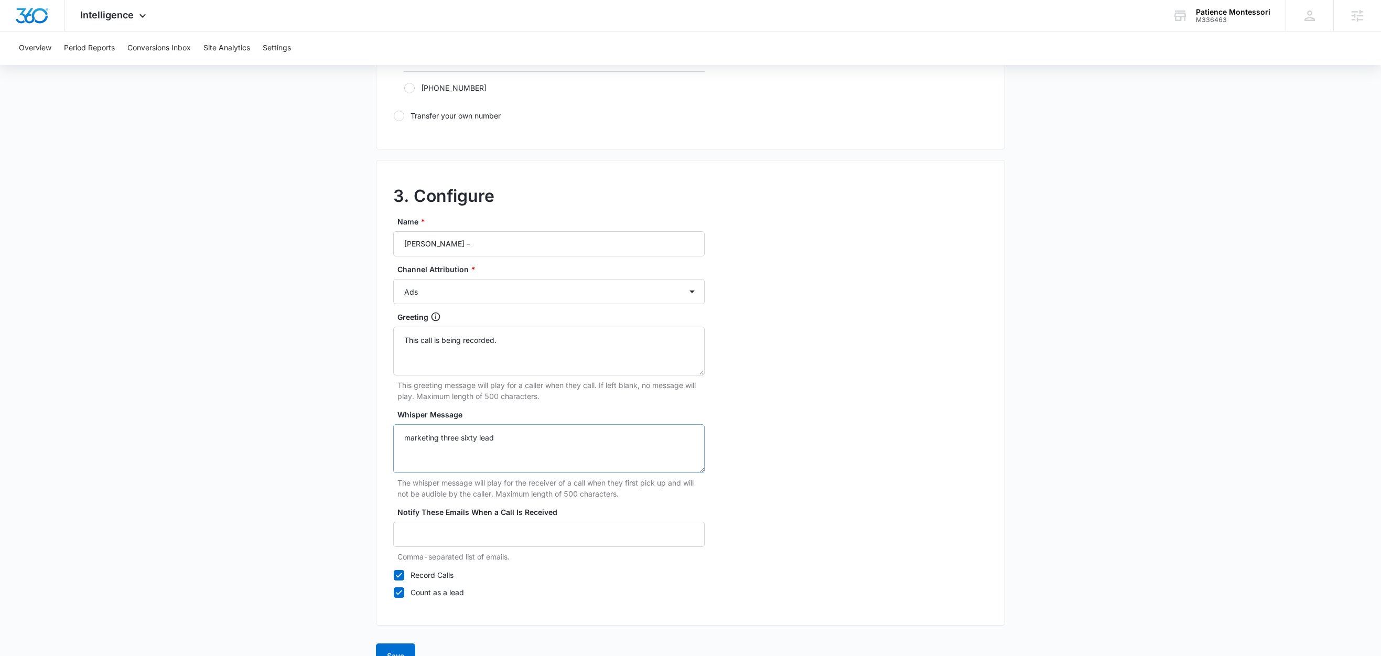
scroll to position [809, 0]
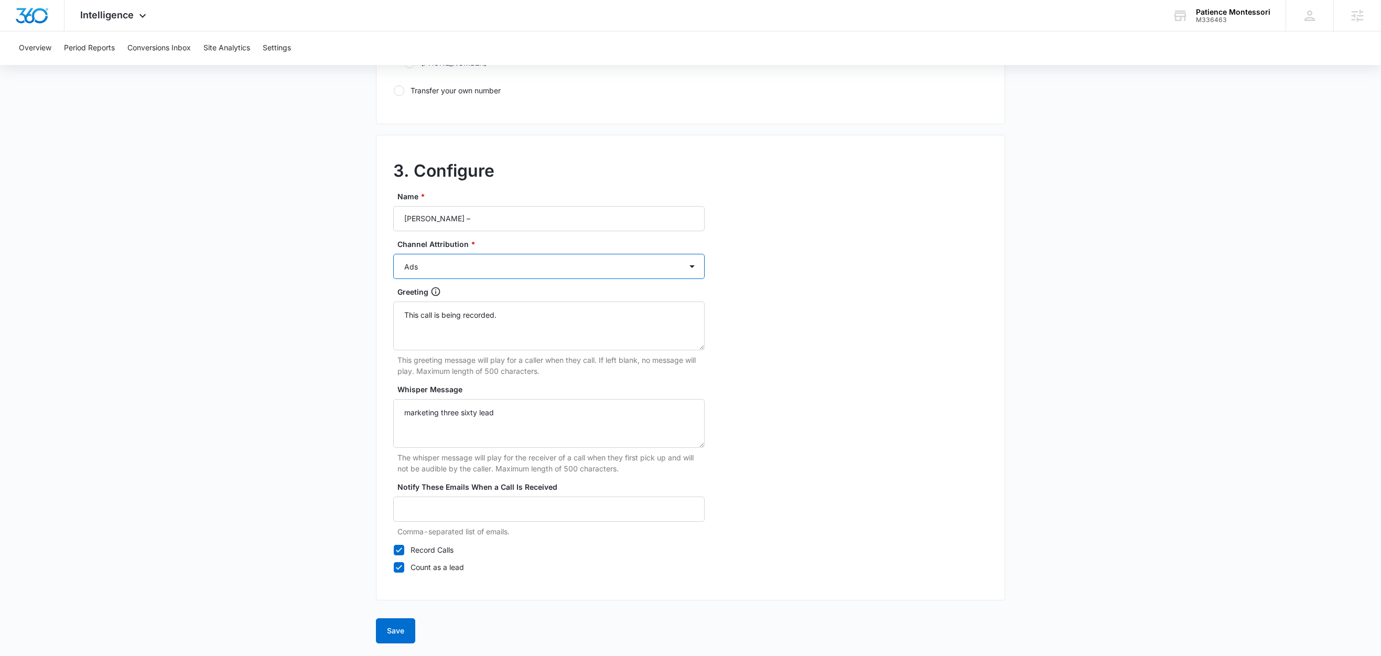
click at [485, 257] on select "Ads Local Service Ads Content Social Other" at bounding box center [548, 266] width 311 height 25
select select "LSA"
click at [393, 254] on select "Ads Local Service Ads Content Social Other" at bounding box center [548, 266] width 311 height 25
click at [529, 216] on input "Patience Montessori –" at bounding box center [548, 218] width 311 height 25
type input "Patience Montessori – LSA"
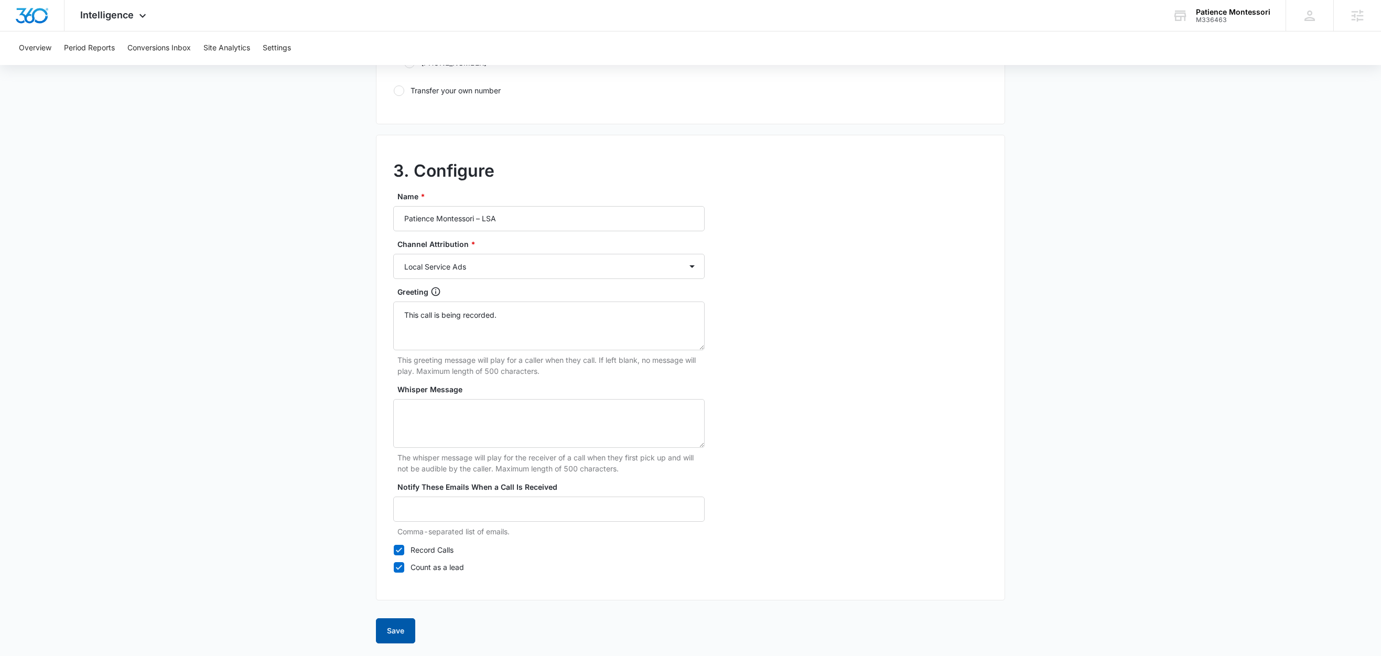
click at [398, 632] on button "Save" at bounding box center [395, 630] width 39 height 25
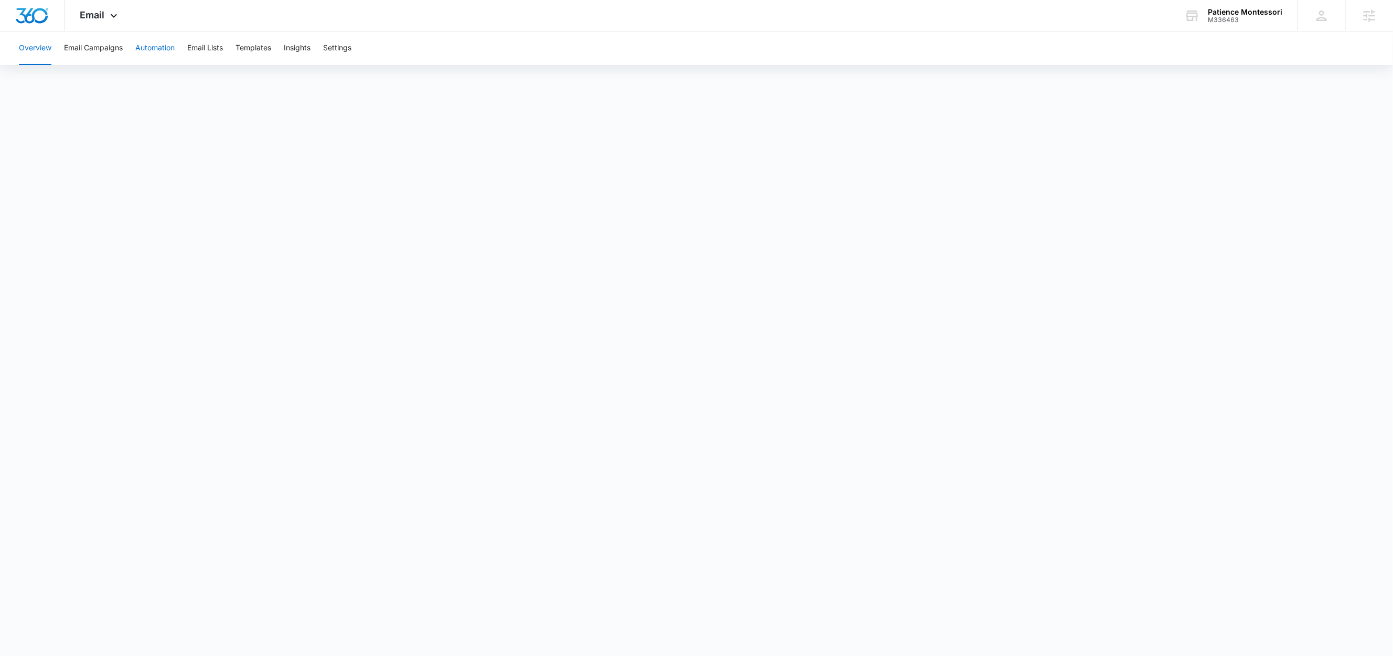
click at [153, 49] on button "Automation" at bounding box center [154, 48] width 39 height 34
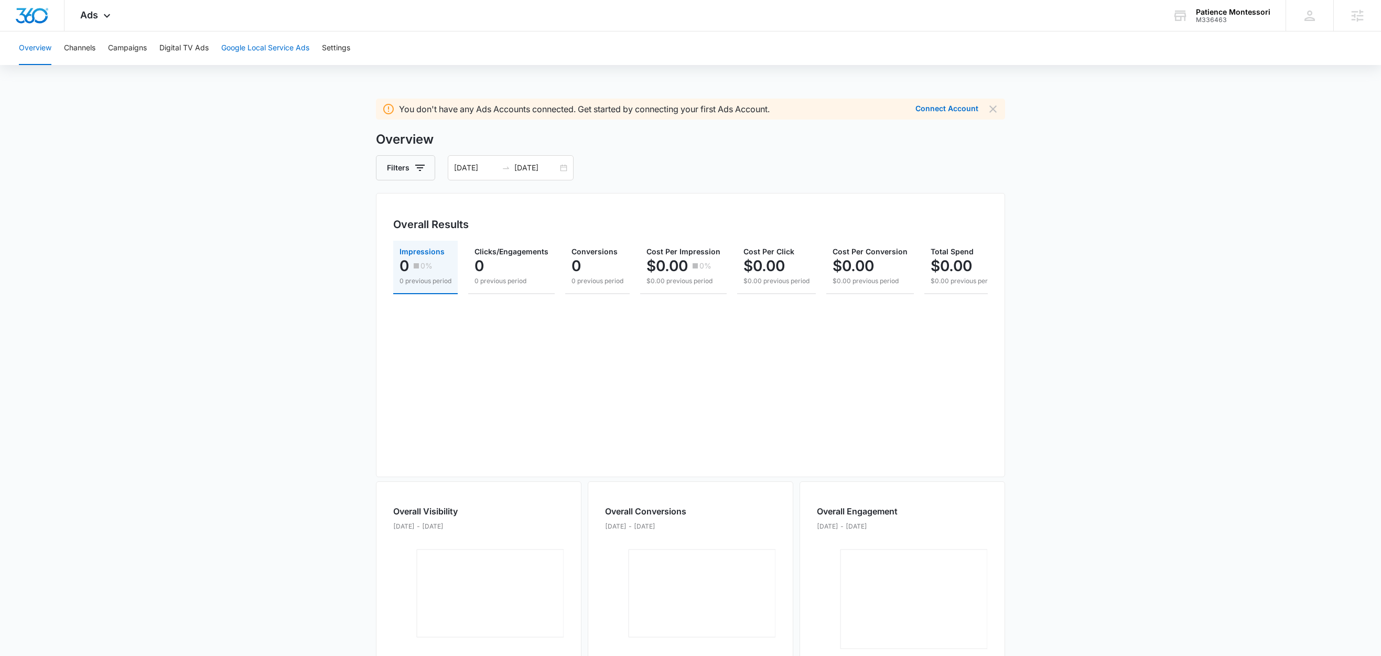
click at [248, 52] on button "Google Local Service Ads" at bounding box center [265, 48] width 88 height 34
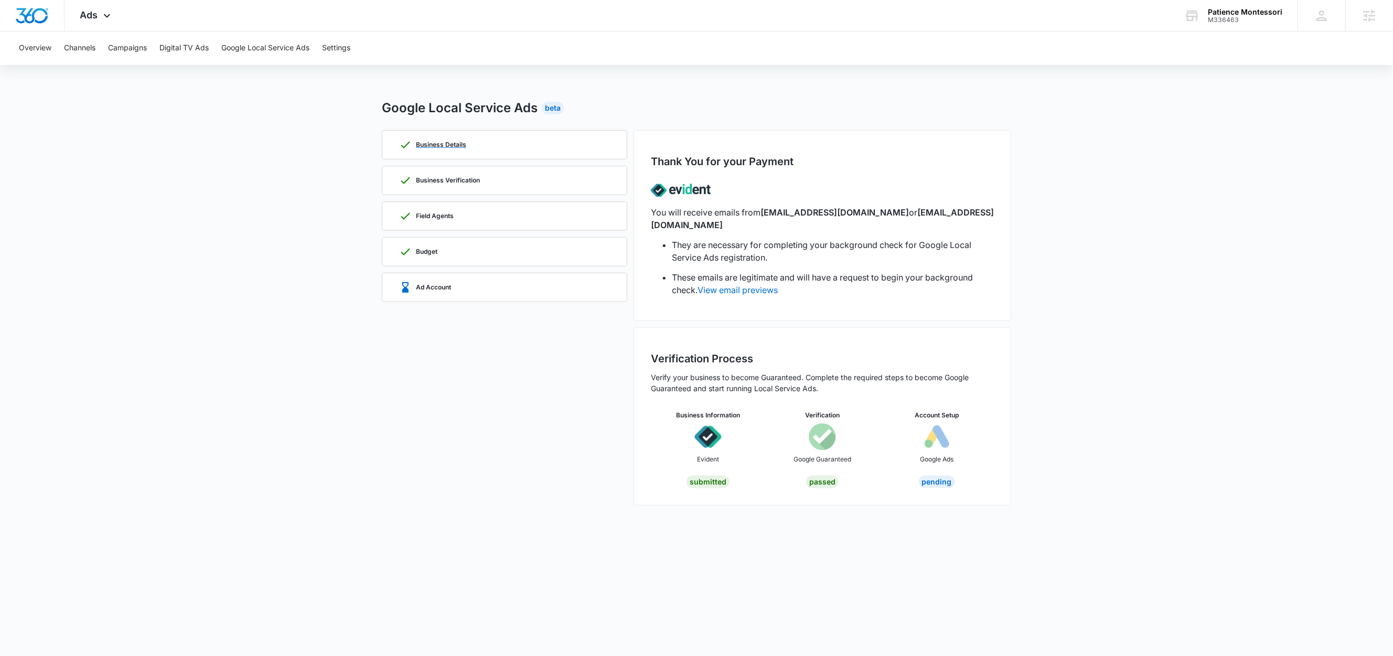
click at [443, 142] on p "Business Details" at bounding box center [441, 145] width 50 height 6
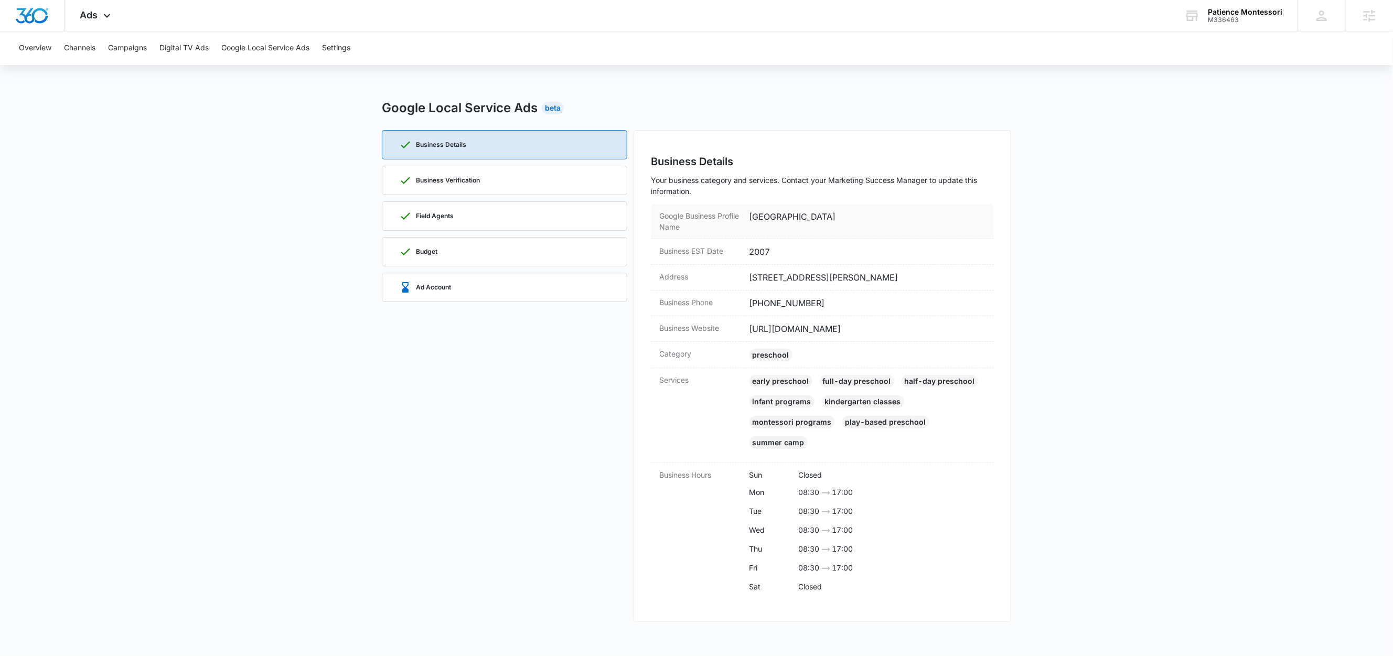
drag, startPoint x: 852, startPoint y: 214, endPoint x: 751, endPoint y: 219, distance: 100.3
click at [751, 219] on dd "Patience Montessori School" at bounding box center [867, 221] width 237 height 22
copy dd "Patience Montessori School"
drag, startPoint x: 818, startPoint y: 306, endPoint x: 750, endPoint y: 309, distance: 67.7
click at [750, 309] on dd "(720) 804-0928" at bounding box center [867, 303] width 237 height 13
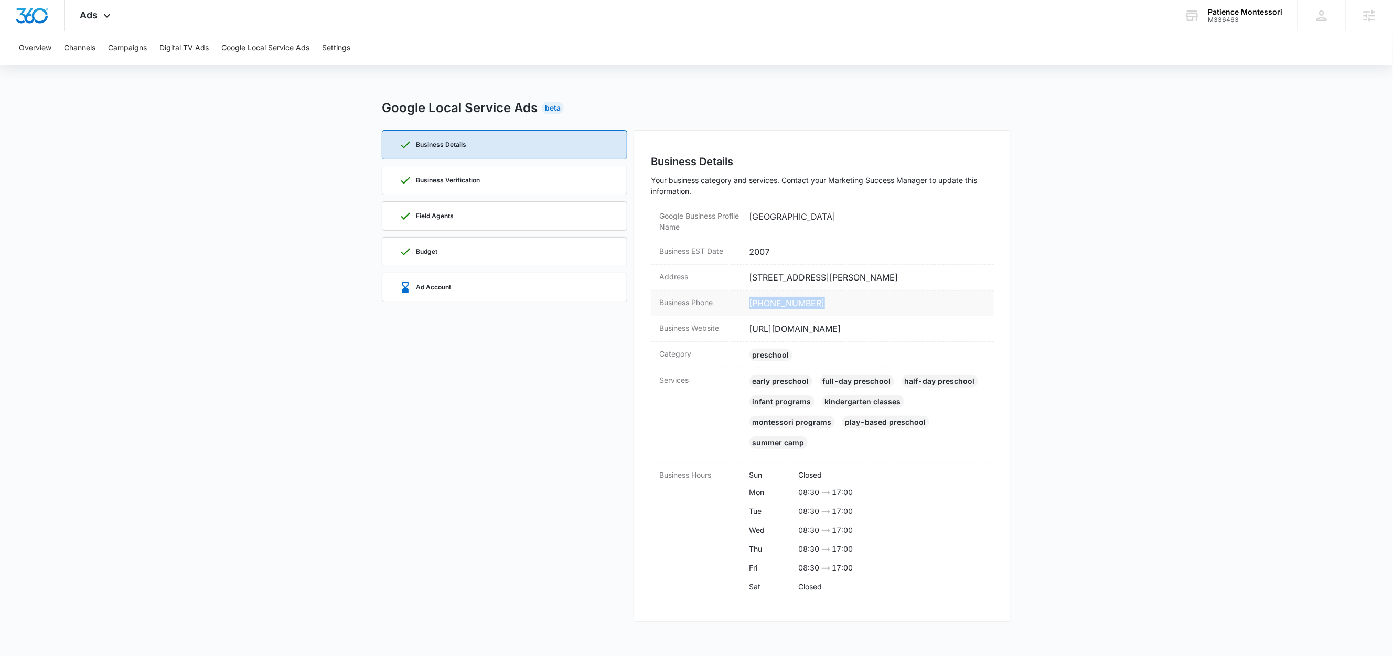
copy dd "(720) 804-0928"
click at [468, 177] on p "Business Verification" at bounding box center [448, 180] width 64 height 6
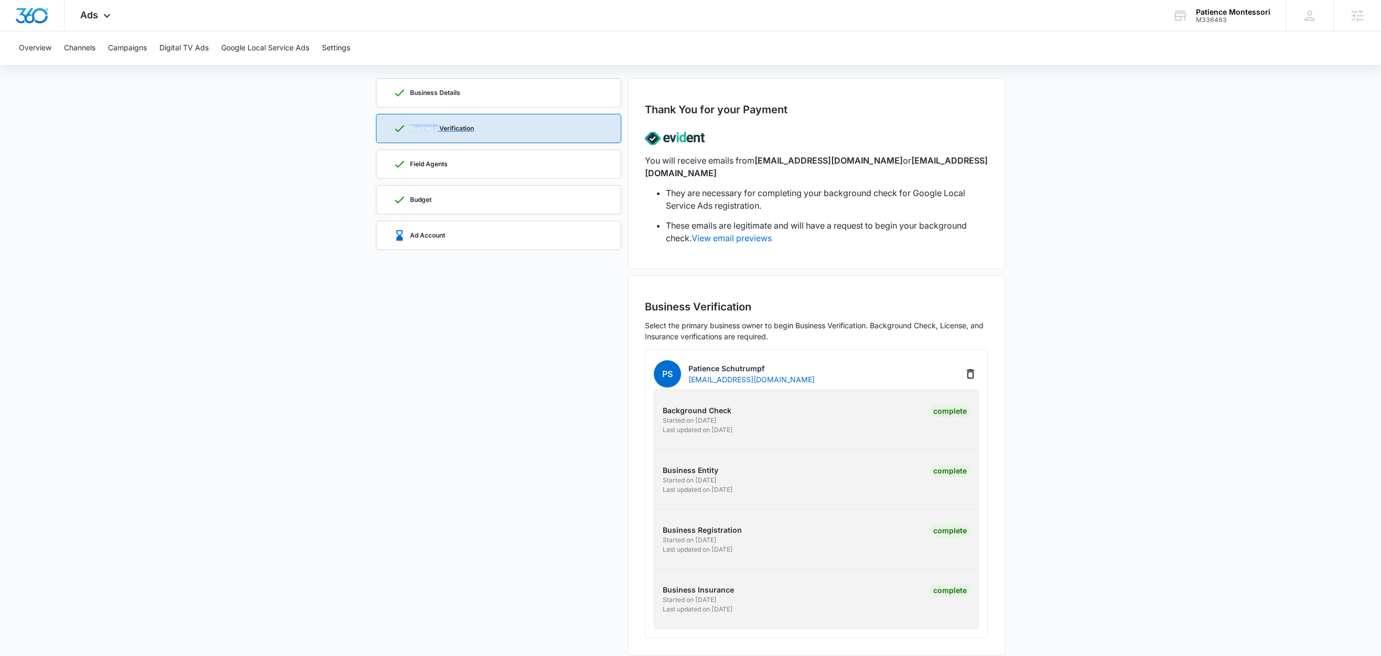
scroll to position [54, 0]
drag, startPoint x: 720, startPoint y: 354, endPoint x: 690, endPoint y: 353, distance: 29.9
click at [690, 361] on p "Patience Schutrumpf" at bounding box center [752, 366] width 126 height 11
copy p "Patience"
drag, startPoint x: 781, startPoint y: 355, endPoint x: 724, endPoint y: 358, distance: 57.3
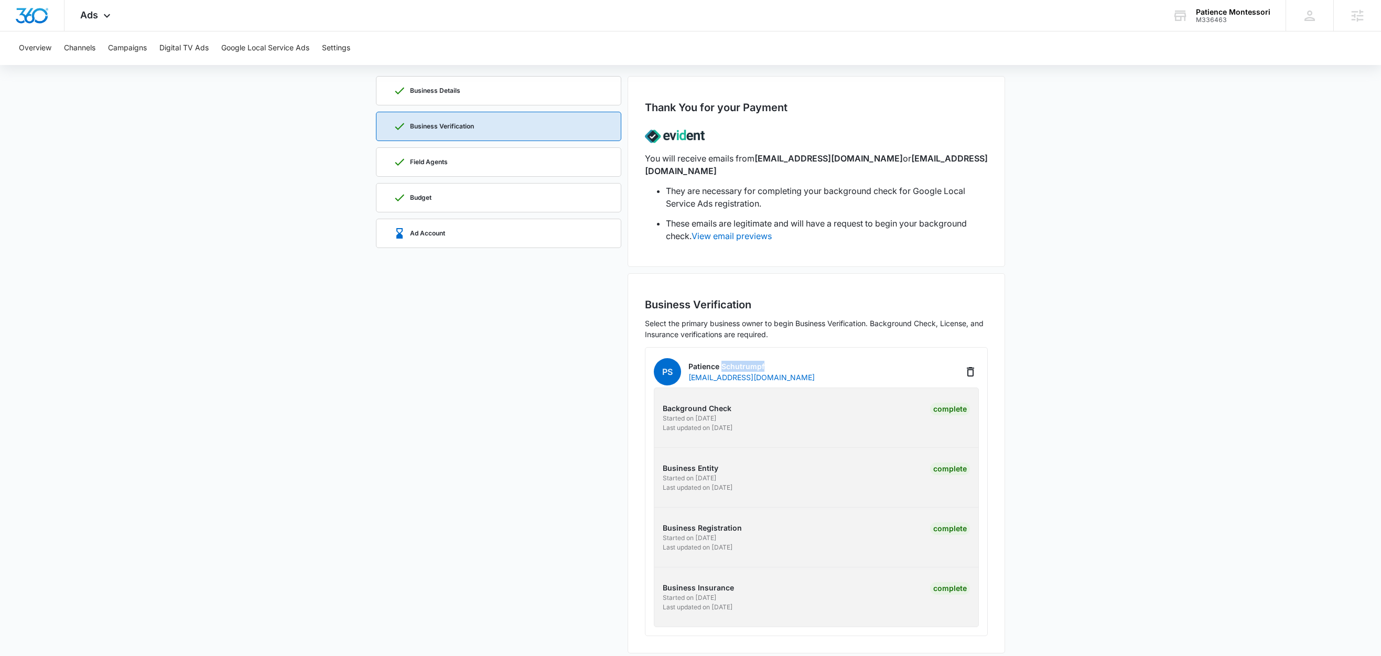
click at [724, 361] on p "Patience Schutrumpf" at bounding box center [752, 366] width 126 height 11
copy p "Schutrumpf"
click at [478, 166] on div "Field Agents" at bounding box center [498, 162] width 211 height 28
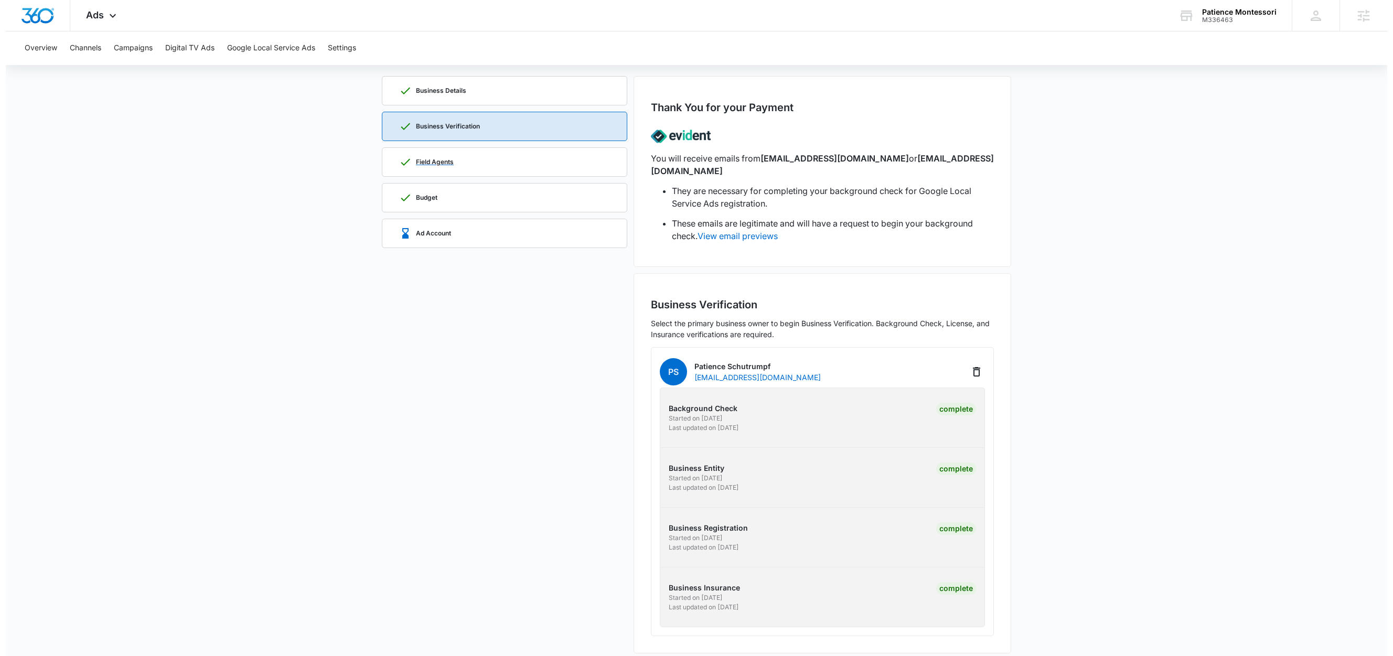
scroll to position [0, 0]
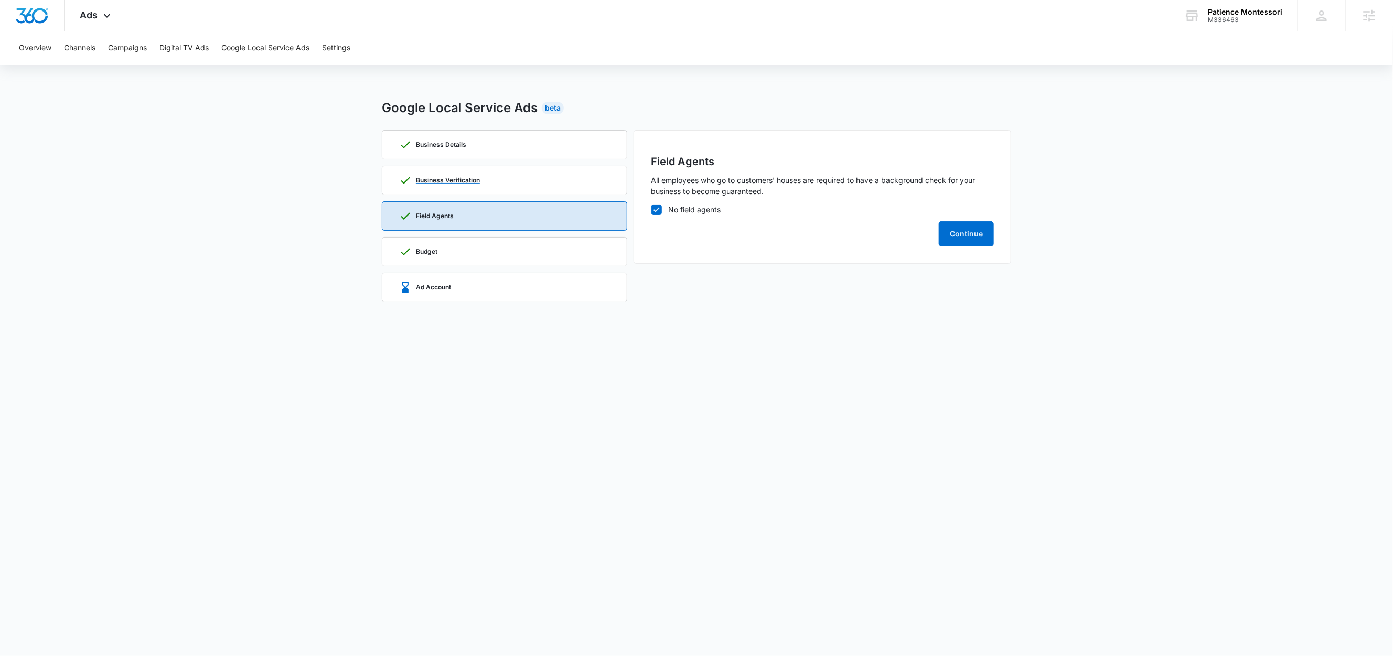
click at [499, 183] on div "Business Verification" at bounding box center [504, 180] width 211 height 28
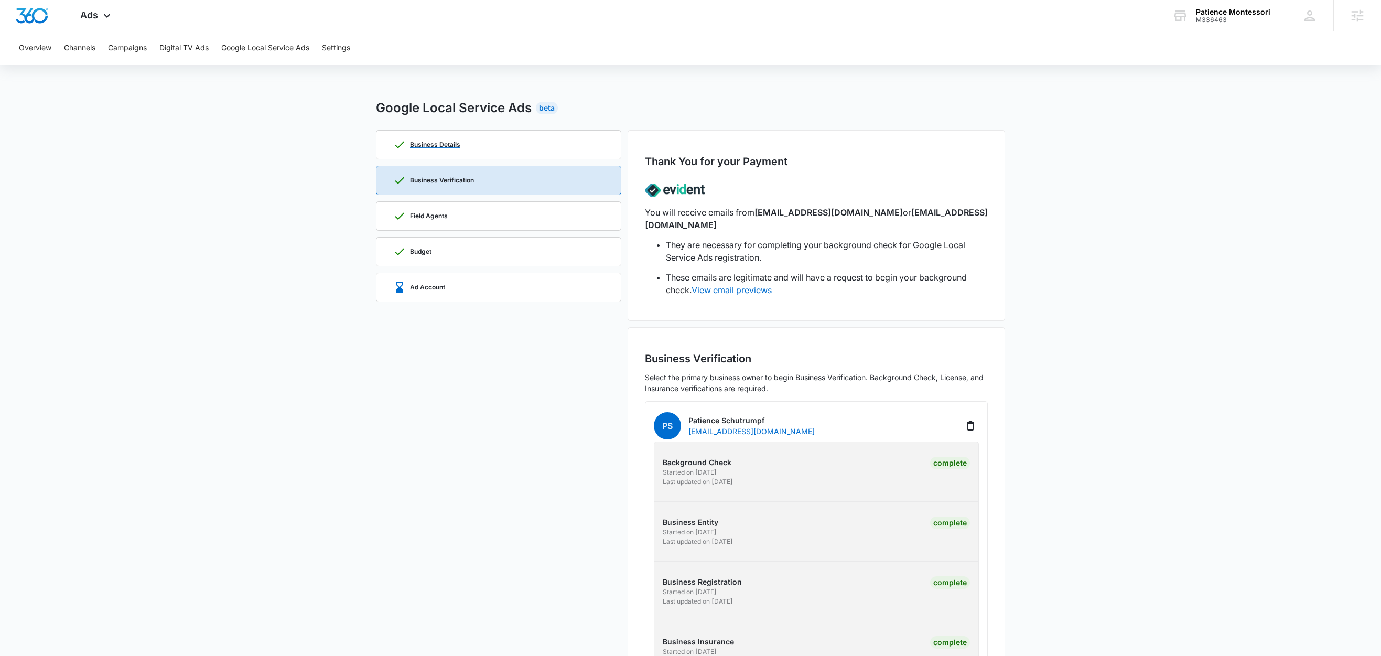
click at [492, 153] on div "Business Details" at bounding box center [498, 145] width 211 height 28
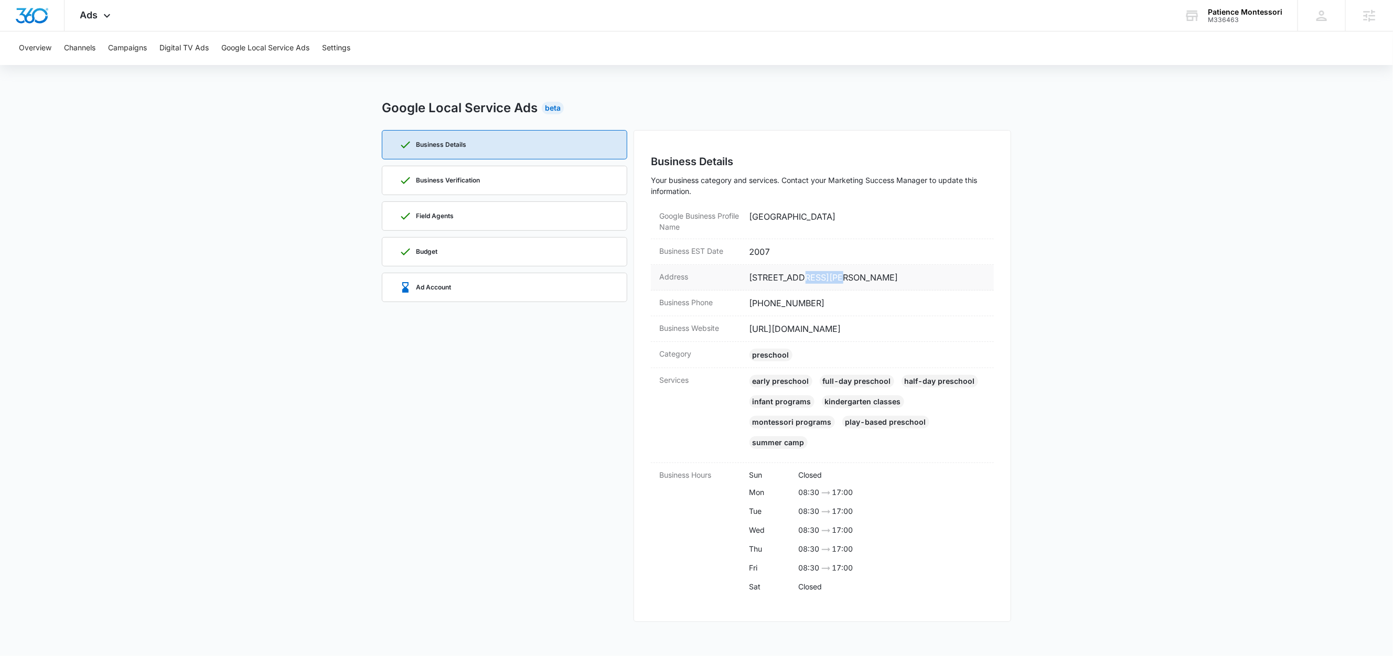
drag, startPoint x: 841, startPoint y: 279, endPoint x: 823, endPoint y: 284, distance: 18.4
click at [803, 280] on dd "3600 Hazelwood Court, Boulder, CO 80304" at bounding box center [867, 277] width 237 height 13
click at [850, 284] on dd "3600 Hazelwood Court, Boulder, CO 80304" at bounding box center [867, 277] width 237 height 13
drag, startPoint x: 900, startPoint y: 274, endPoint x: 749, endPoint y: 282, distance: 150.7
click at [749, 282] on dd "3600 Hazelwood Court, Boulder, CO 80304" at bounding box center [867, 277] width 237 height 13
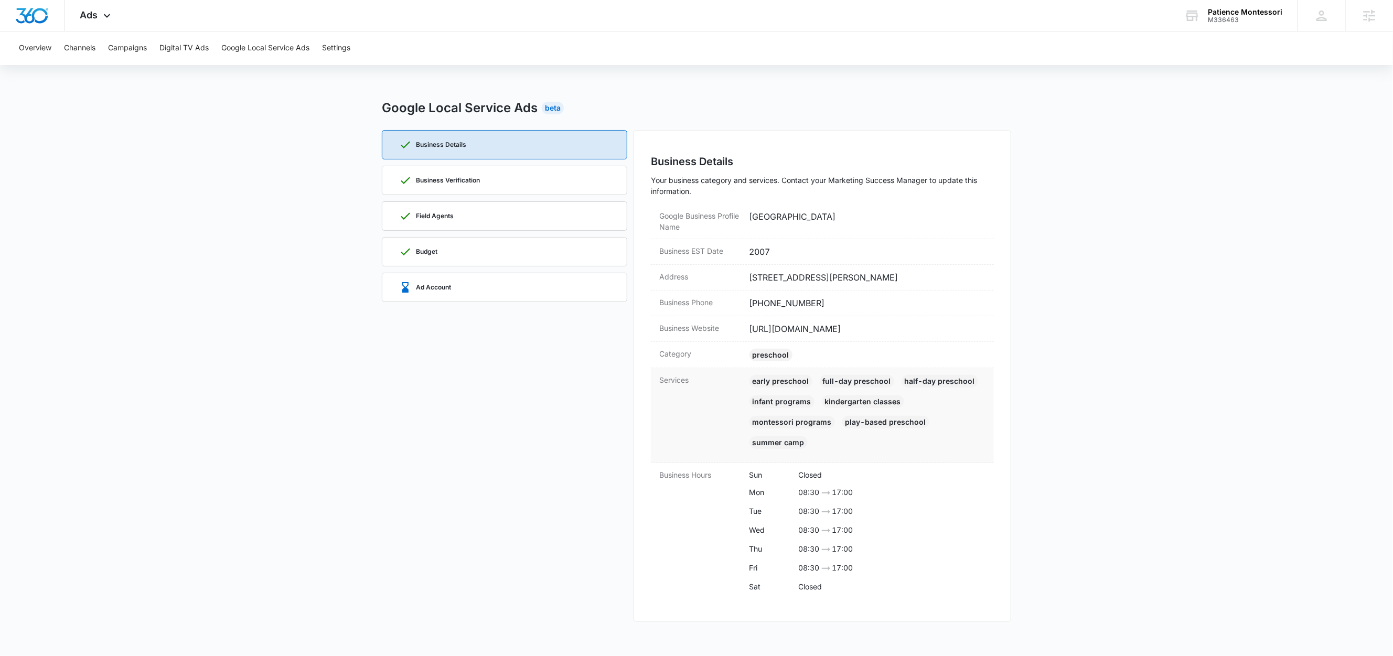
copy dd "3600 Hazelwood Court, Boulder, CO 80304"
click at [500, 286] on div "Ad Account" at bounding box center [504, 287] width 211 height 28
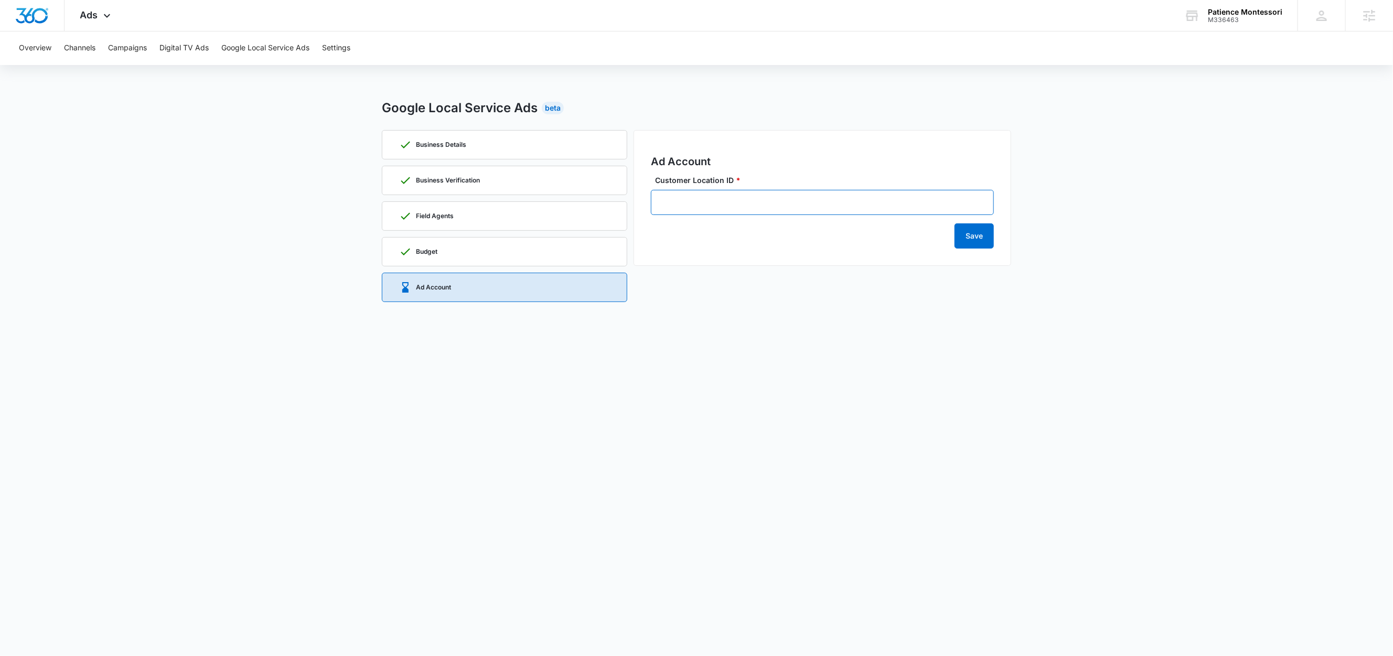
click at [740, 201] on input "Customer Location ID *" at bounding box center [822, 202] width 343 height 25
paste input "213-292-8870"
type input "213-292-8870"
click at [966, 239] on button "Save" at bounding box center [973, 235] width 39 height 25
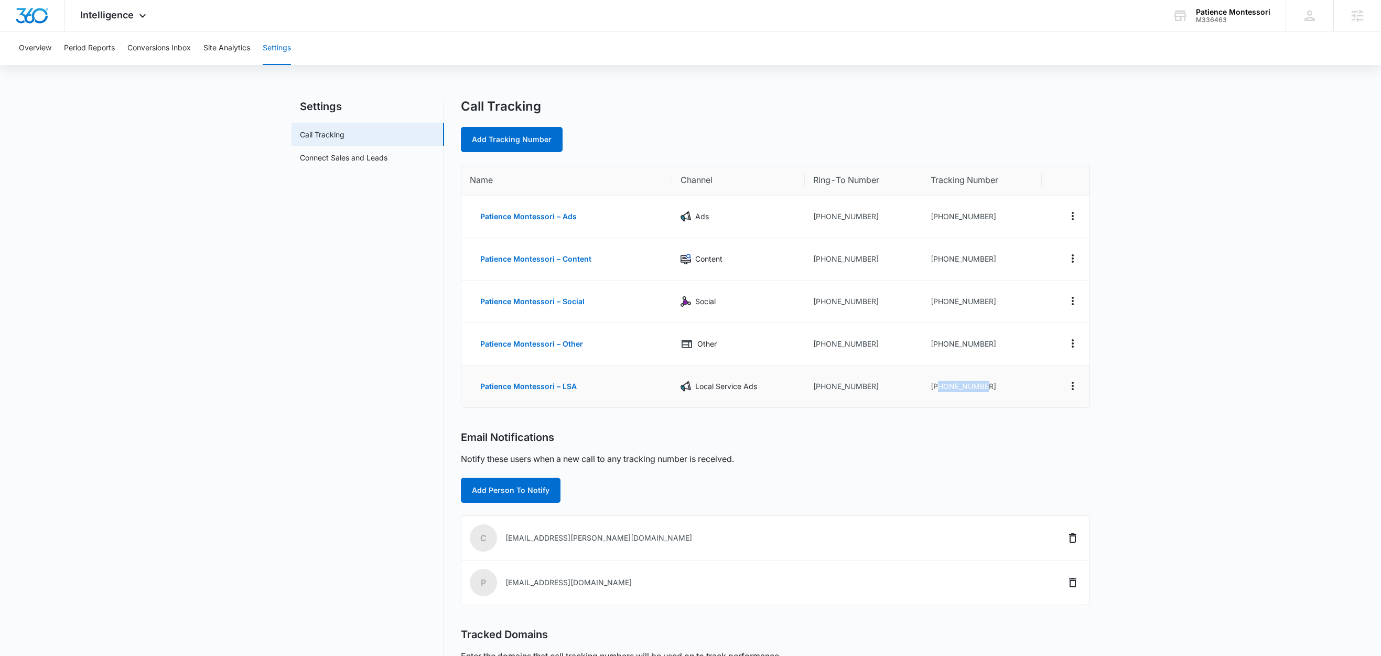
drag, startPoint x: 992, startPoint y: 390, endPoint x: 939, endPoint y: 393, distance: 53.6
click at [939, 393] on td "[PHONE_NUMBER]" at bounding box center [982, 387] width 120 height 42
copy td "7204661776"
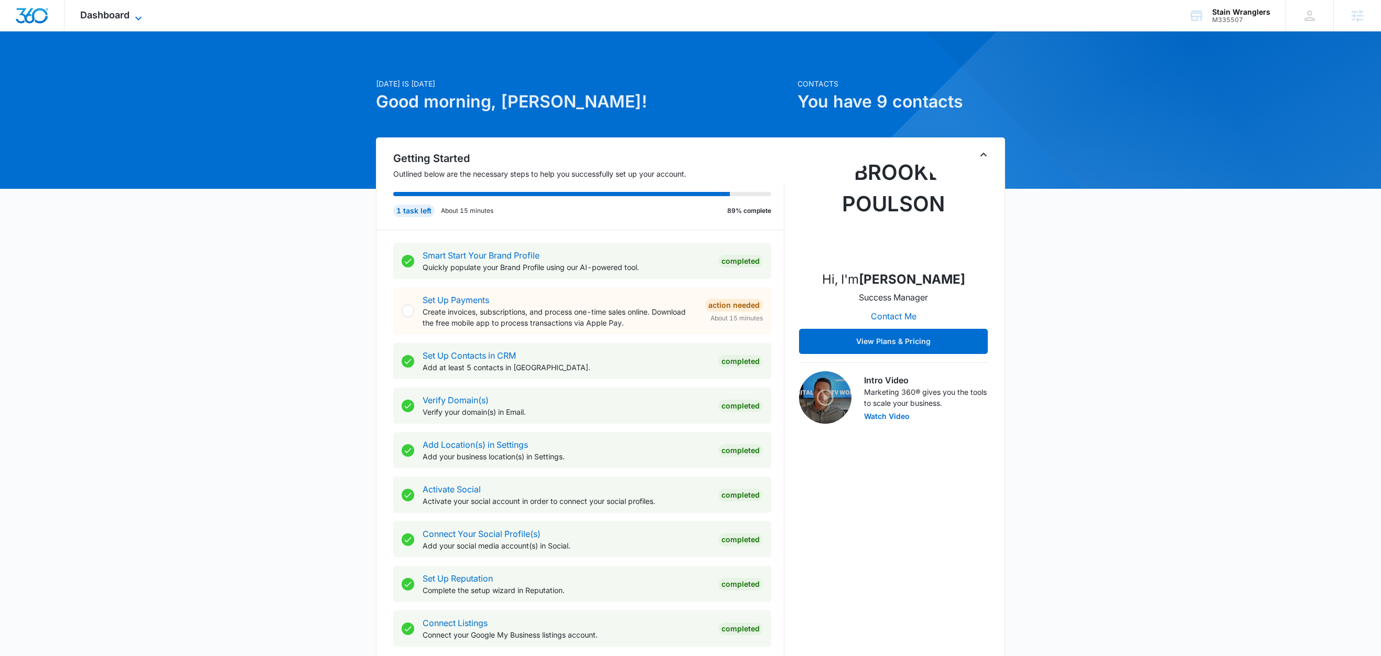
click at [135, 14] on icon at bounding box center [138, 18] width 13 height 13
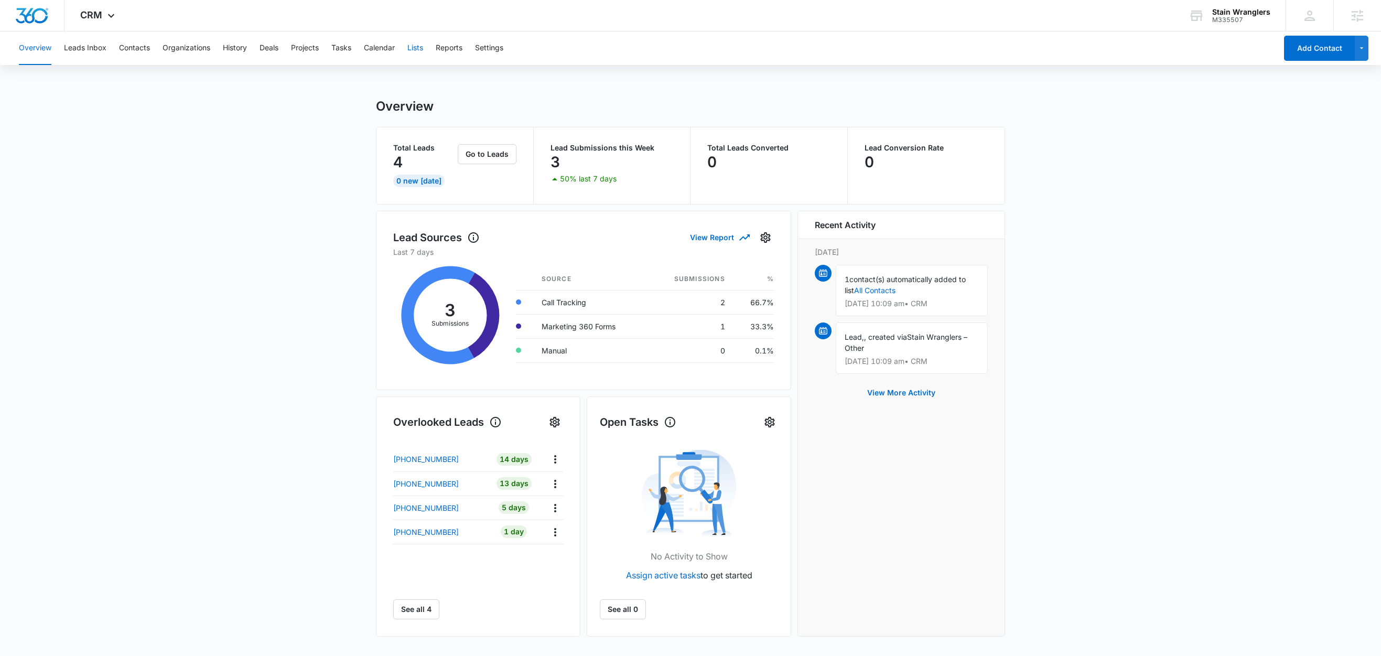
click at [418, 49] on button "Lists" at bounding box center [415, 48] width 16 height 34
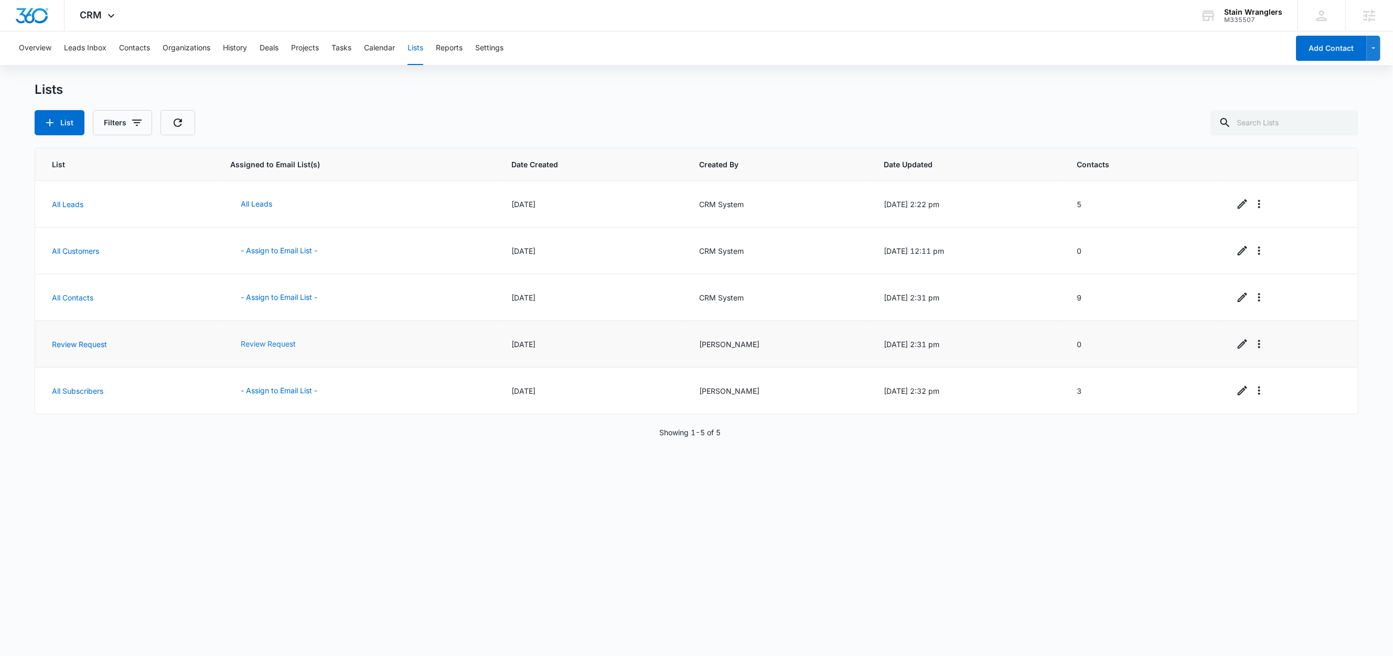
click at [252, 346] on button "Review Request" at bounding box center [268, 343] width 76 height 25
click at [277, 346] on button "Review Request" at bounding box center [268, 343] width 76 height 25
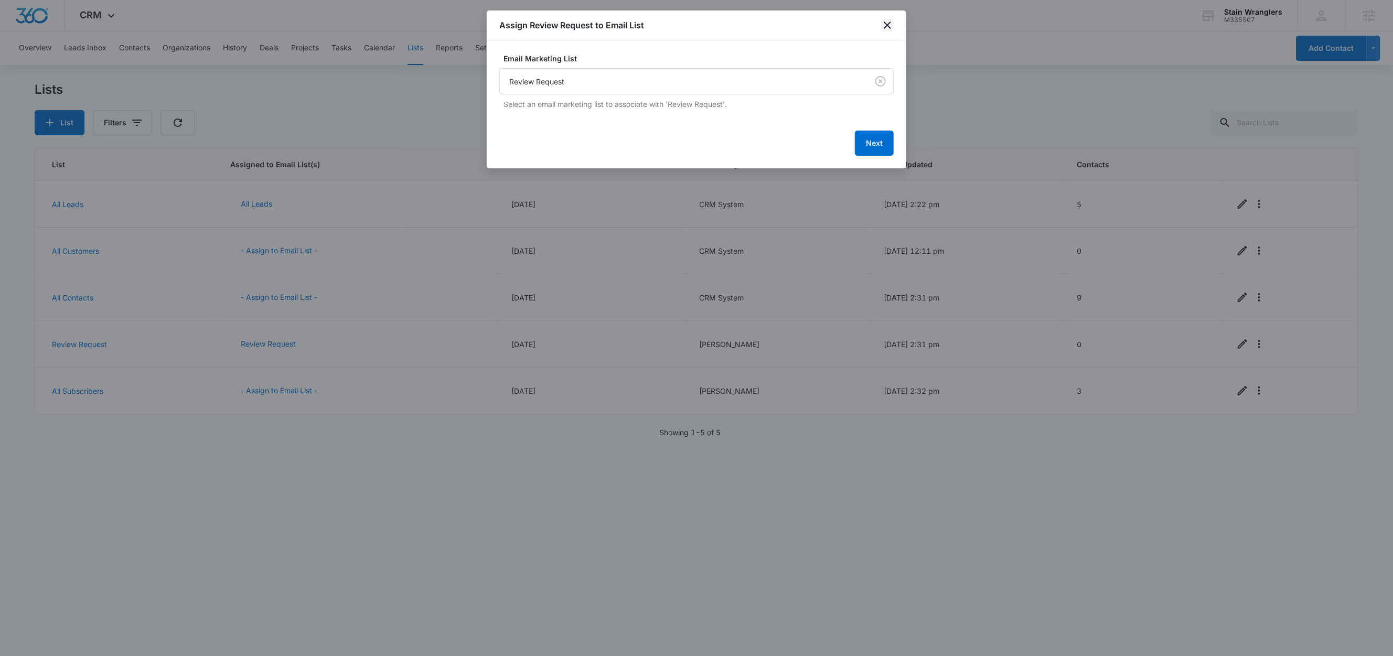
click at [886, 25] on icon "close" at bounding box center [887, 25] width 13 height 13
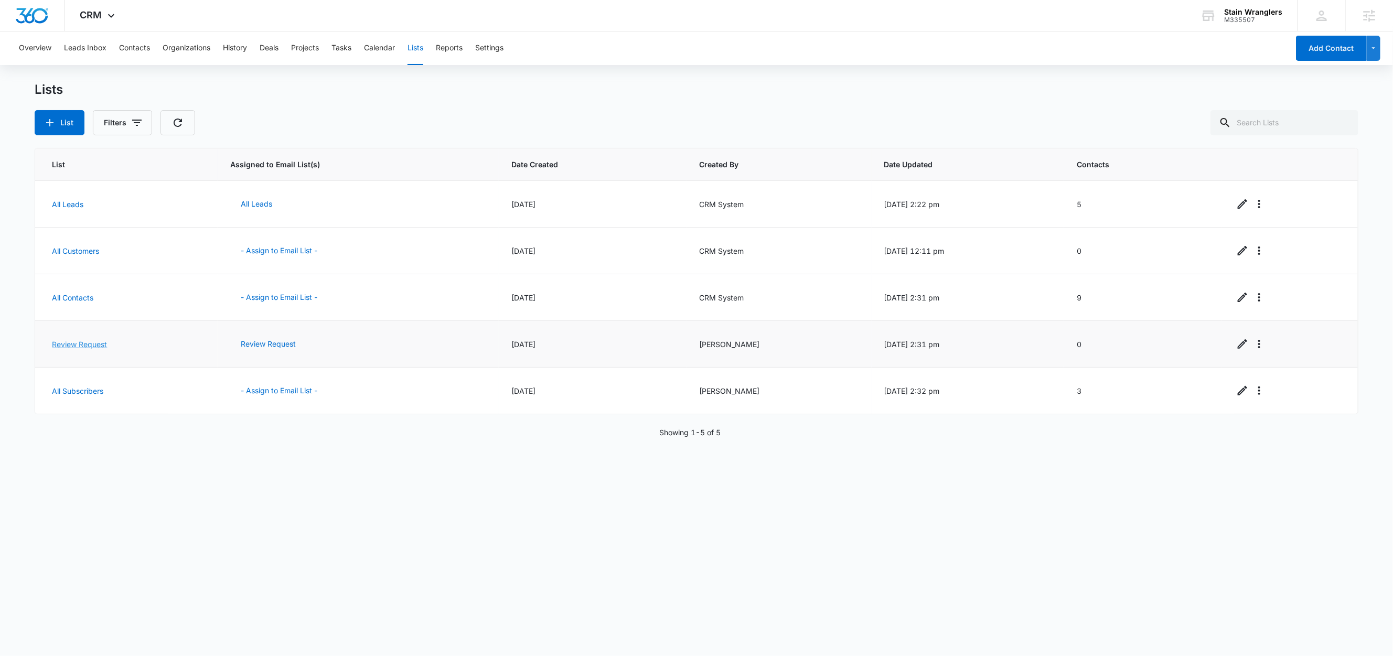
click at [103, 343] on link "Review Request" at bounding box center [79, 344] width 55 height 9
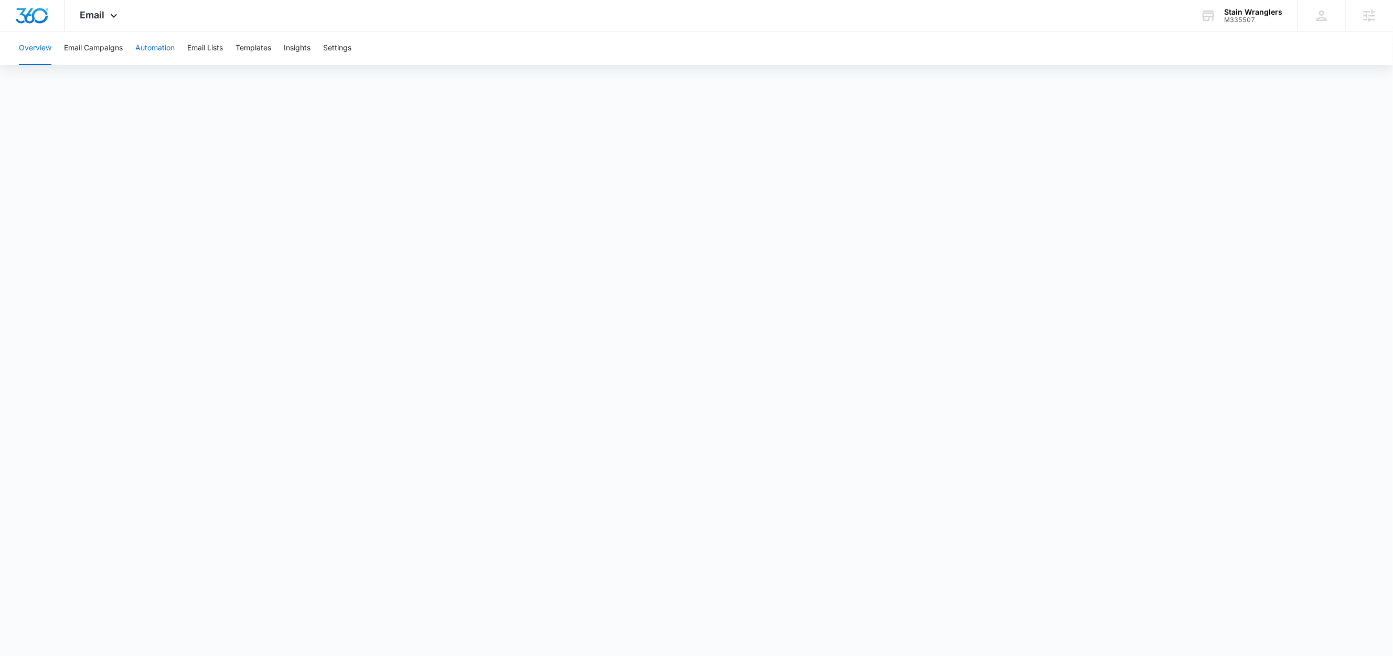
click at [160, 54] on button "Automation" at bounding box center [154, 48] width 39 height 34
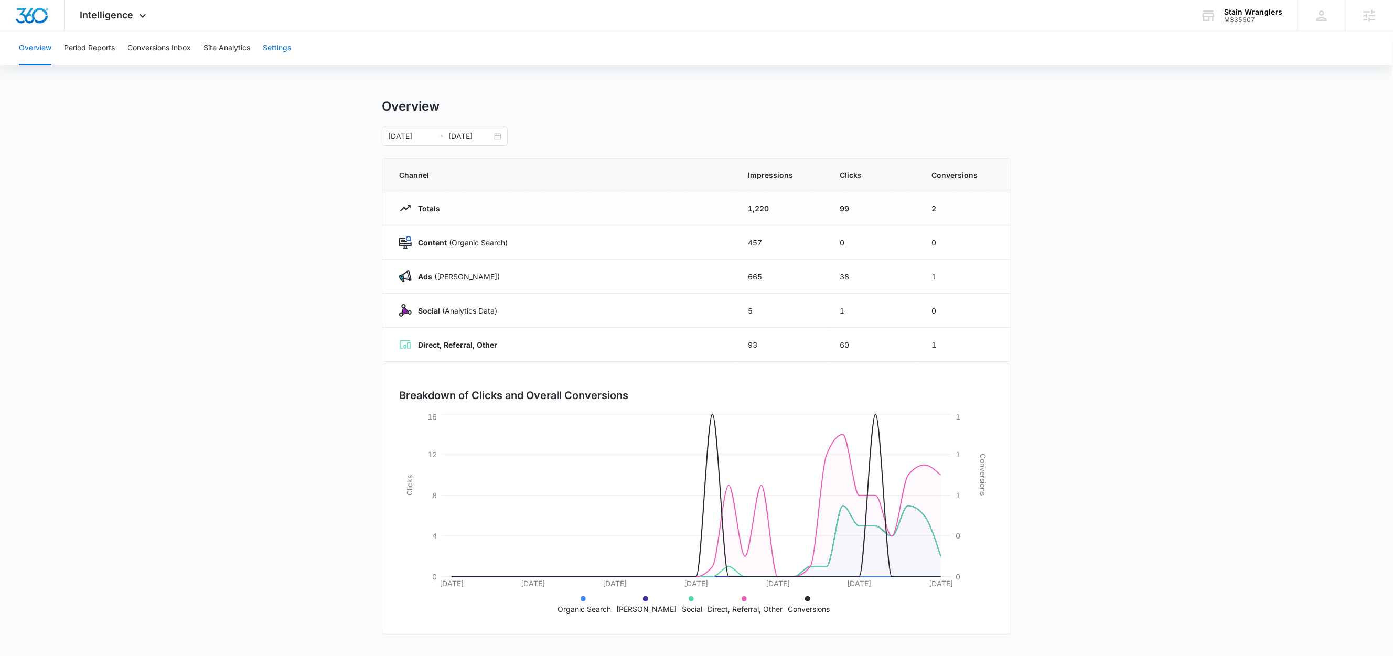
click at [278, 52] on button "Settings" at bounding box center [277, 48] width 28 height 34
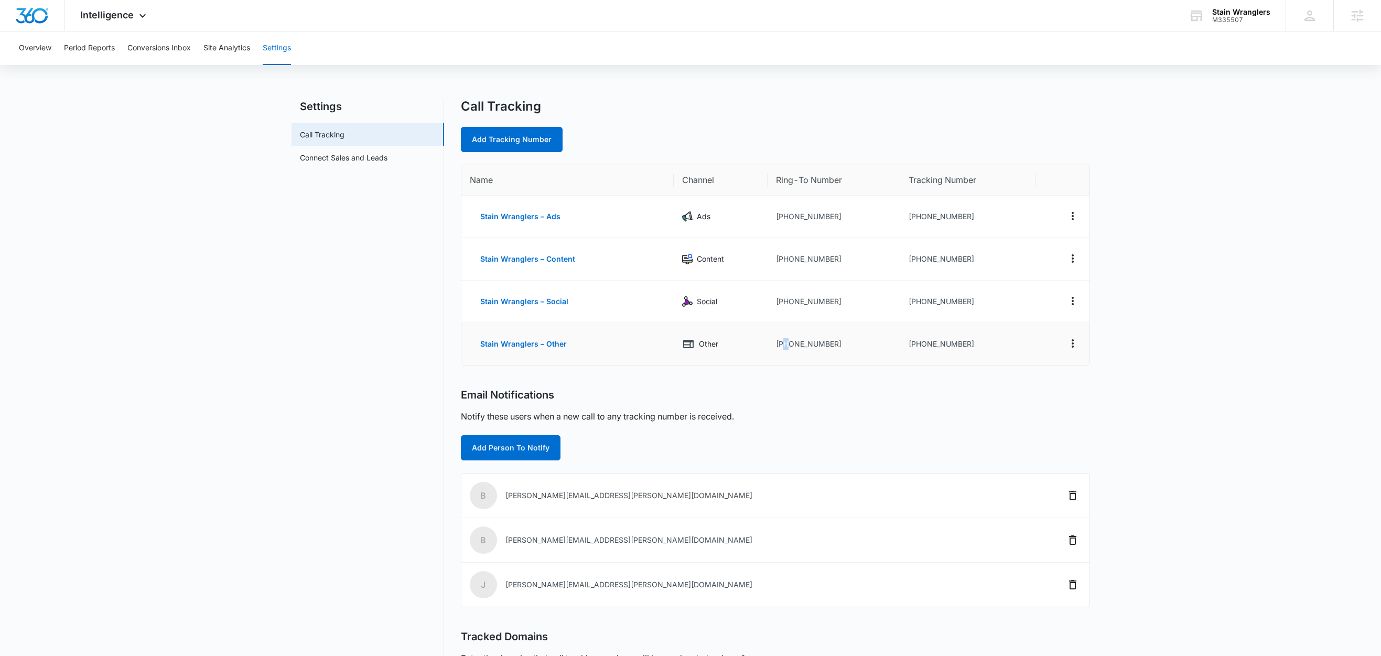
drag, startPoint x: 835, startPoint y: 348, endPoint x: 796, endPoint y: 349, distance: 39.9
click at [784, 349] on td "+14802598178" at bounding box center [834, 344] width 133 height 42
click at [835, 350] on td "+14802598178" at bounding box center [834, 344] width 133 height 42
drag, startPoint x: 835, startPoint y: 345, endPoint x: 784, endPoint y: 350, distance: 51.7
click at [784, 350] on td "+14802598178" at bounding box center [834, 344] width 133 height 42
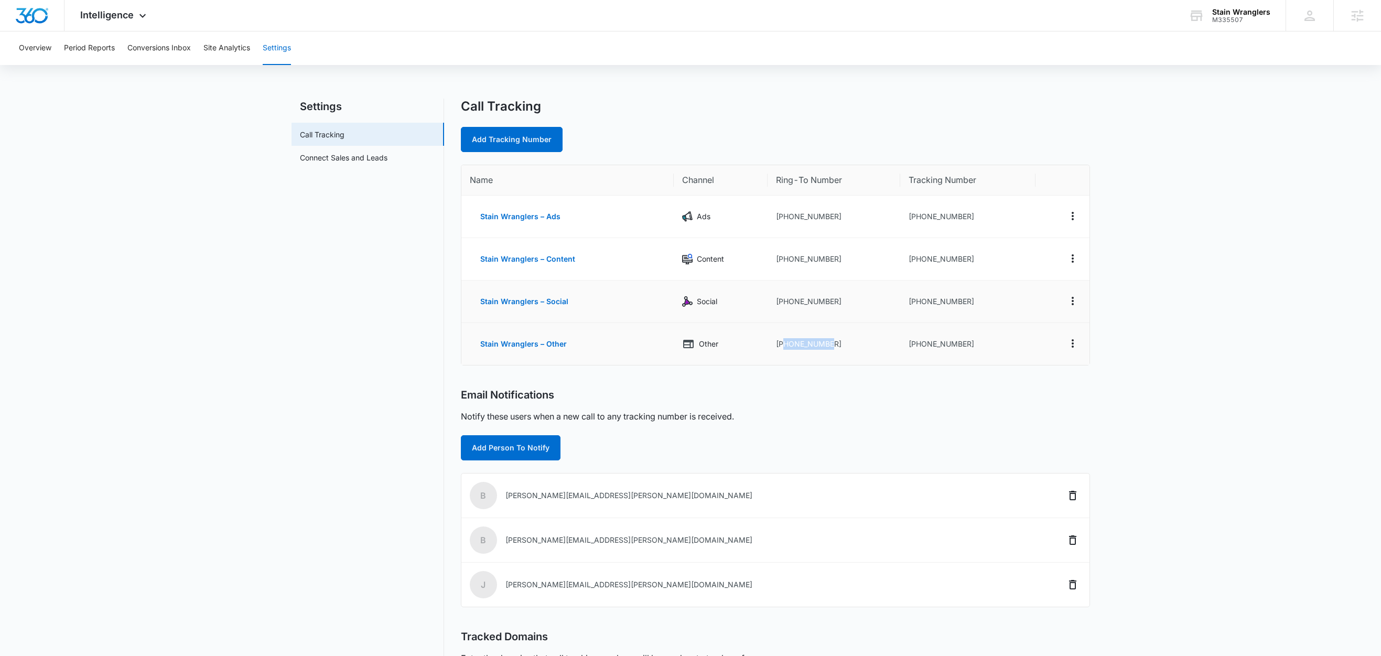
copy td "4802598178"
drag, startPoint x: 509, startPoint y: 124, endPoint x: 508, endPoint y: 130, distance: 5.8
click at [509, 124] on div "Call Tracking Add Tracking Number" at bounding box center [775, 125] width 629 height 53
click at [509, 138] on link "Add Tracking Number" at bounding box center [512, 139] width 102 height 25
select select "by_area_code"
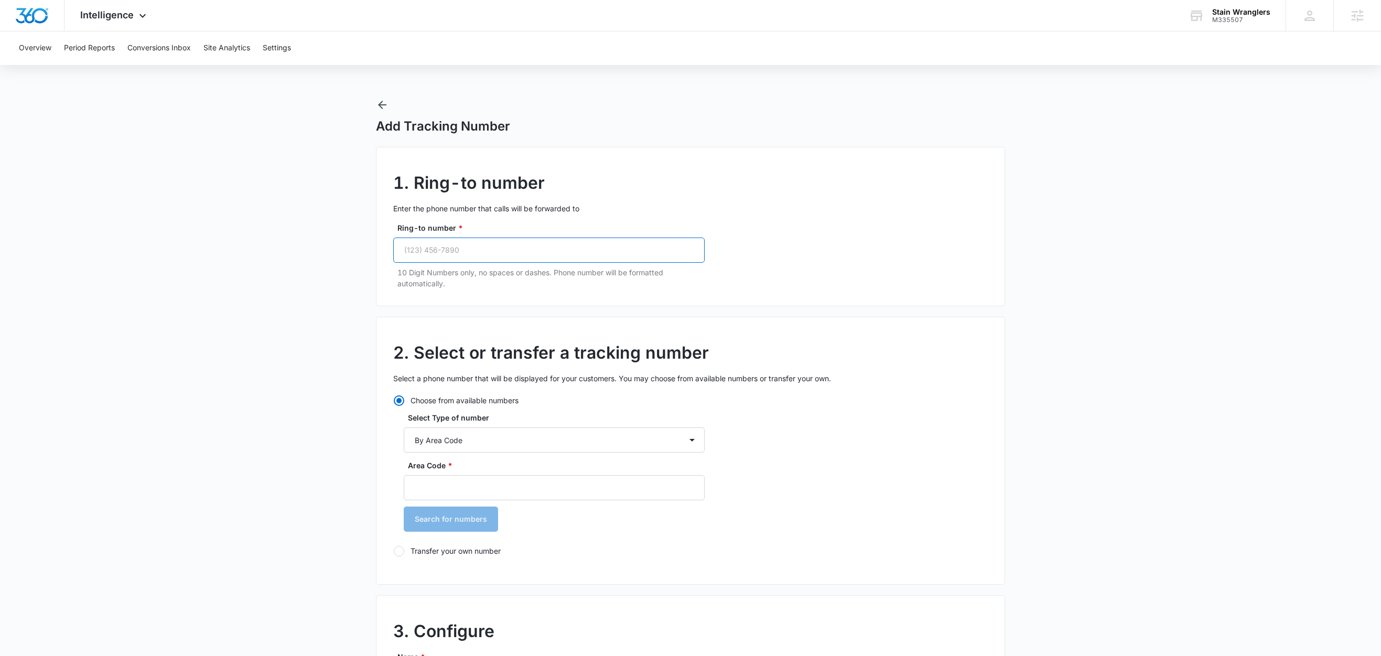
click at [512, 254] on input "Ring-to number *" at bounding box center [548, 250] width 311 height 25
paste input "(480) 259-8178"
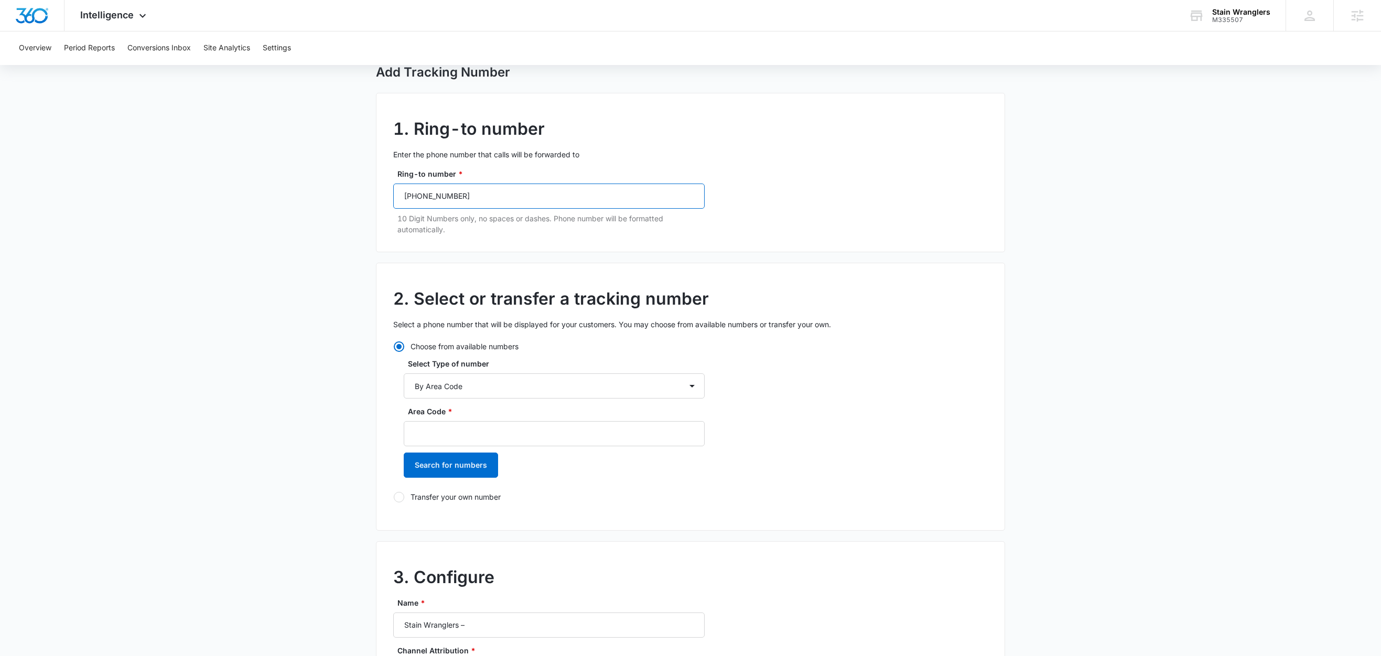
scroll to position [65, 0]
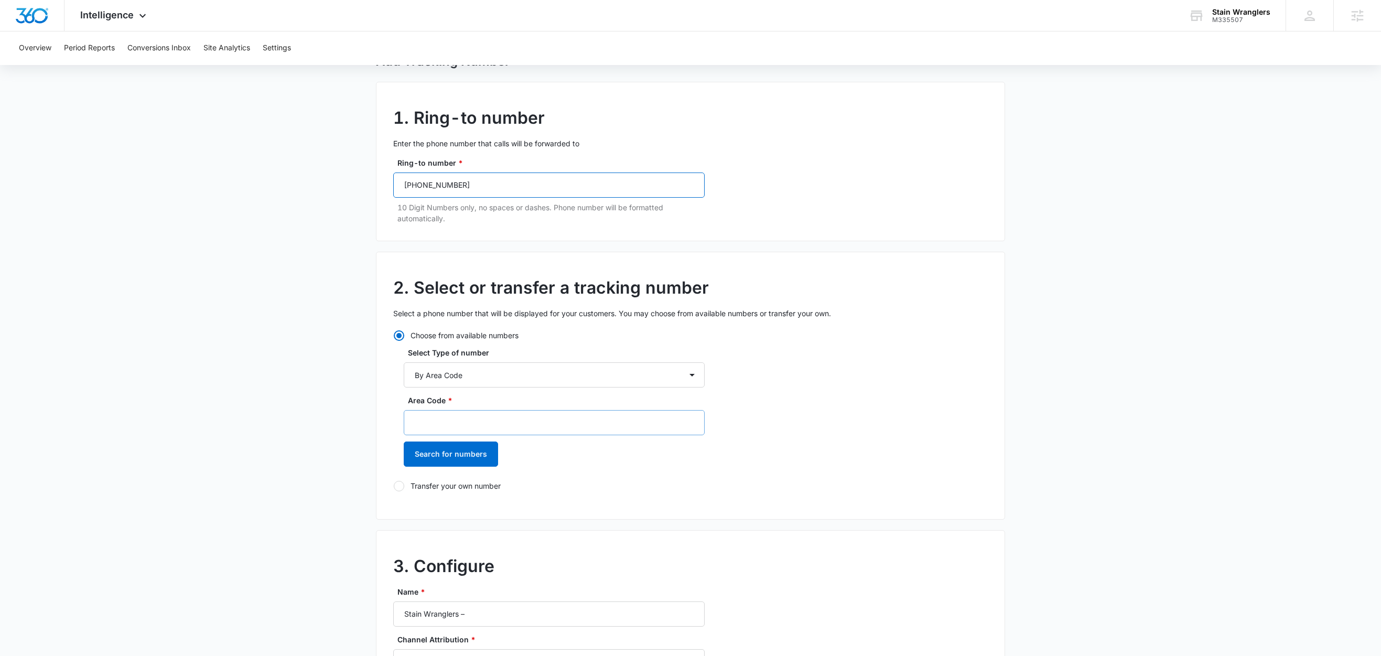
type input "(480) 259-8178"
click at [441, 410] on input "Area Code *" at bounding box center [554, 422] width 301 height 25
type input "480"
click at [419, 457] on button "Search for numbers" at bounding box center [451, 454] width 94 height 25
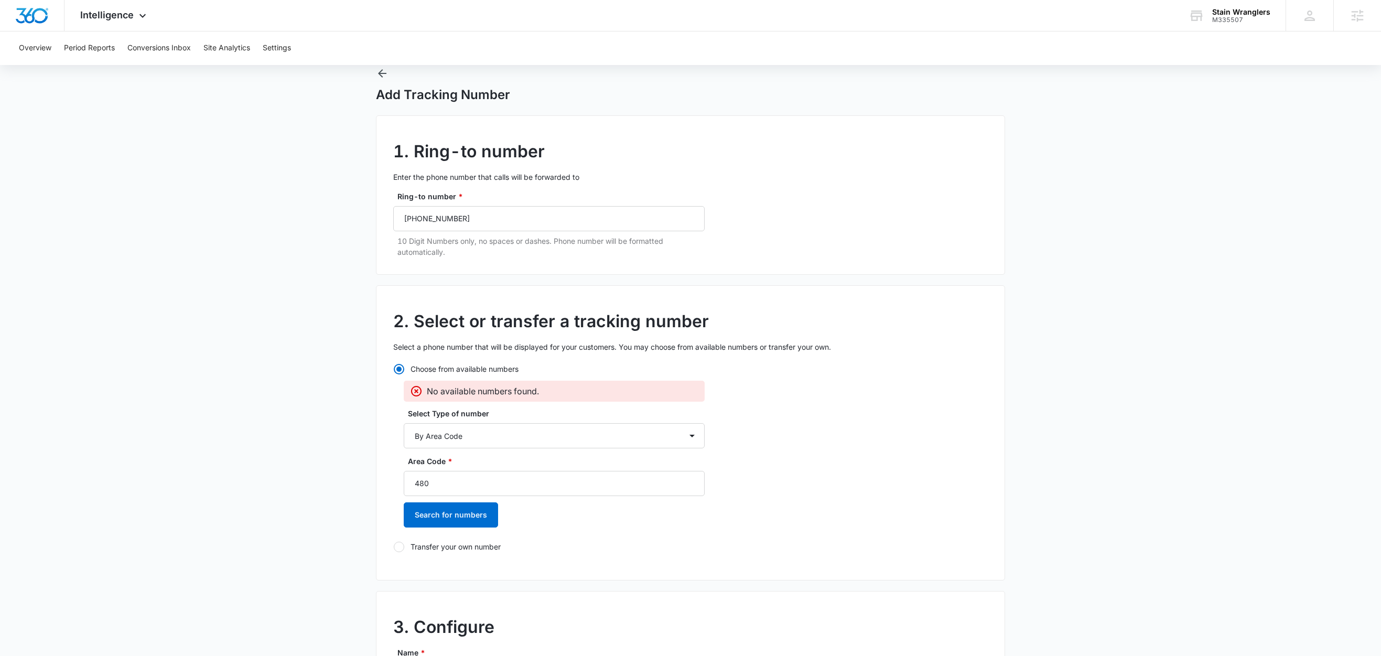
scroll to position [0, 0]
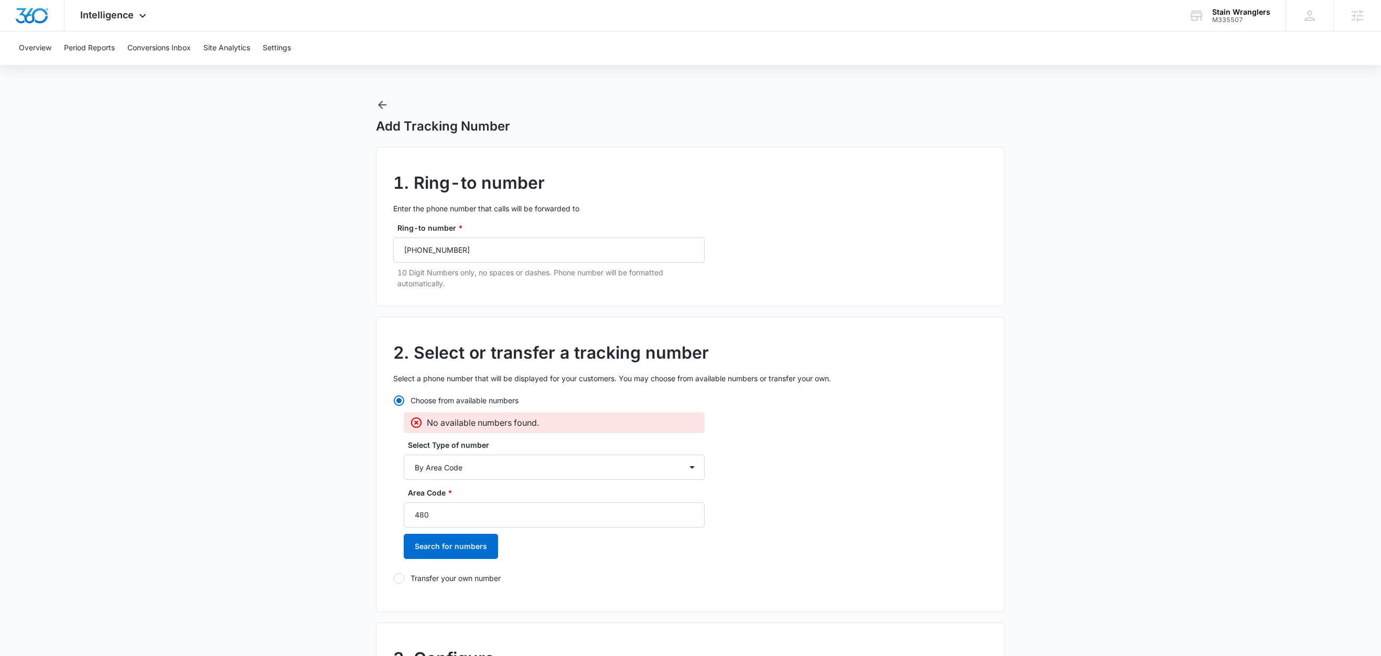
click at [386, 115] on div "Add Tracking Number 1. Ring-to number Enter the phone number that calls will be…" at bounding box center [690, 621] width 629 height 1045
click at [386, 104] on icon "button" at bounding box center [382, 105] width 13 height 13
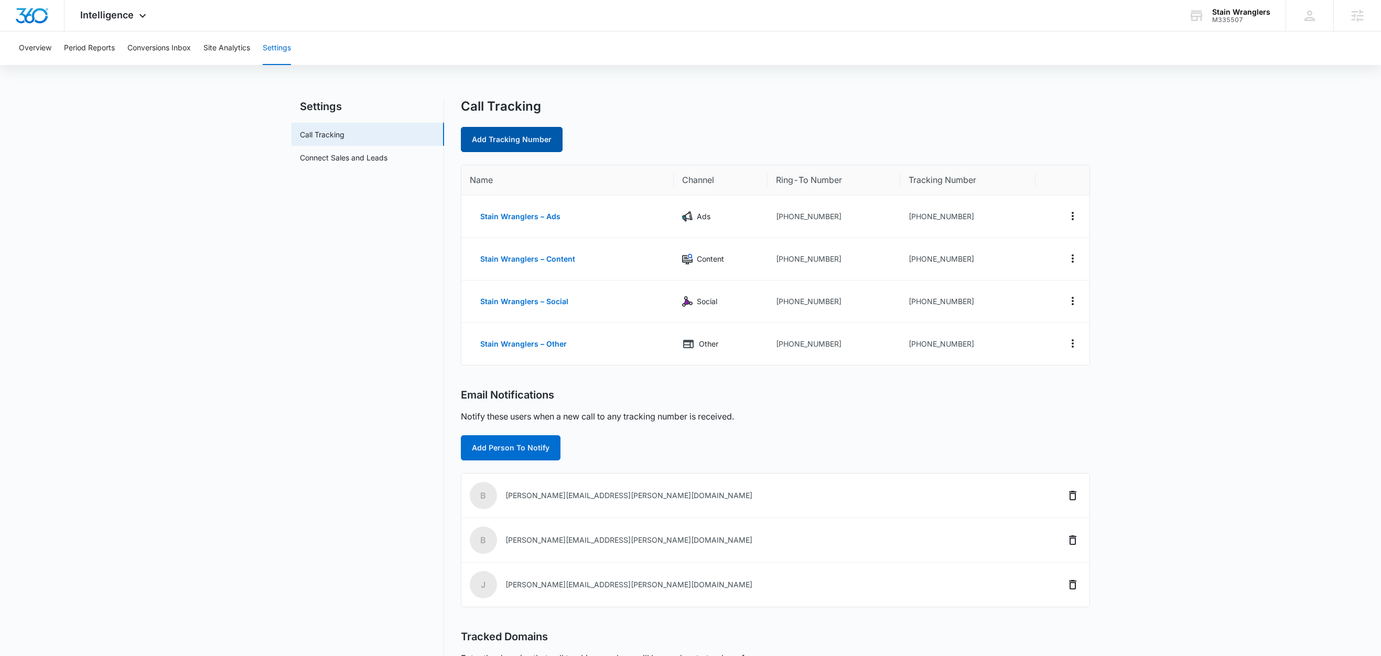
click at [519, 133] on link "Add Tracking Number" at bounding box center [512, 139] width 102 height 25
select select "by_area_code"
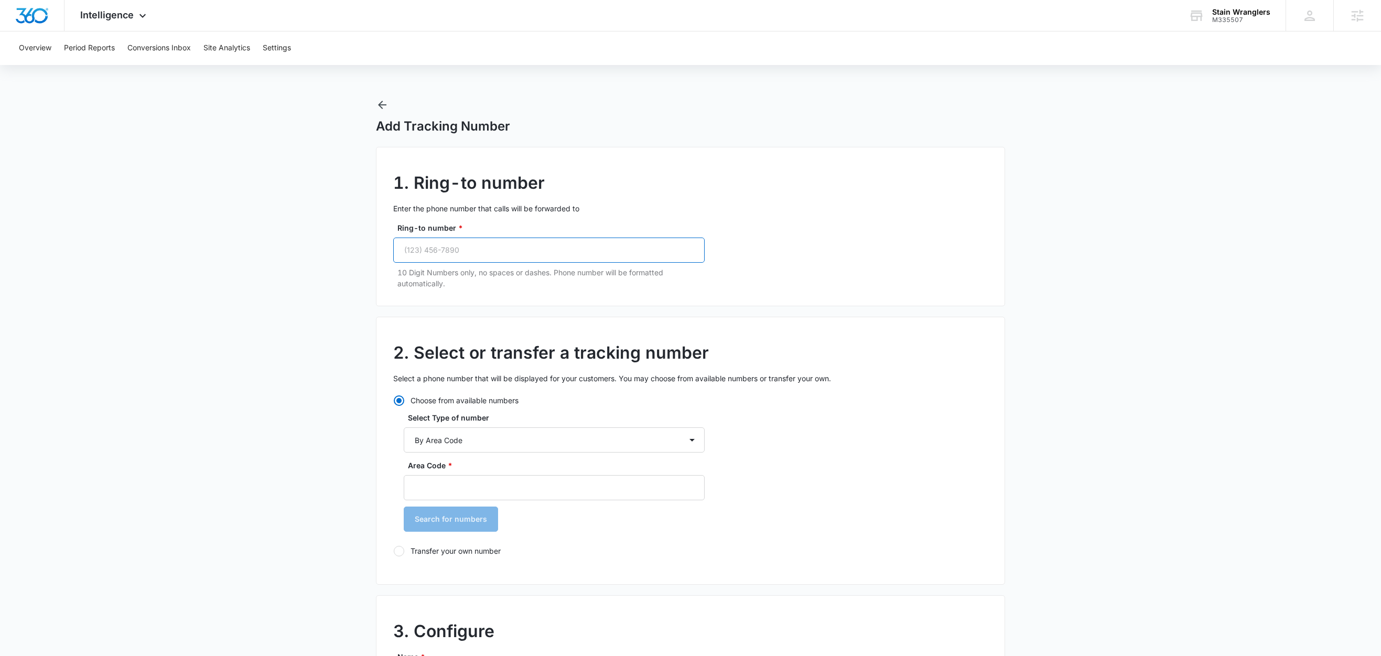
click at [520, 260] on input "Ring-to number *" at bounding box center [548, 250] width 311 height 25
paste input "(480) 259-8178"
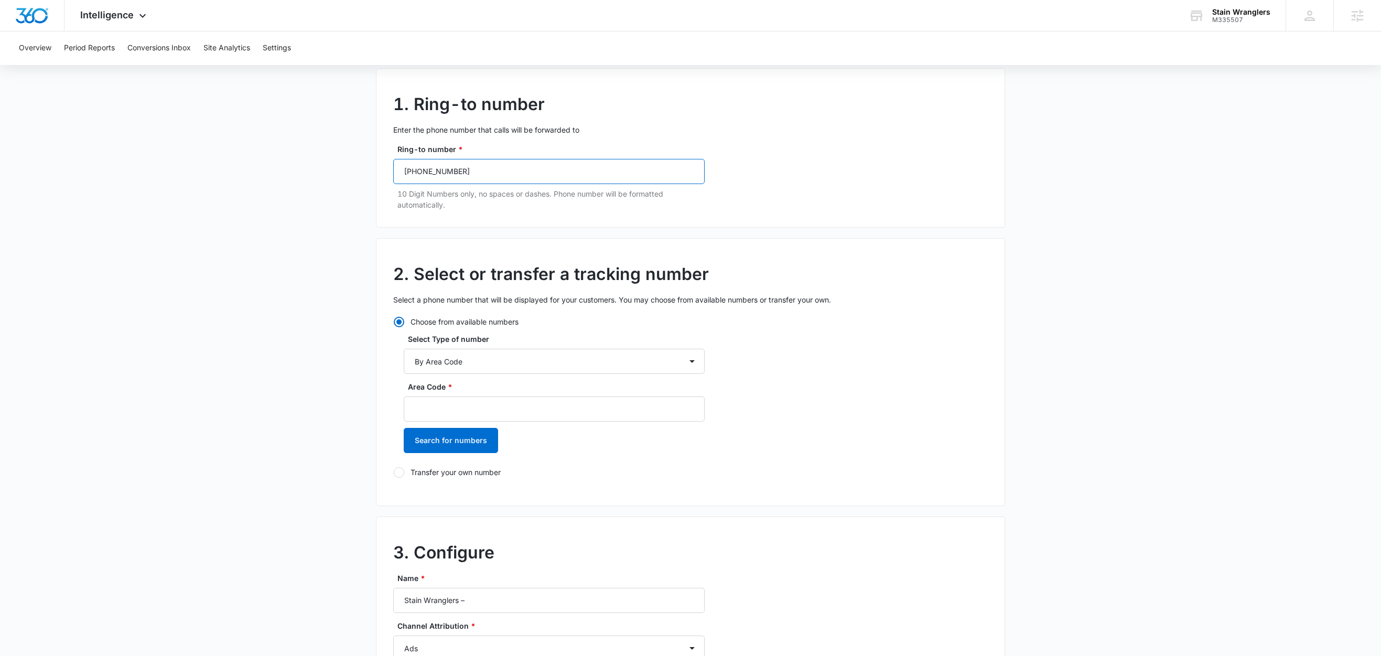
scroll to position [91, 0]
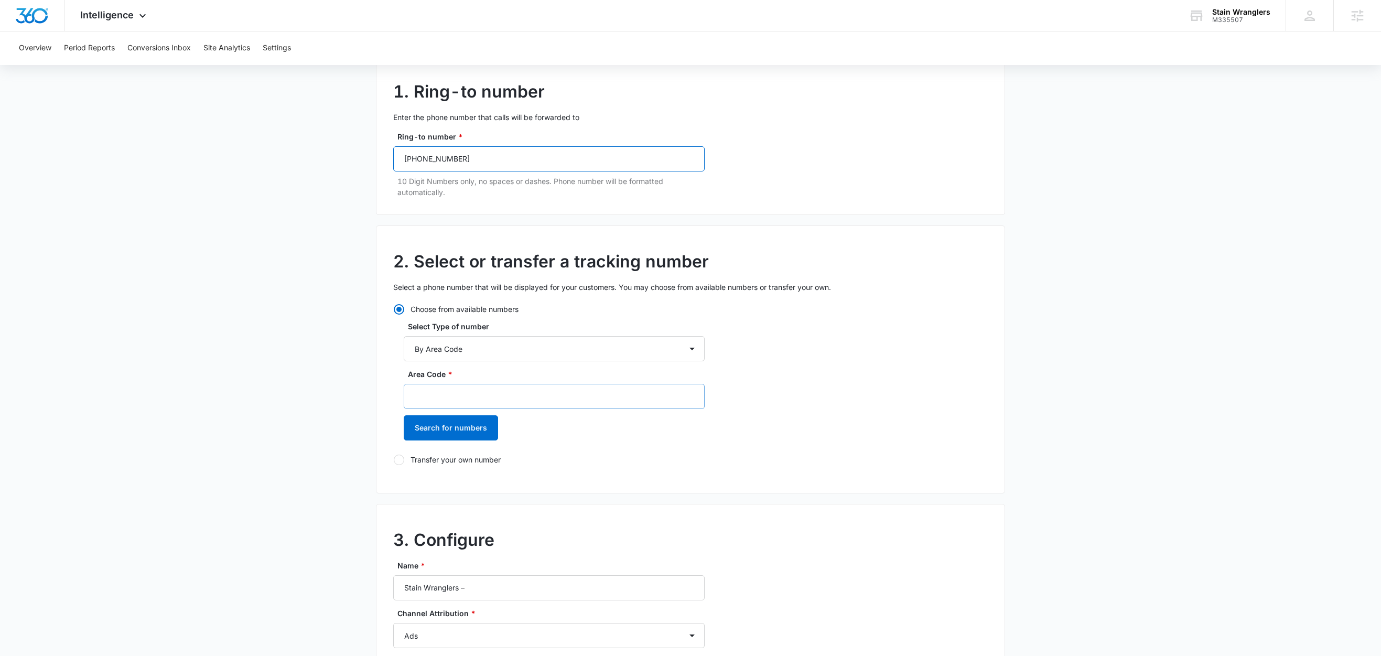
type input "(480) 259-8178"
click at [457, 394] on input "Area Code *" at bounding box center [554, 396] width 301 height 25
click at [444, 440] on button "Search for numbers" at bounding box center [451, 427] width 94 height 25
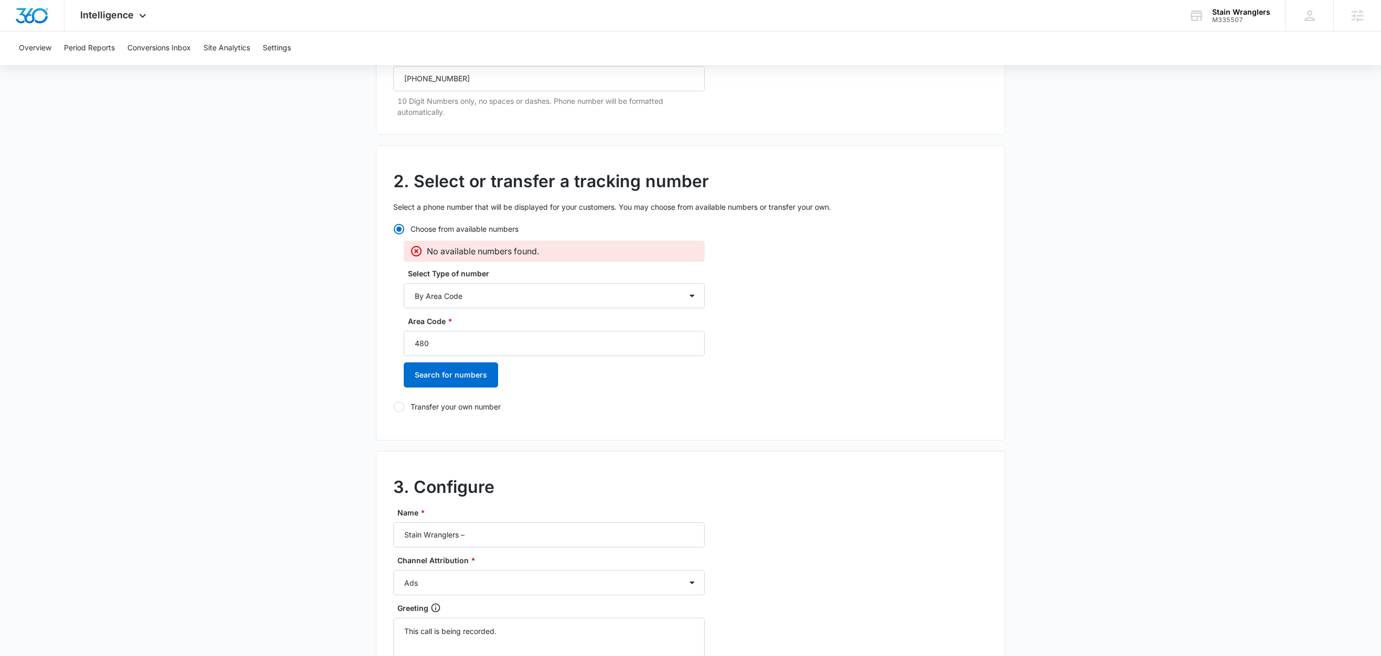
scroll to position [175, 0]
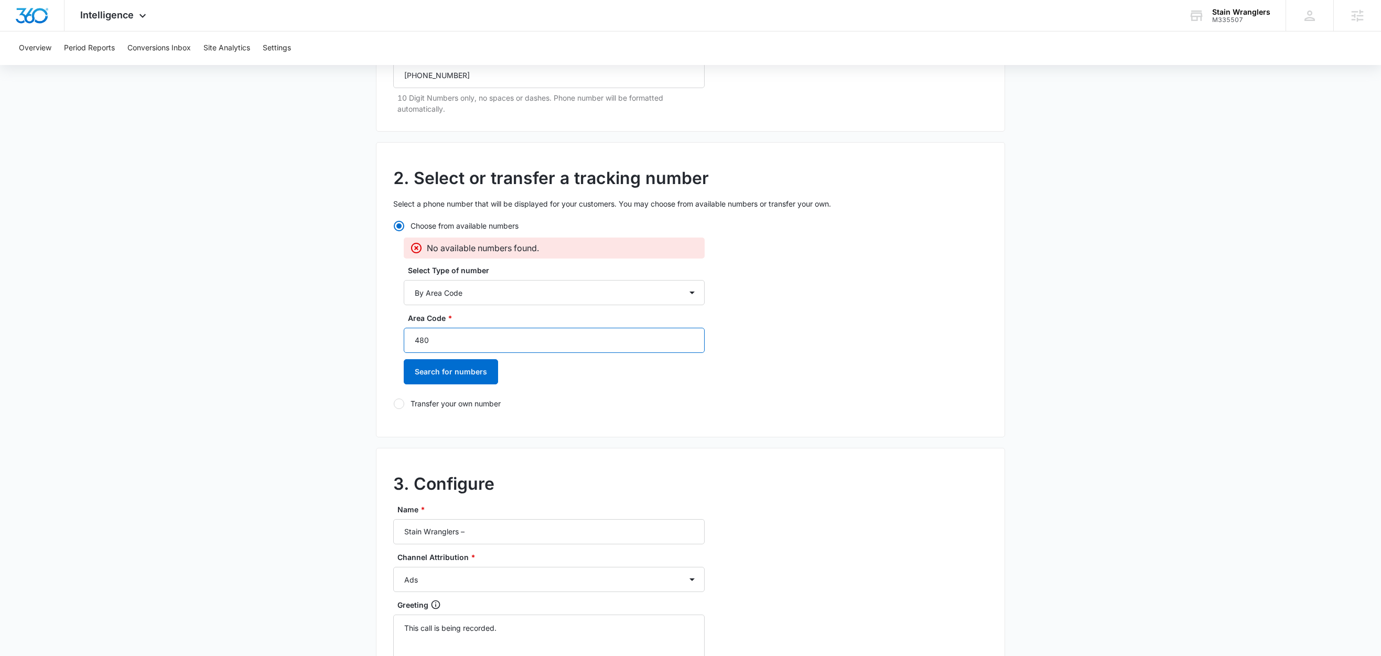
drag, startPoint x: 445, startPoint y: 339, endPoint x: 396, endPoint y: 339, distance: 48.8
click at [396, 339] on div "Choose from available numbers No available numbers found. Select Type of number…" at bounding box center [548, 314] width 311 height 189
click at [442, 364] on button "Search for numbers" at bounding box center [451, 371] width 94 height 25
click at [461, 342] on input "602" at bounding box center [554, 340] width 301 height 25
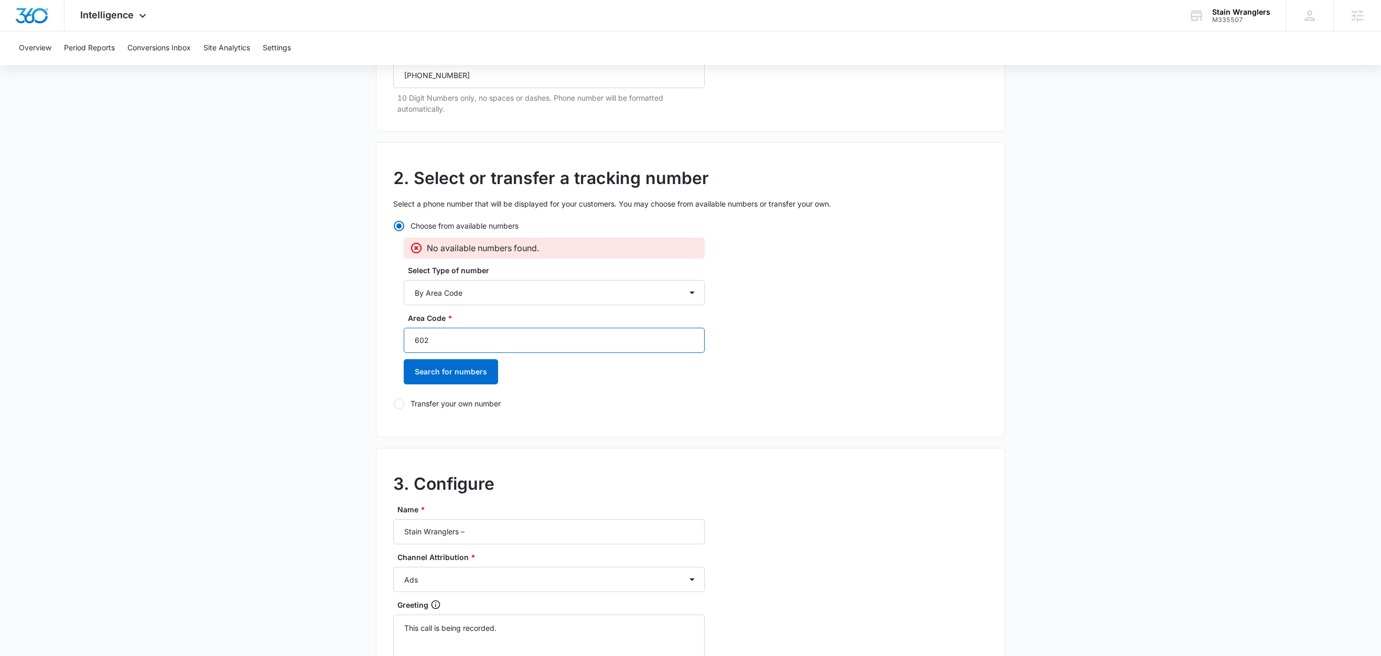
click at [461, 342] on input "602" at bounding box center [554, 340] width 301 height 25
type input "623"
click at [454, 369] on button "Search for numbers" at bounding box center [451, 371] width 94 height 25
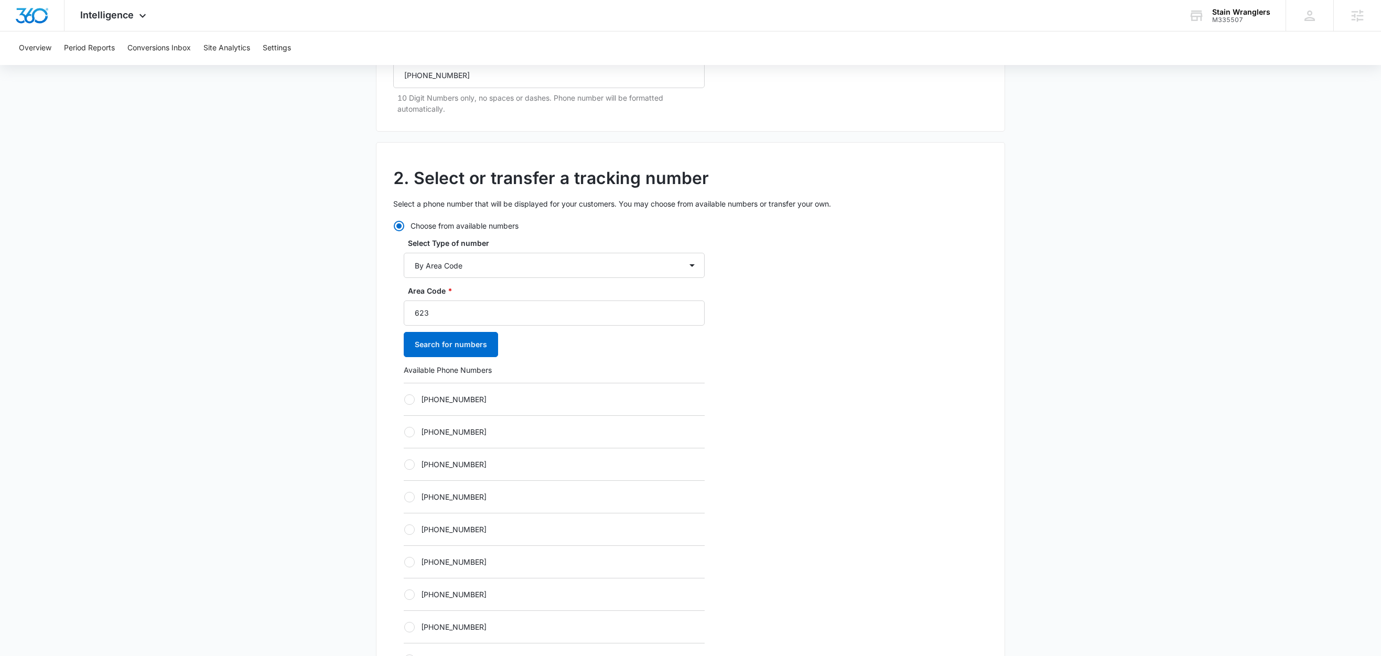
click at [458, 401] on label "+16234734017" at bounding box center [554, 399] width 301 height 11
click at [404, 400] on input "+16234734017" at bounding box center [404, 399] width 1 height 1
radio input "true"
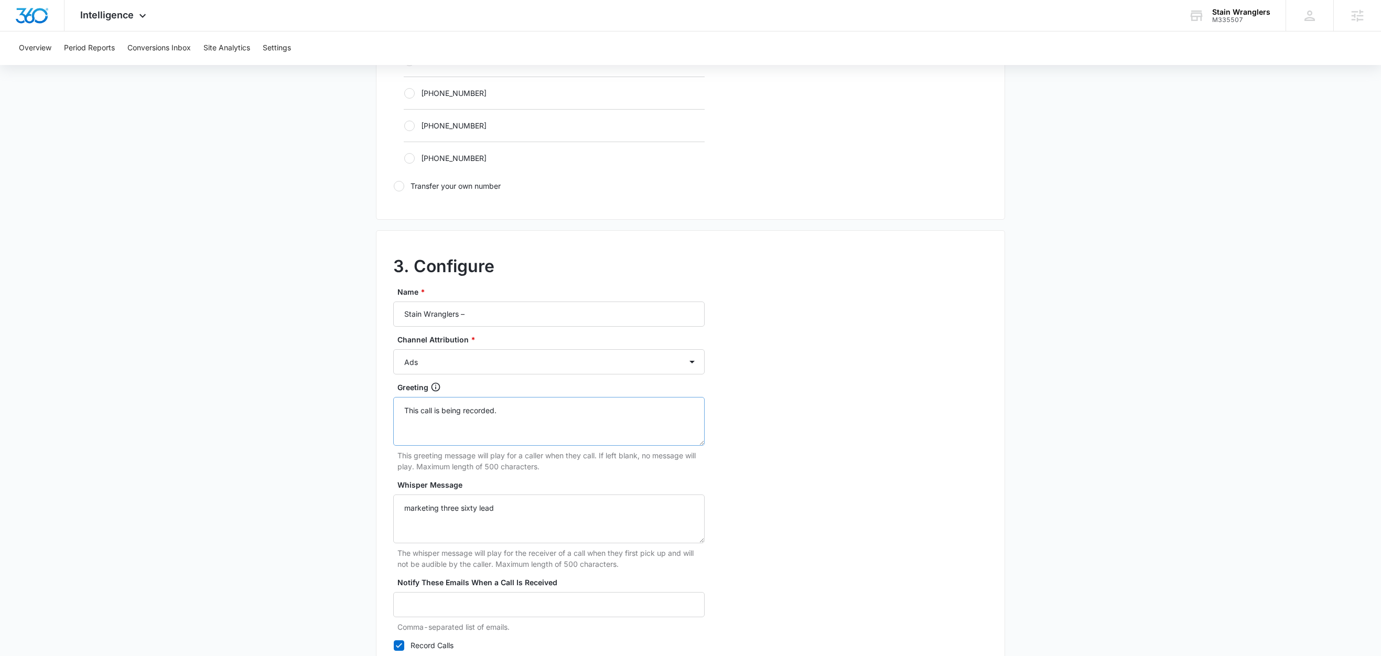
scroll to position [726, 0]
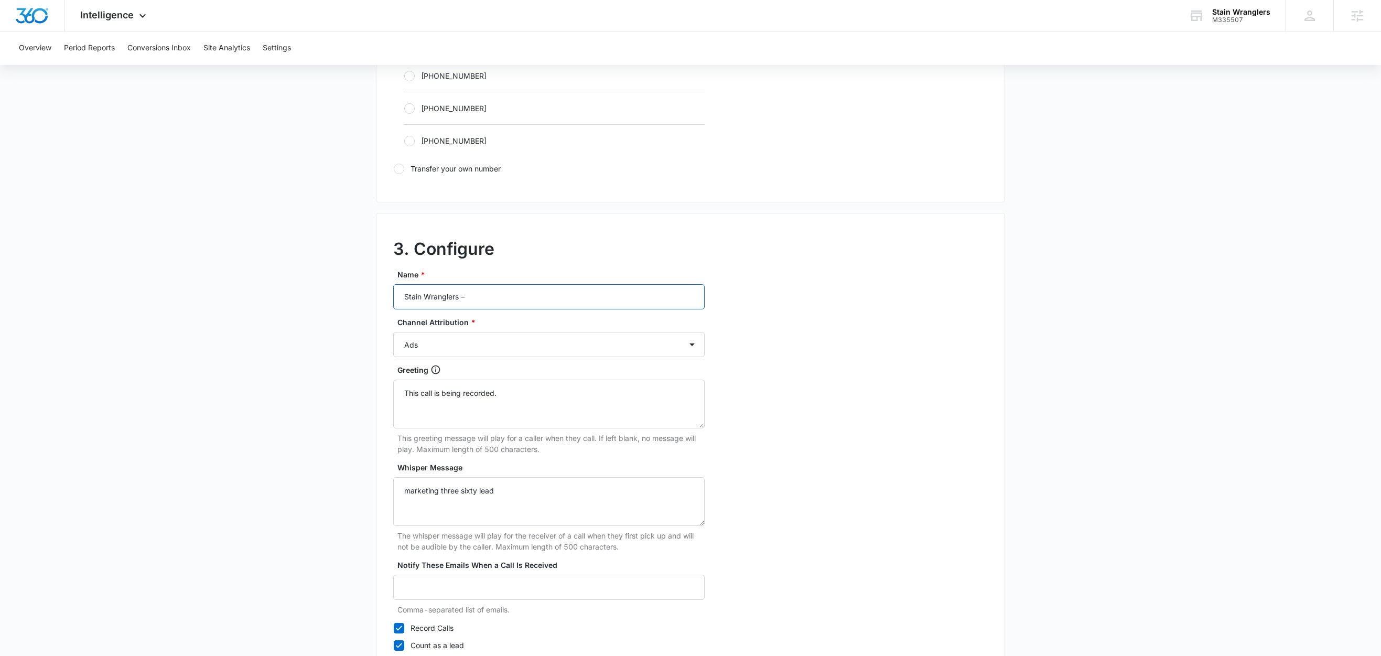
click at [528, 306] on input "Stain Wranglers –" at bounding box center [548, 296] width 311 height 25
type input "Stain Wranglers – LSA"
click at [478, 348] on select "Ads Local Service Ads Content Social Other" at bounding box center [548, 344] width 311 height 25
select select "LSA"
click at [393, 335] on select "Ads Local Service Ads Content Social Other" at bounding box center [548, 344] width 311 height 25
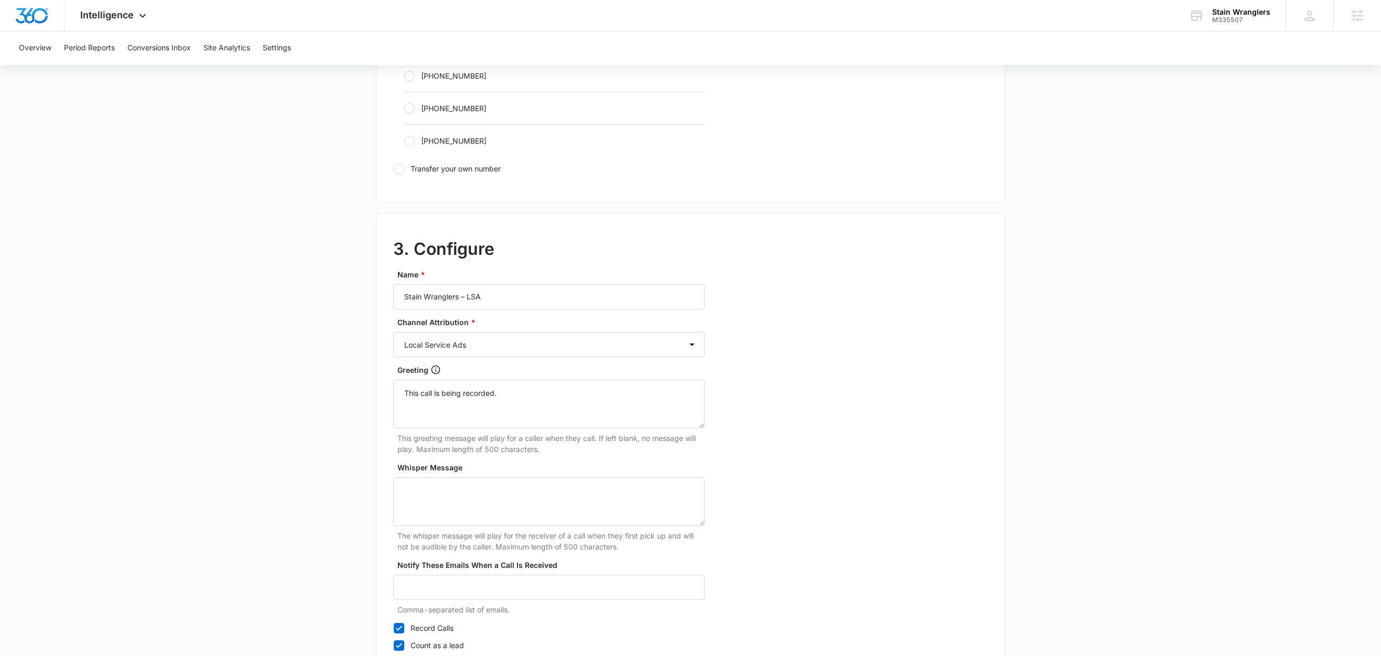
click at [299, 428] on main "Add Tracking Number 1. Ring-to number Enter the phone number that calls will be…" at bounding box center [690, 53] width 1381 height 1361
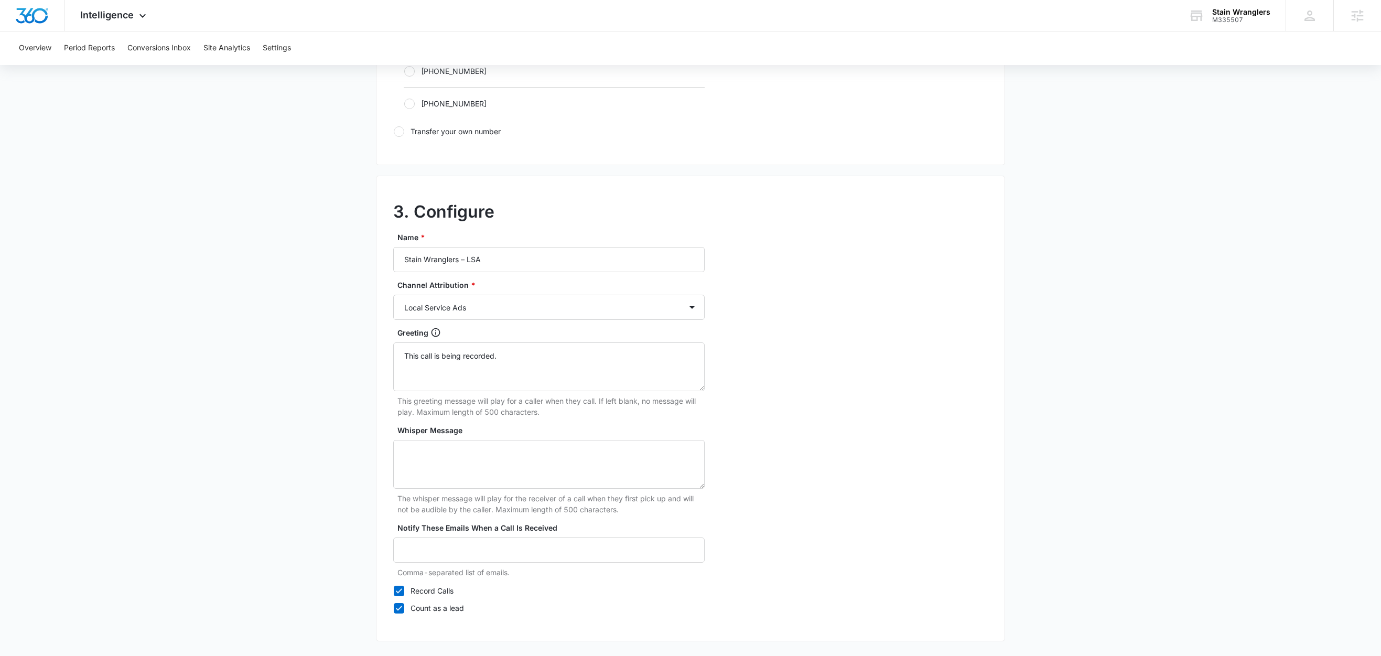
scroll to position [809, 0]
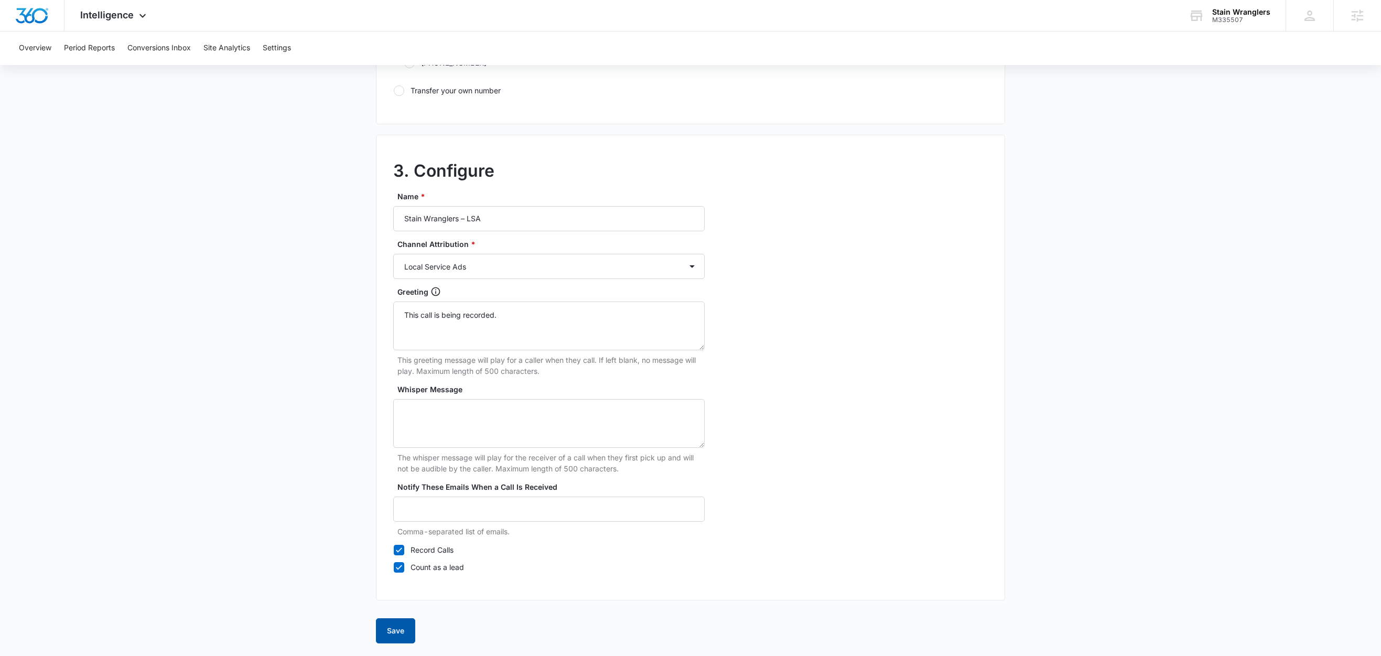
drag, startPoint x: 399, startPoint y: 629, endPoint x: 399, endPoint y: 616, distance: 13.1
click at [399, 629] on button "Save" at bounding box center [395, 630] width 39 height 25
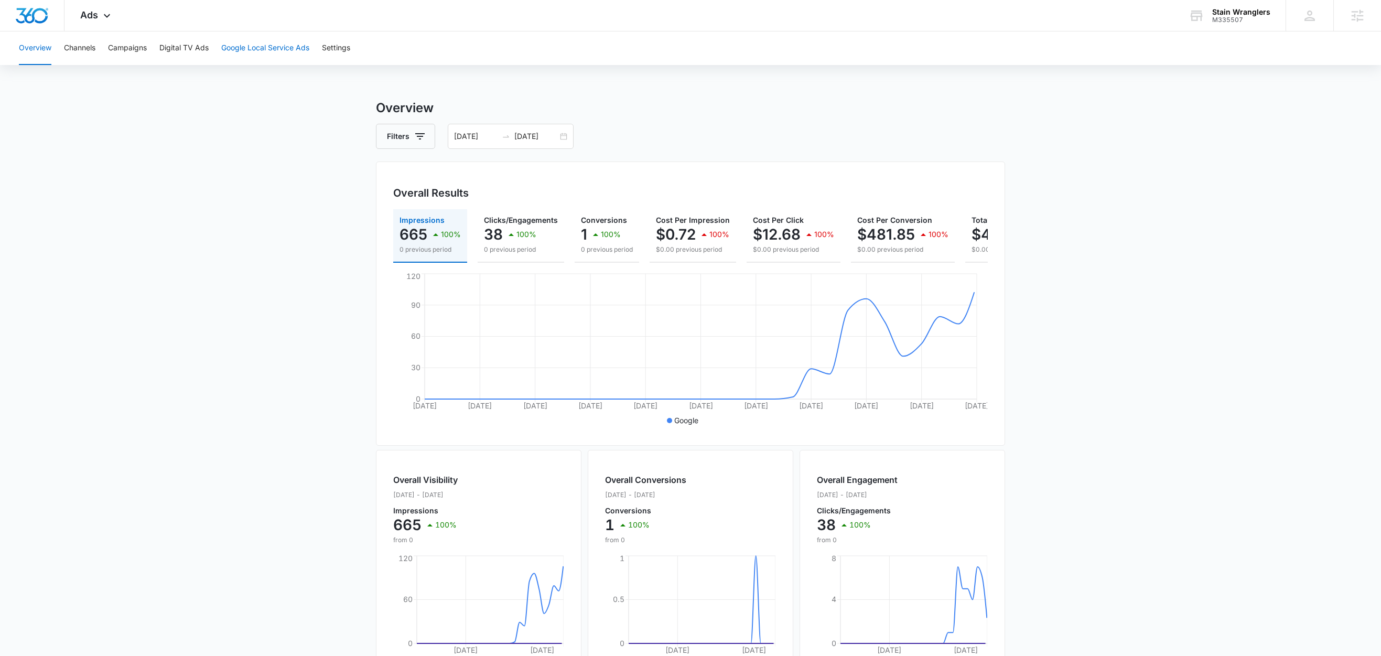
click at [297, 53] on button "Google Local Service Ads" at bounding box center [265, 48] width 88 height 34
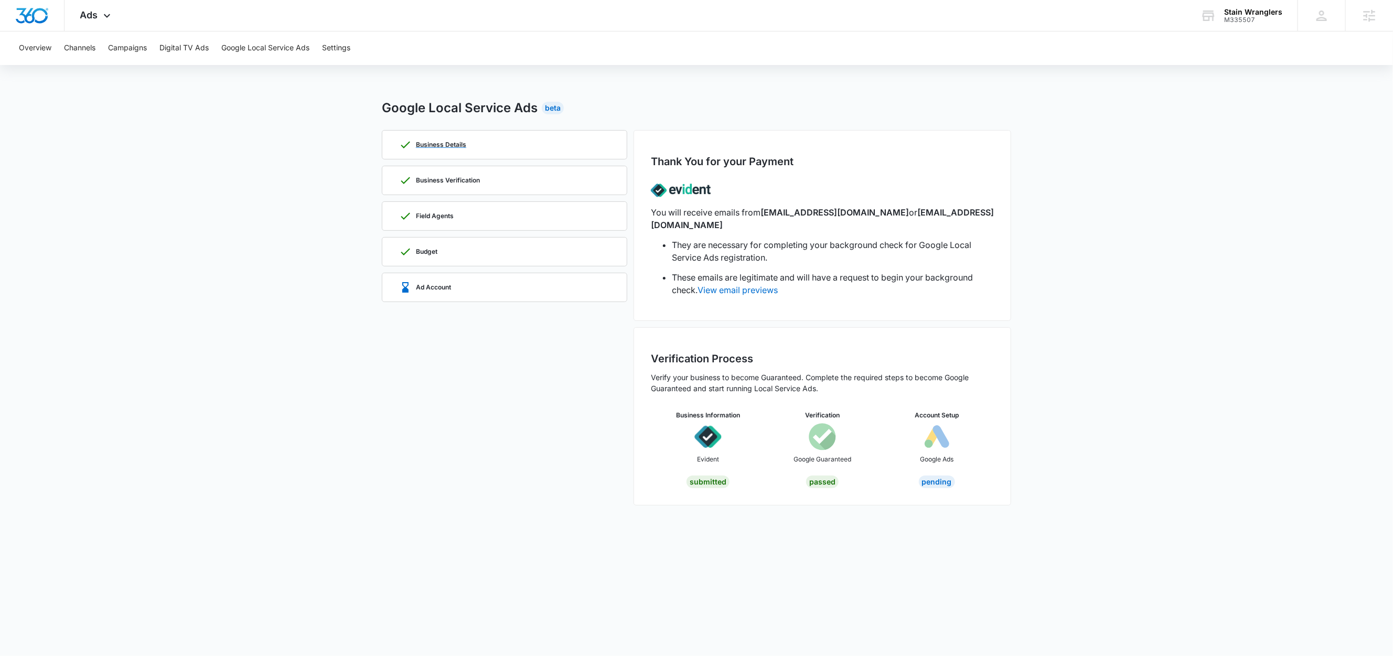
click at [455, 147] on p "Business Details" at bounding box center [441, 145] width 50 height 6
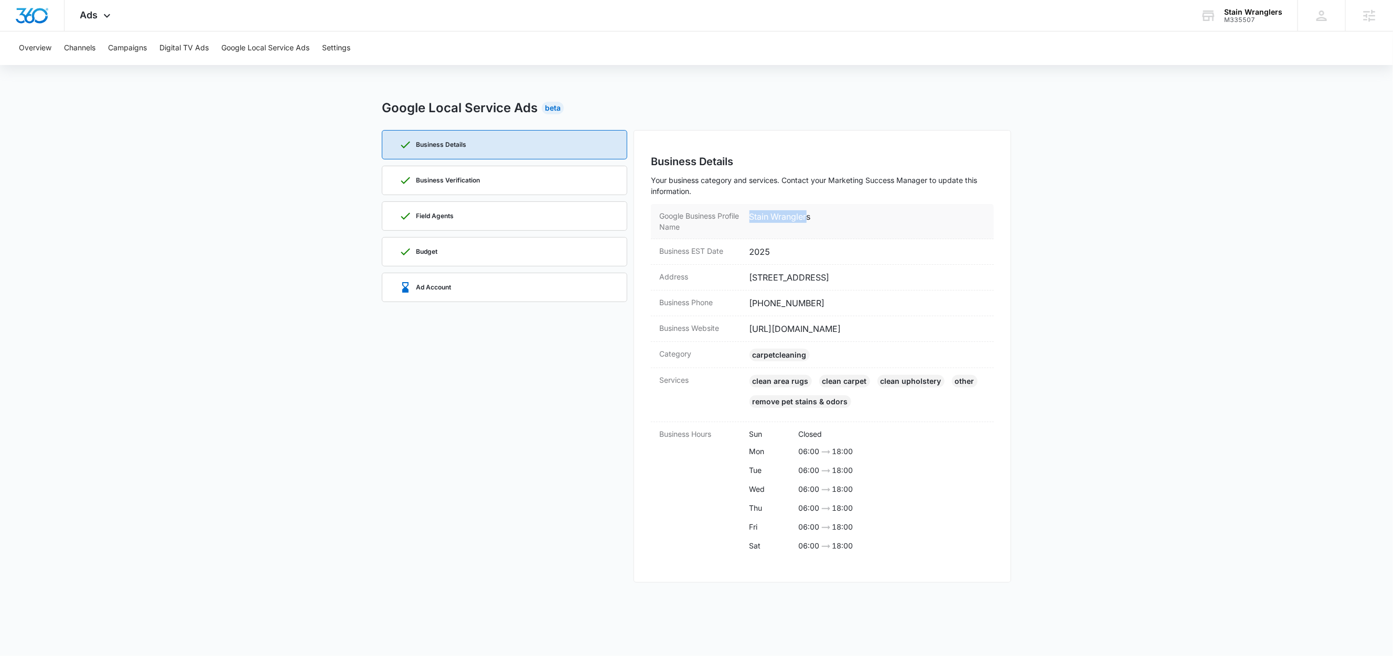
drag, startPoint x: 810, startPoint y: 214, endPoint x: 747, endPoint y: 220, distance: 62.7
click at [747, 220] on div "Google Business Profile Name Stain Wranglers" at bounding box center [822, 221] width 343 height 35
click at [836, 218] on dd "Stain Wranglers" at bounding box center [867, 221] width 237 height 22
drag, startPoint x: 824, startPoint y: 218, endPoint x: 747, endPoint y: 222, distance: 76.7
click at [747, 222] on div "Google Business Profile Name Stain Wranglers" at bounding box center [822, 221] width 343 height 35
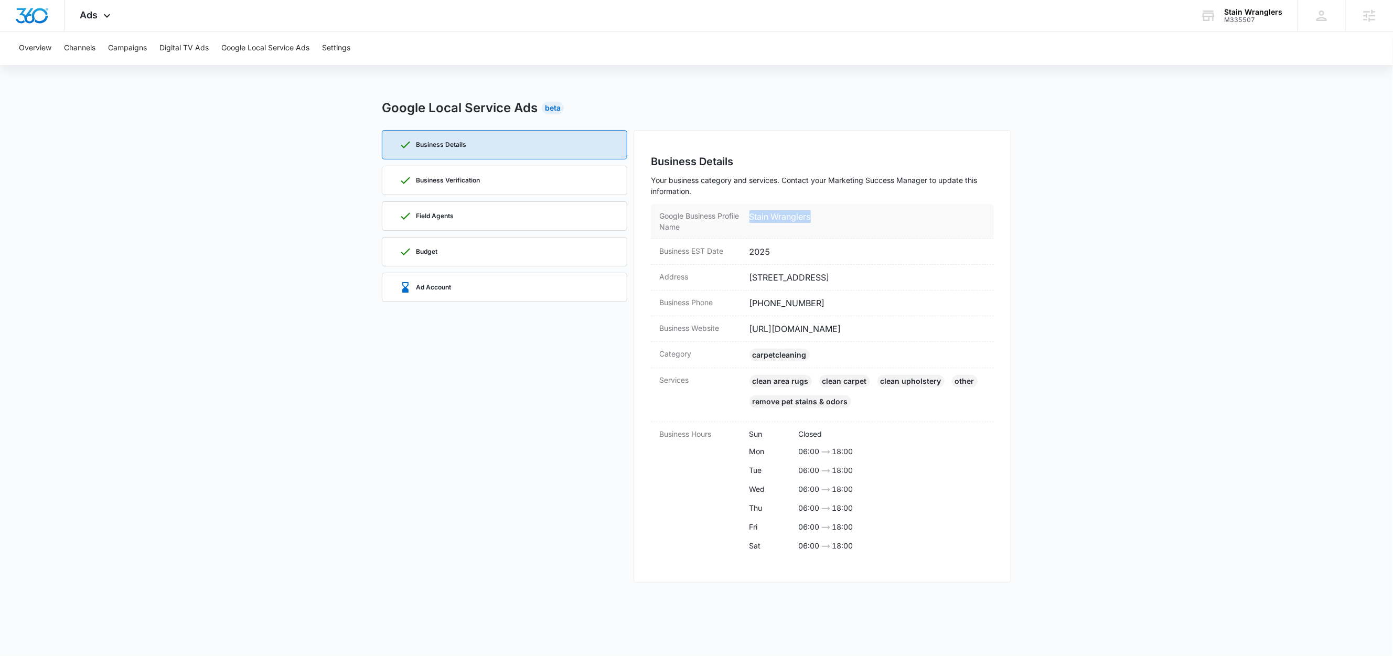
copy dd "Stain Wranglers"
click at [450, 186] on div "Business Verification" at bounding box center [439, 180] width 81 height 13
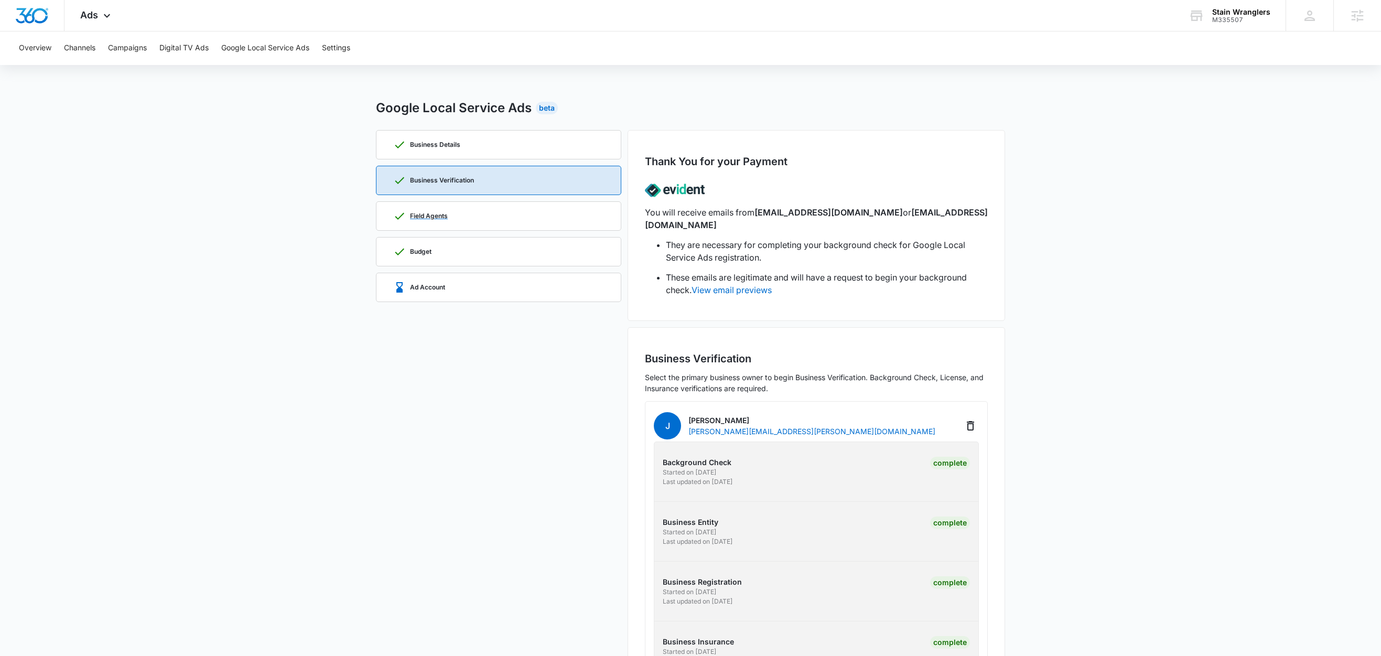
click at [452, 223] on div "Field Agents" at bounding box center [498, 216] width 211 height 28
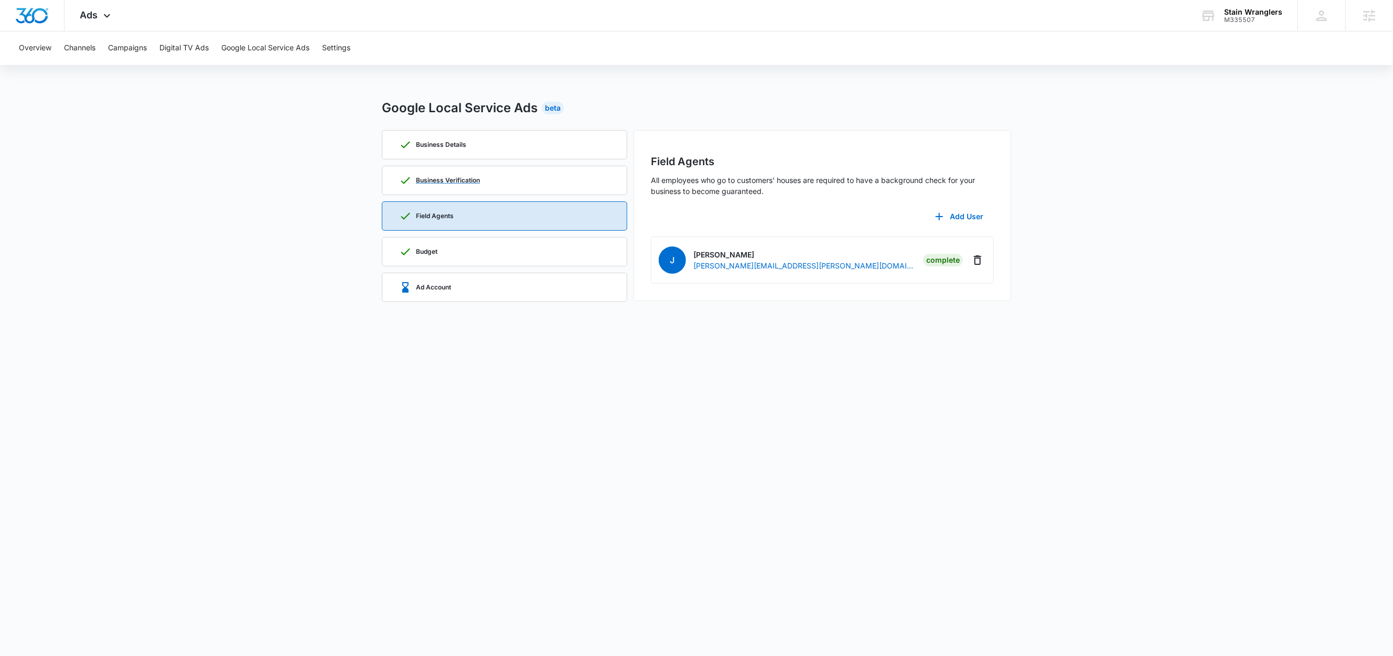
click at [496, 175] on div "Business Verification" at bounding box center [504, 180] width 211 height 28
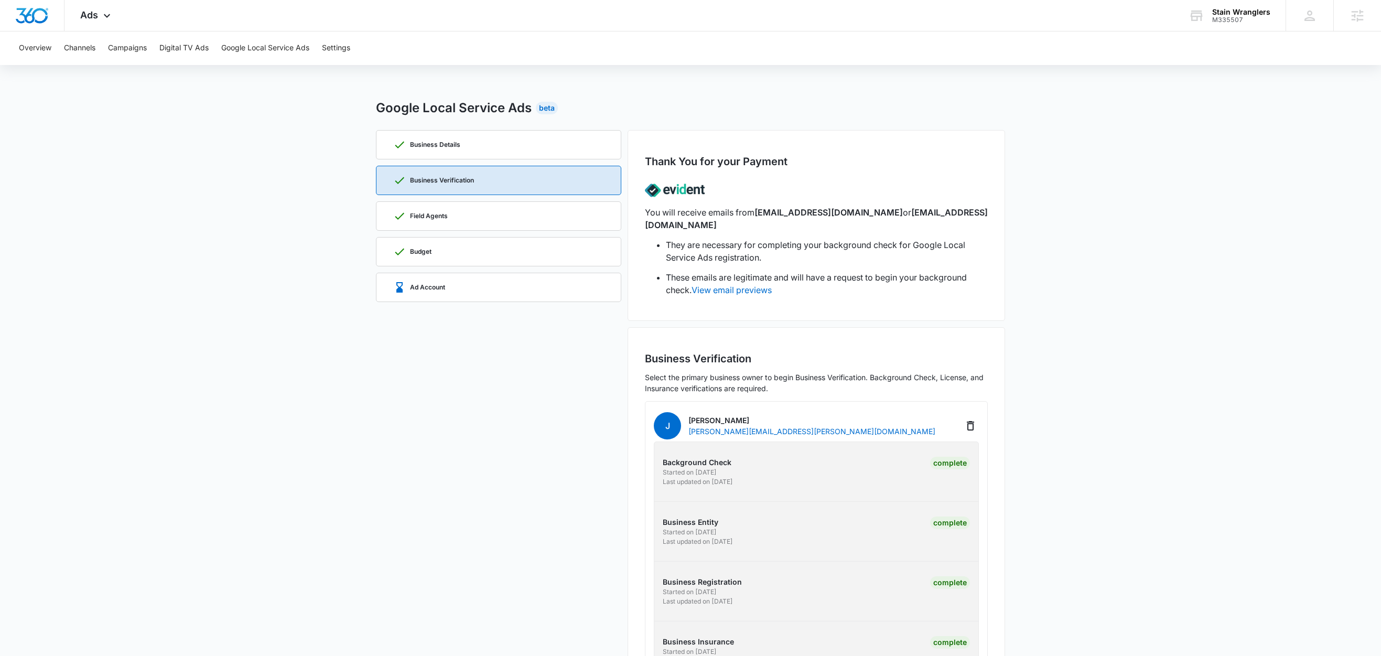
click at [747, 415] on p "[PERSON_NAME]" at bounding box center [812, 420] width 247 height 11
drag, startPoint x: 744, startPoint y: 407, endPoint x: 714, endPoint y: 410, distance: 30.0
click at [714, 415] on p "[PERSON_NAME]" at bounding box center [812, 420] width 247 height 11
copy p "[PERSON_NAME]"
click at [102, 23] on div "Ads Apps Reputation Websites Forms CRM Email Social Content Ads Intelligence Fi…" at bounding box center [97, 15] width 65 height 31
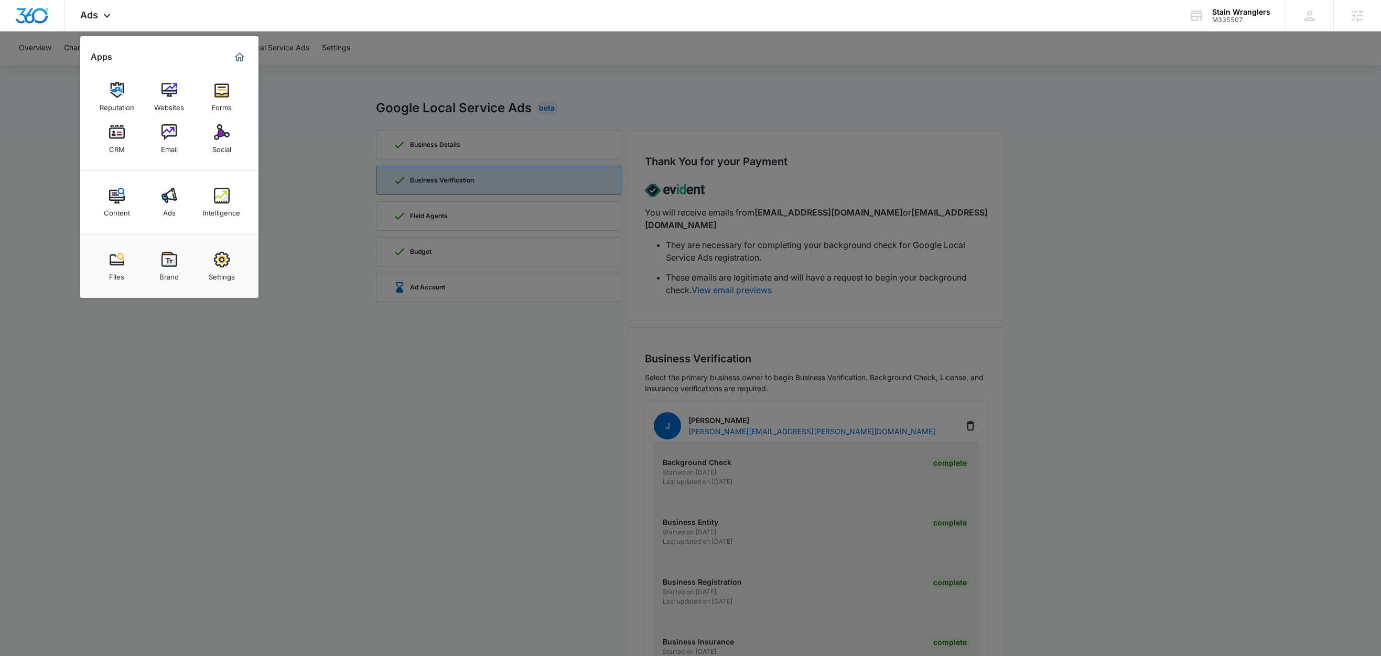
click at [1120, 256] on div at bounding box center [690, 328] width 1381 height 656
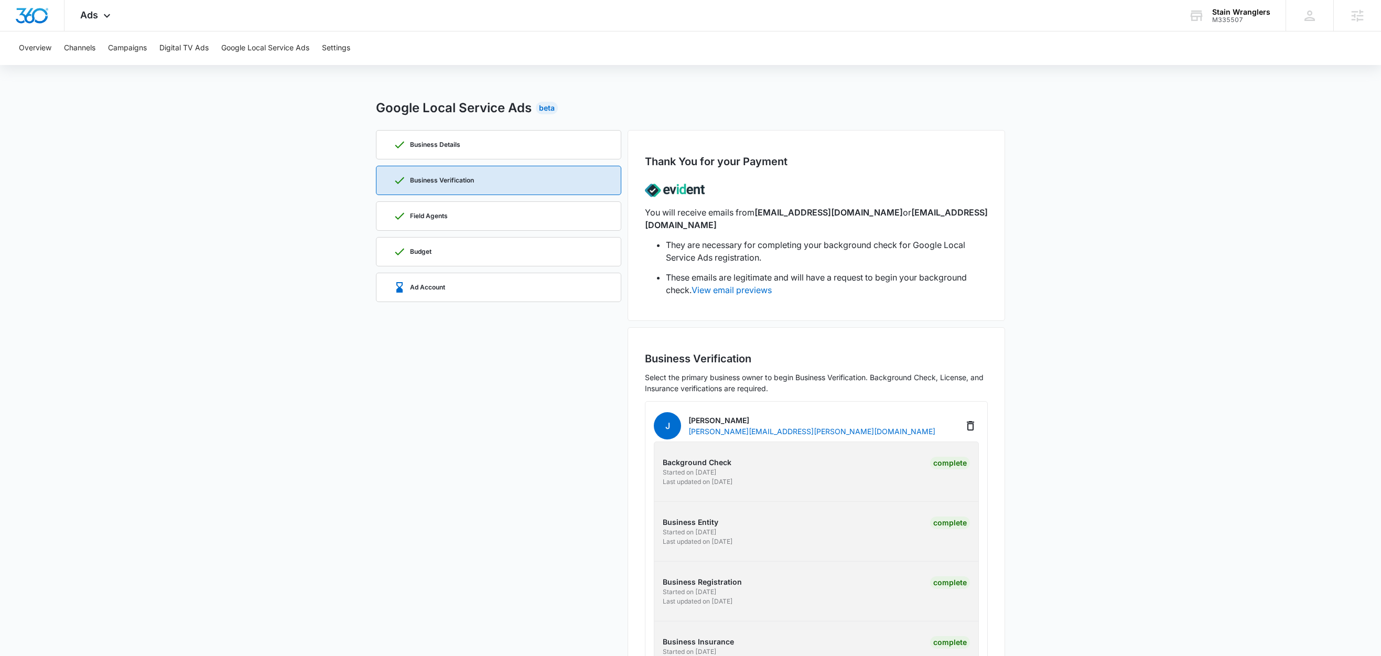
click at [459, 148] on p "Business Details" at bounding box center [435, 145] width 50 height 6
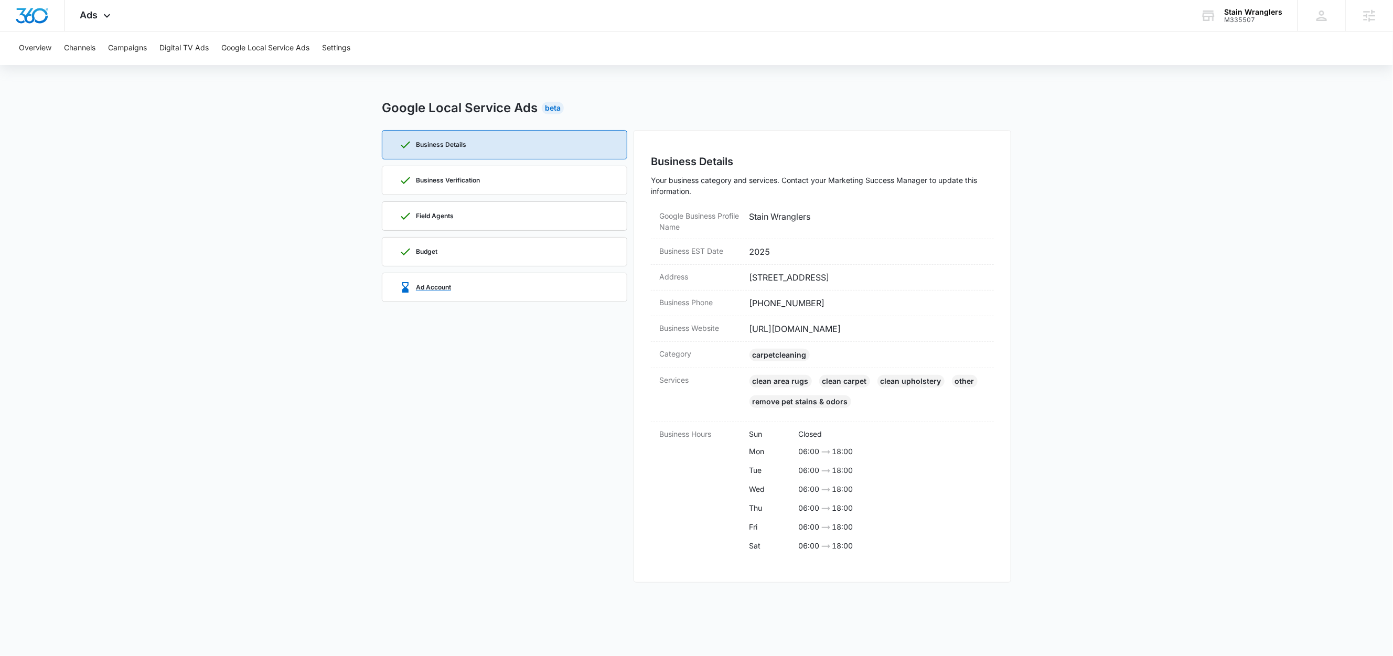
click at [496, 294] on div "Ad Account" at bounding box center [504, 287] width 211 height 28
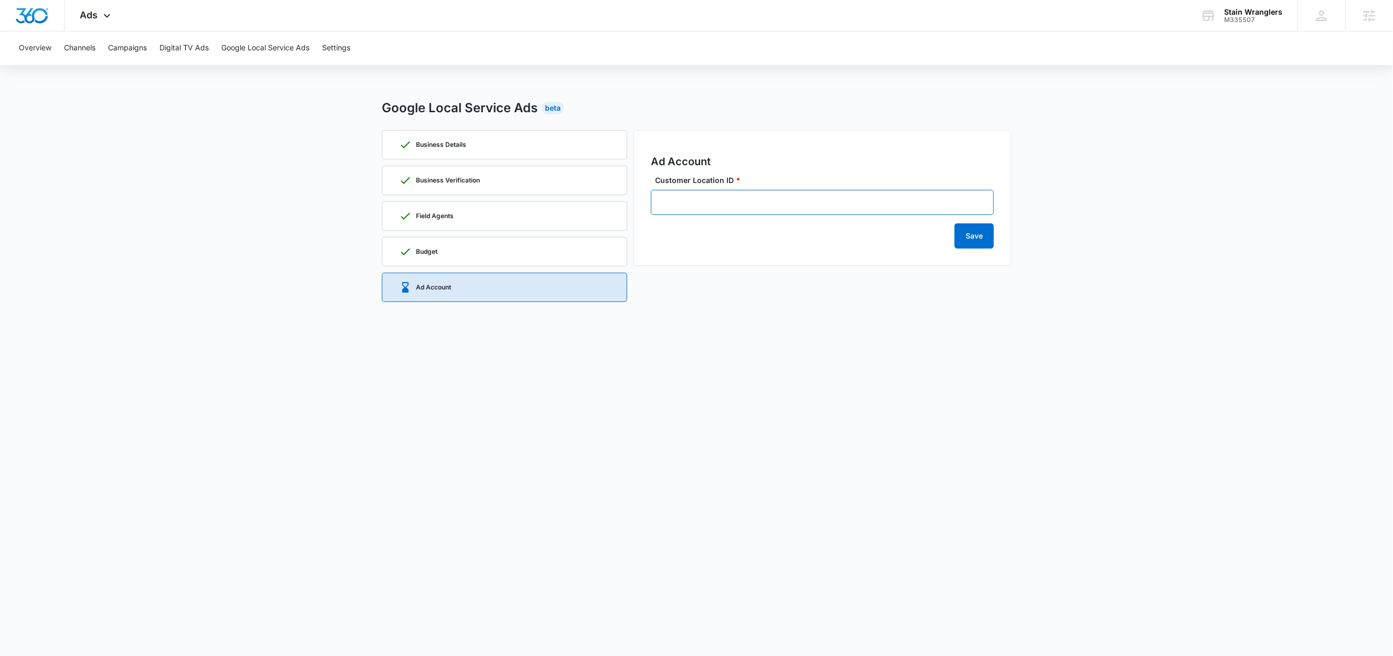
click at [704, 203] on input "Customer Location ID *" at bounding box center [822, 202] width 343 height 25
paste input "[PHONE_NUMBER]"
type input "[PHONE_NUMBER]"
click at [985, 231] on button "Save" at bounding box center [973, 235] width 39 height 25
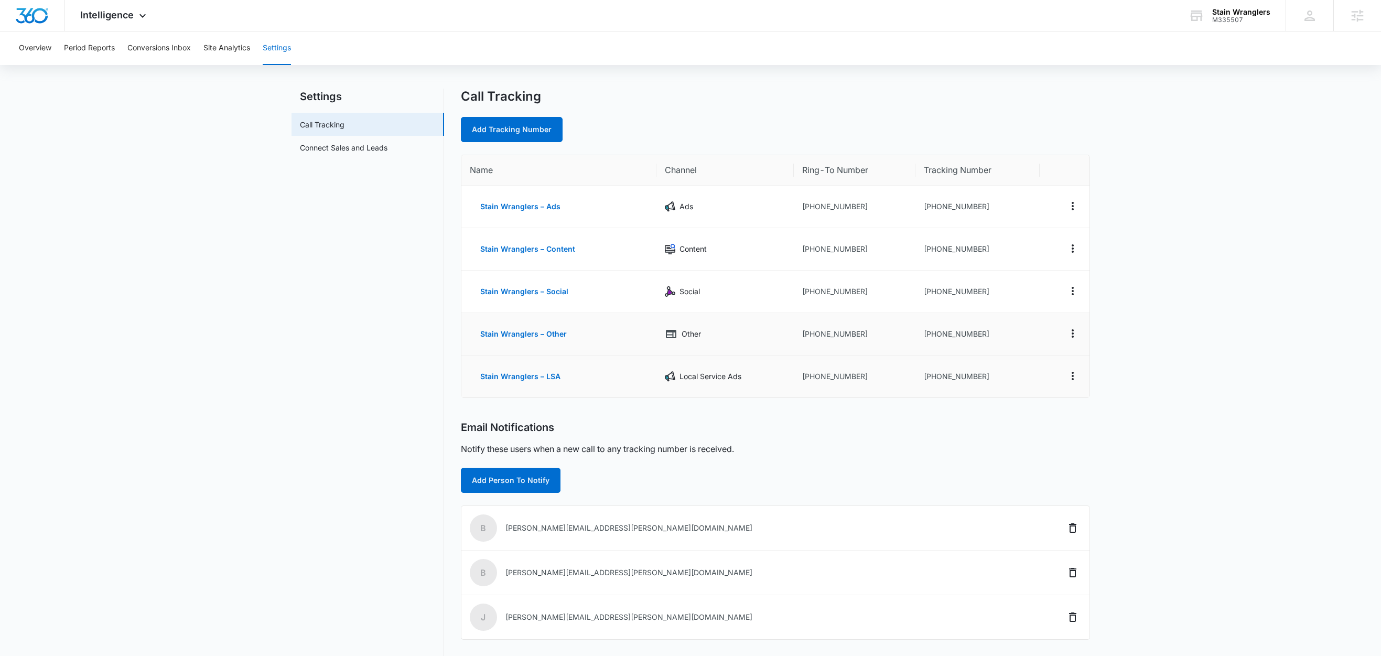
scroll to position [12, 0]
drag, startPoint x: 991, startPoint y: 386, endPoint x: 987, endPoint y: 382, distance: 5.6
click at [990, 385] on td "[PHONE_NUMBER]" at bounding box center [978, 375] width 124 height 42
drag, startPoint x: 987, startPoint y: 376, endPoint x: 933, endPoint y: 379, distance: 54.1
click at [933, 379] on td "[PHONE_NUMBER]" at bounding box center [978, 375] width 124 height 42
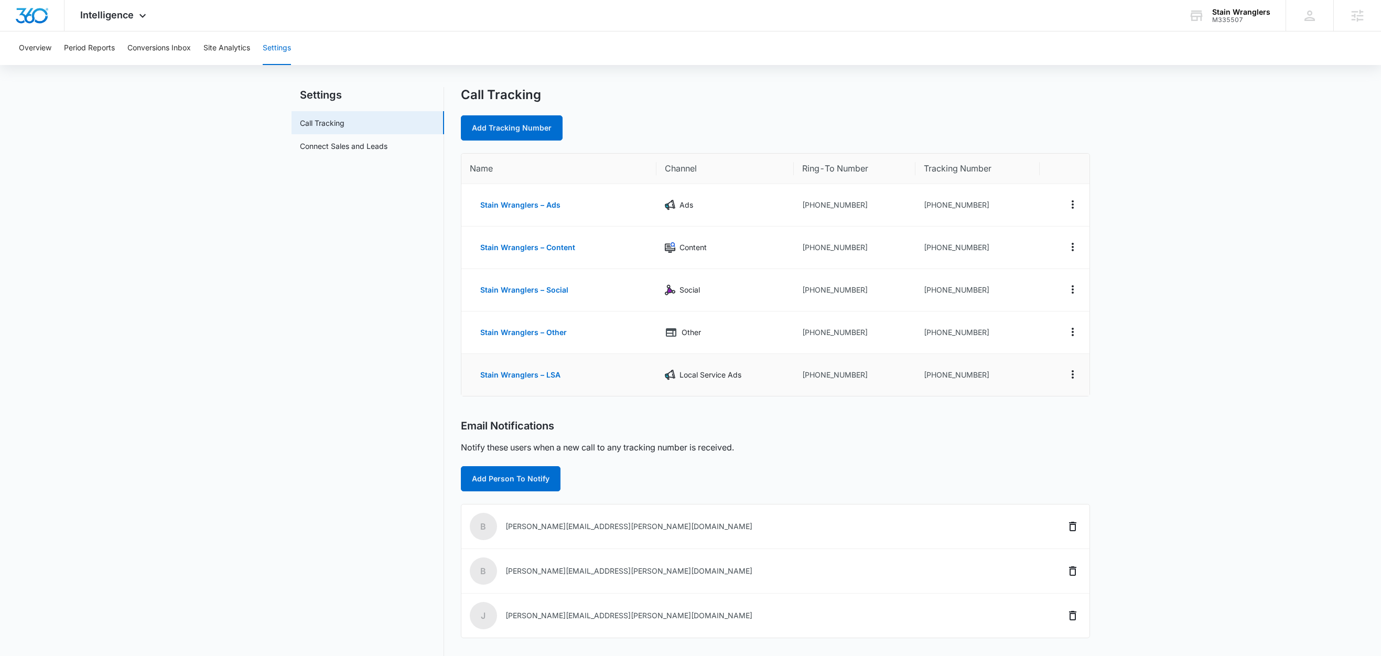
click at [980, 387] on td "[PHONE_NUMBER]" at bounding box center [978, 375] width 124 height 42
drag, startPoint x: 981, startPoint y: 378, endPoint x: 932, endPoint y: 379, distance: 48.3
click at [932, 379] on td "[PHONE_NUMBER]" at bounding box center [978, 375] width 124 height 42
copy td "6234734017"
click at [336, 401] on nav "Settings Call Tracking Connect Sales and Leads" at bounding box center [368, 433] width 153 height 693
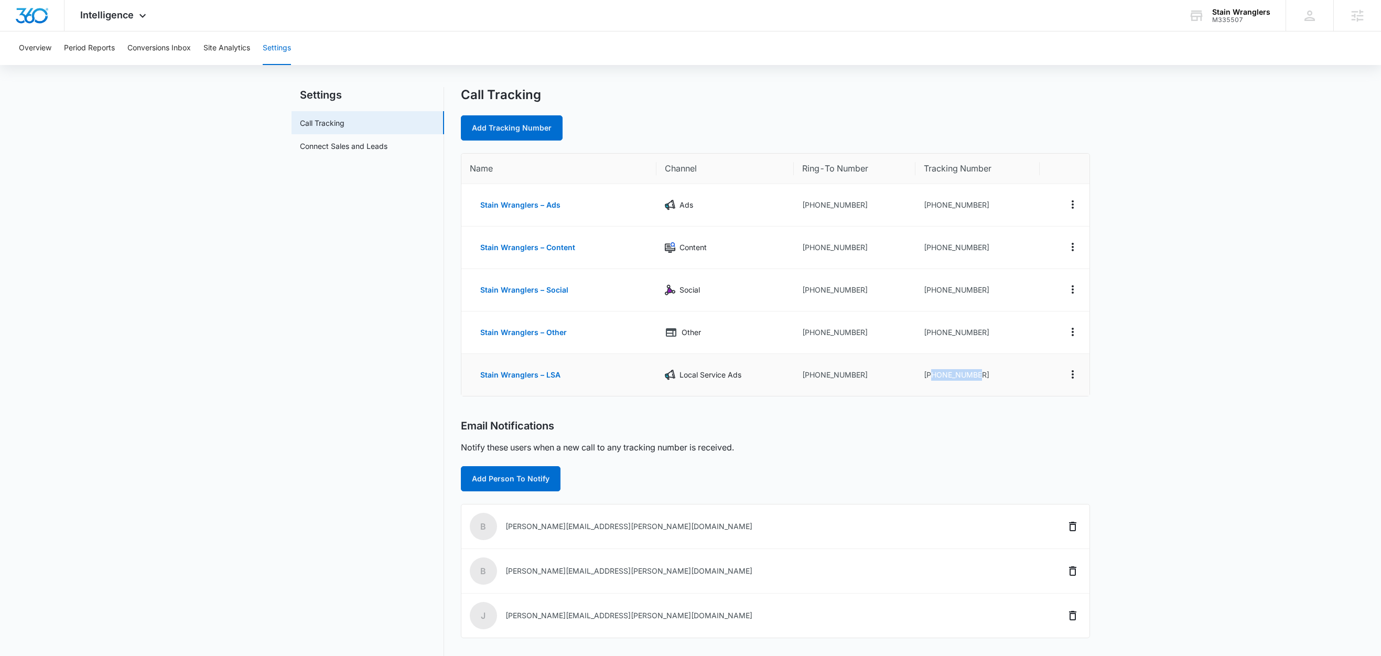
drag, startPoint x: 987, startPoint y: 377, endPoint x: 932, endPoint y: 381, distance: 55.7
click at [932, 381] on td "[PHONE_NUMBER]" at bounding box center [978, 375] width 124 height 42
copy td "6234734017"
click at [272, 298] on main "Settings Call Tracking Connect Sales and Leads Call Tracking Add Tracking Numbe…" at bounding box center [690, 440] width 1381 height 706
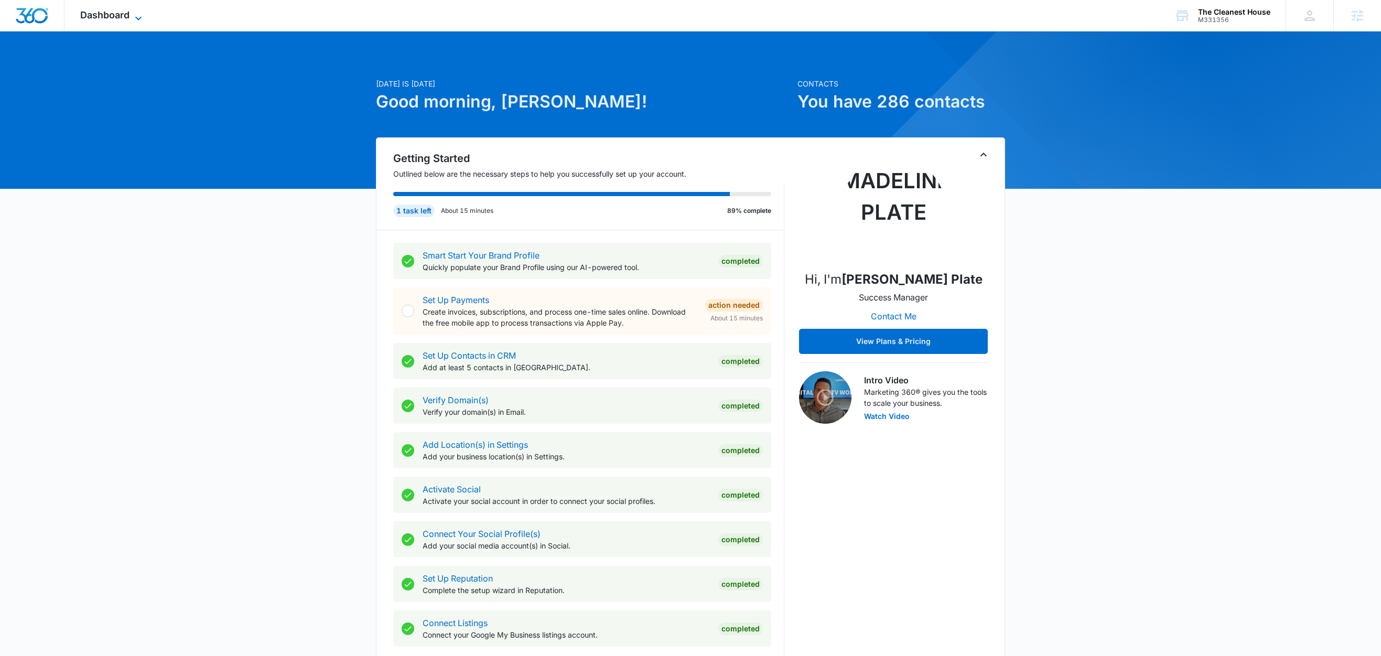
click at [133, 14] on icon at bounding box center [138, 18] width 13 height 13
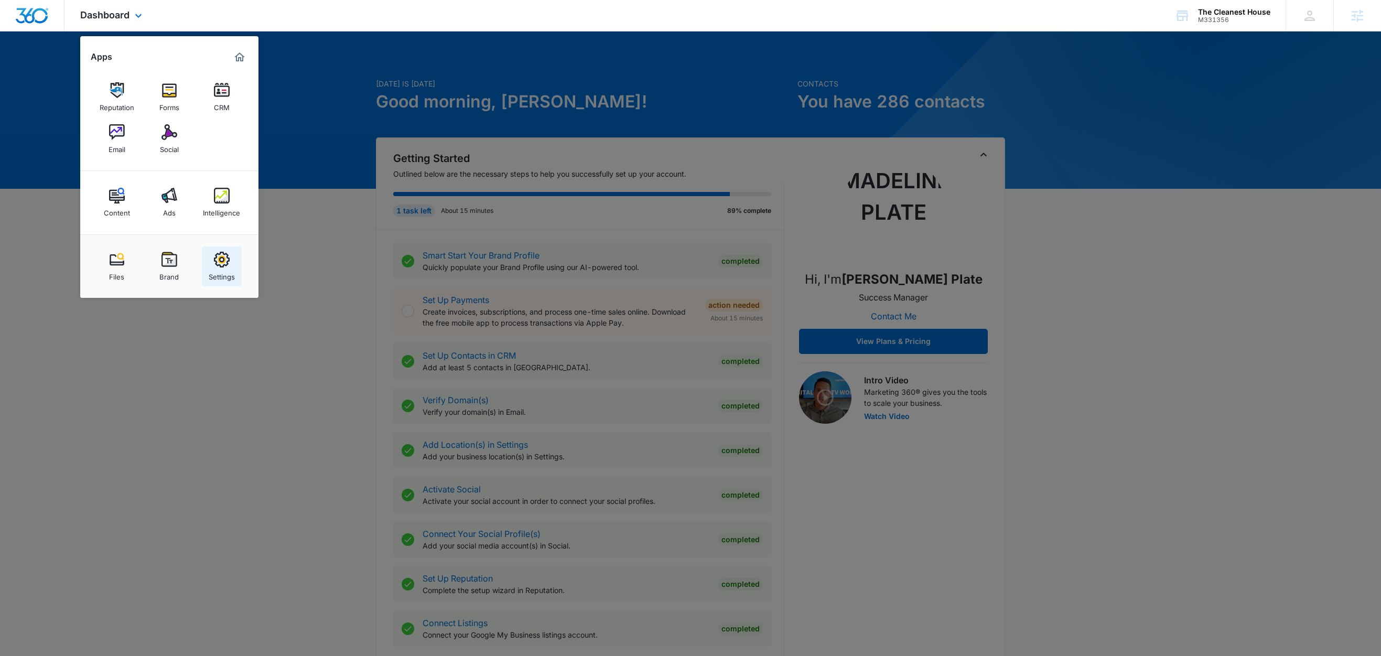
click at [228, 276] on div "Settings" at bounding box center [222, 274] width 26 height 14
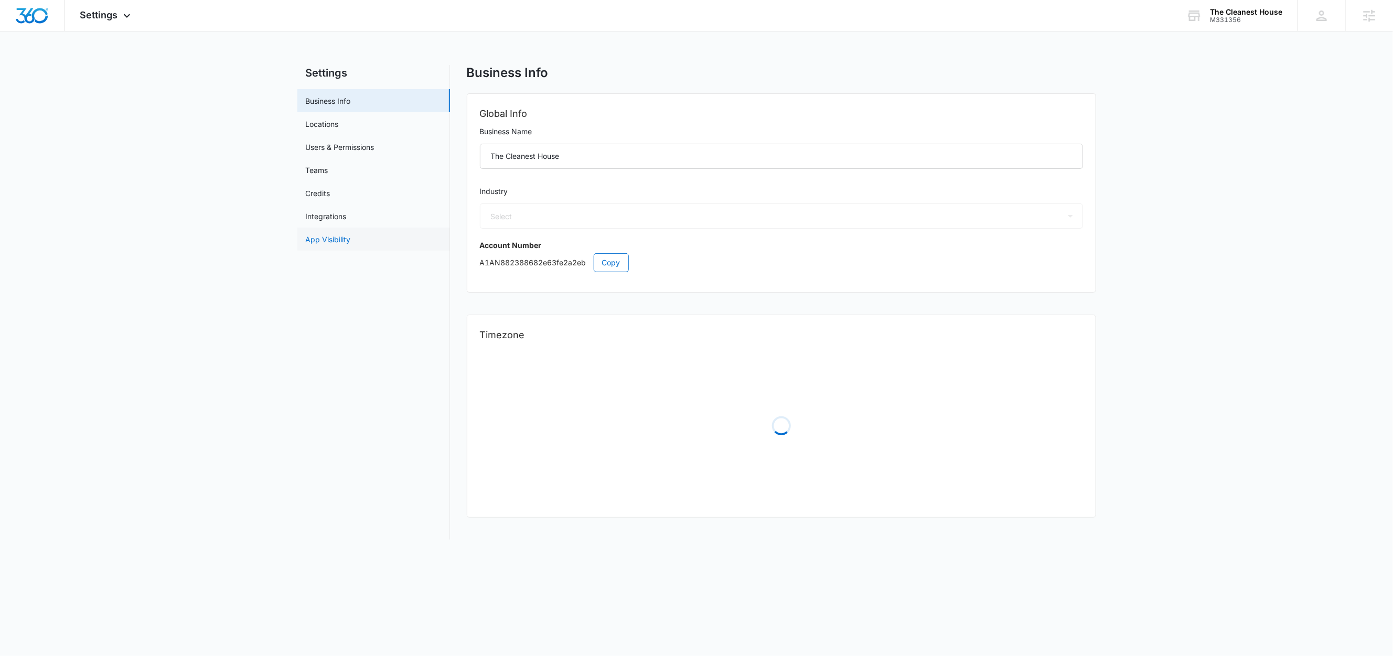
select select "38"
select select "US"
select select "America/[GEOGRAPHIC_DATA]"
click at [601, 263] on button "Copy" at bounding box center [611, 262] width 35 height 19
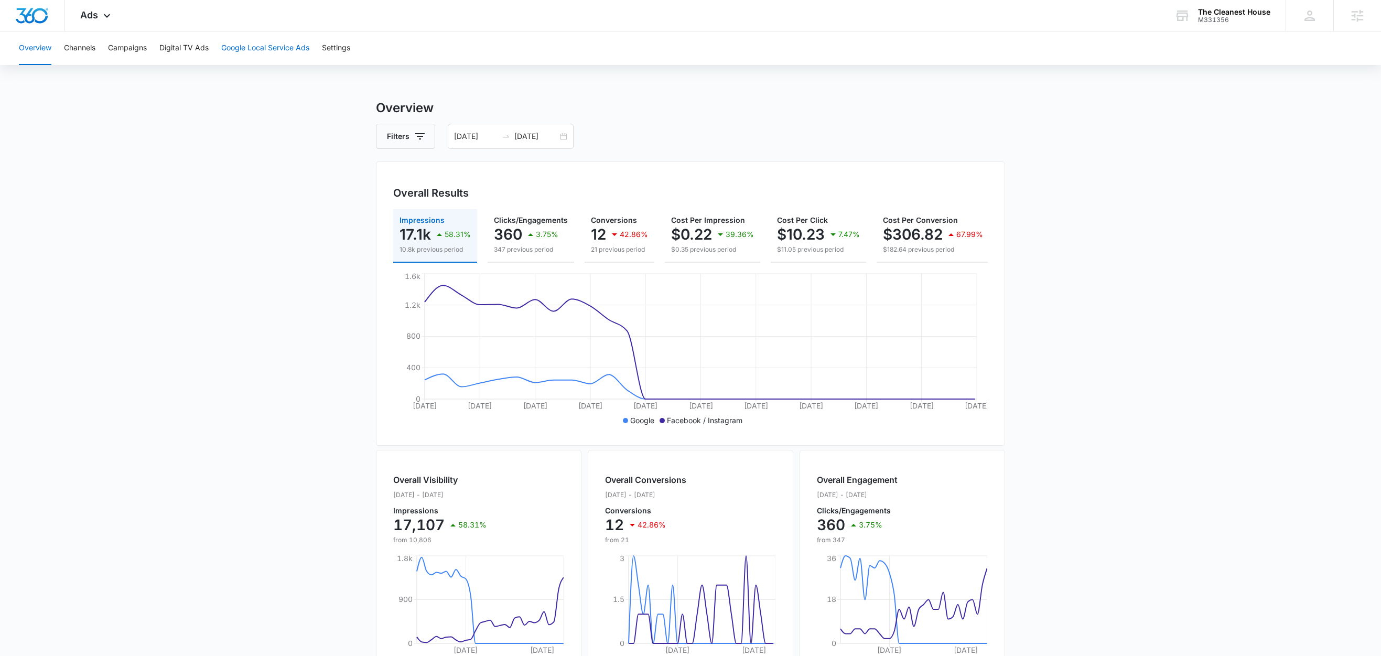
click at [267, 51] on button "Google Local Service Ads" at bounding box center [265, 48] width 88 height 34
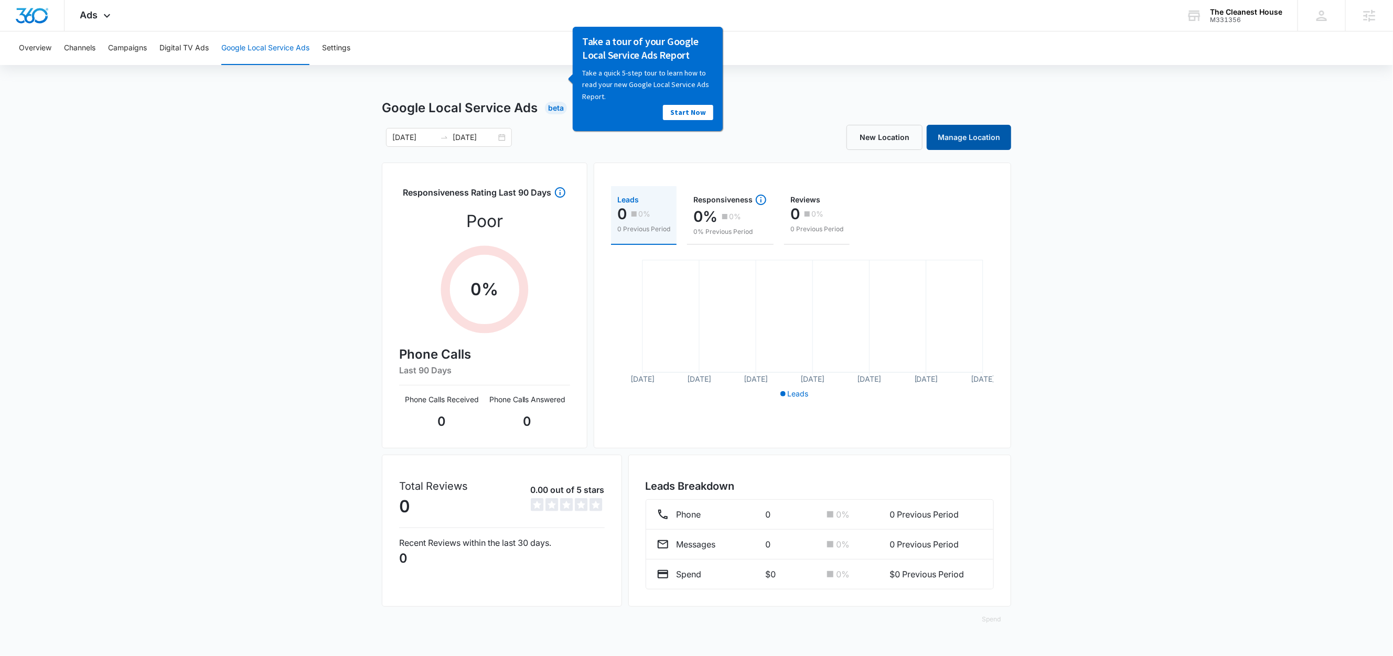
click at [1005, 141] on link "Manage Location" at bounding box center [969, 137] width 84 height 25
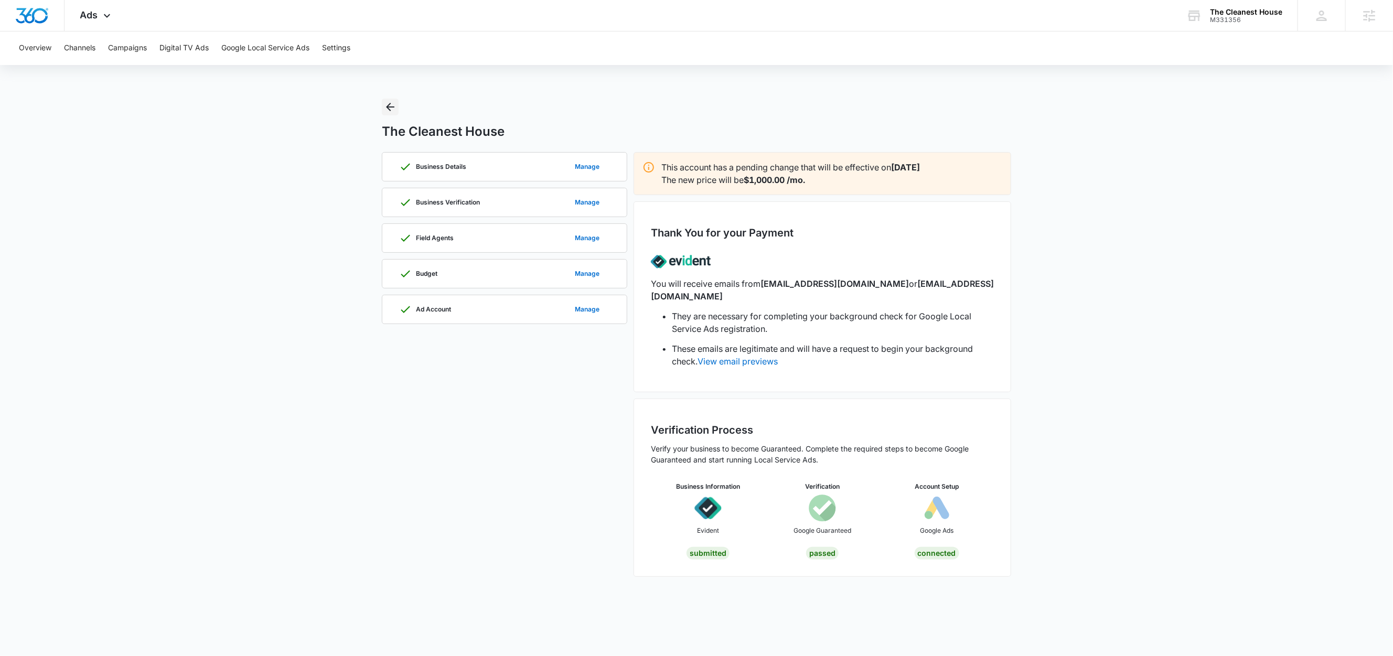
click at [395, 108] on icon "Back" at bounding box center [390, 107] width 13 height 13
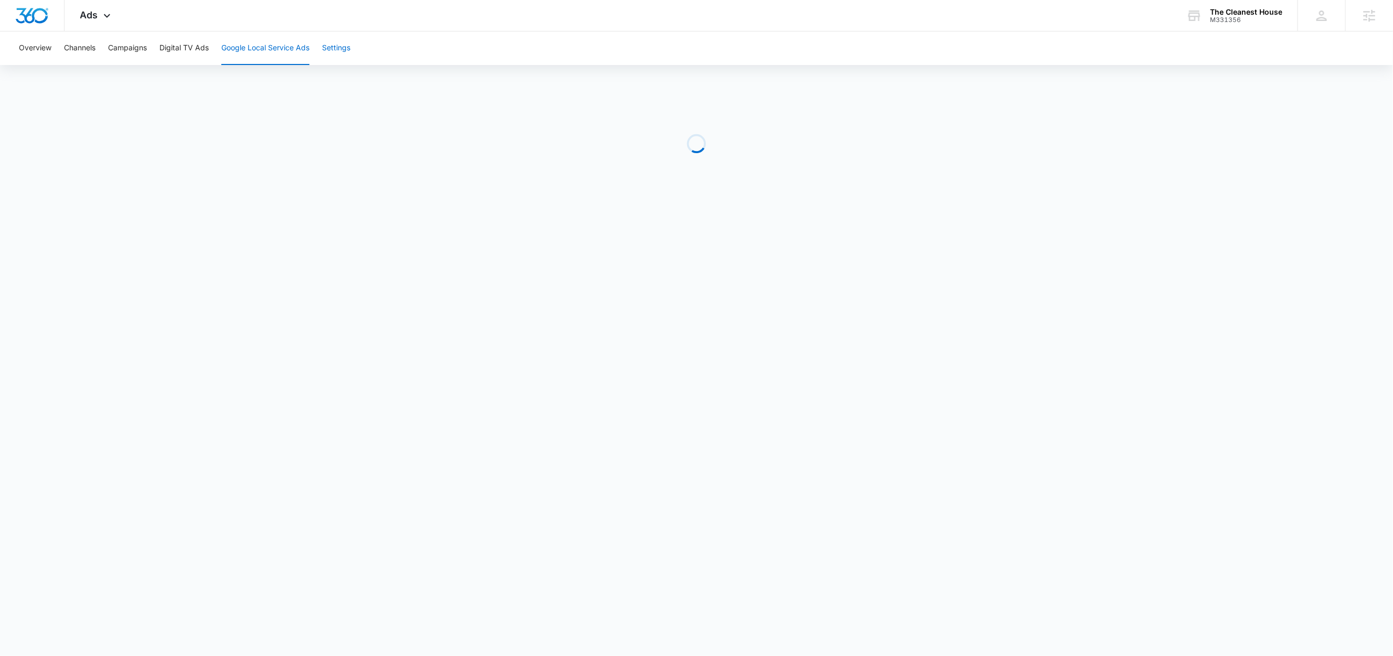
click at [340, 46] on button "Settings" at bounding box center [336, 48] width 28 height 34
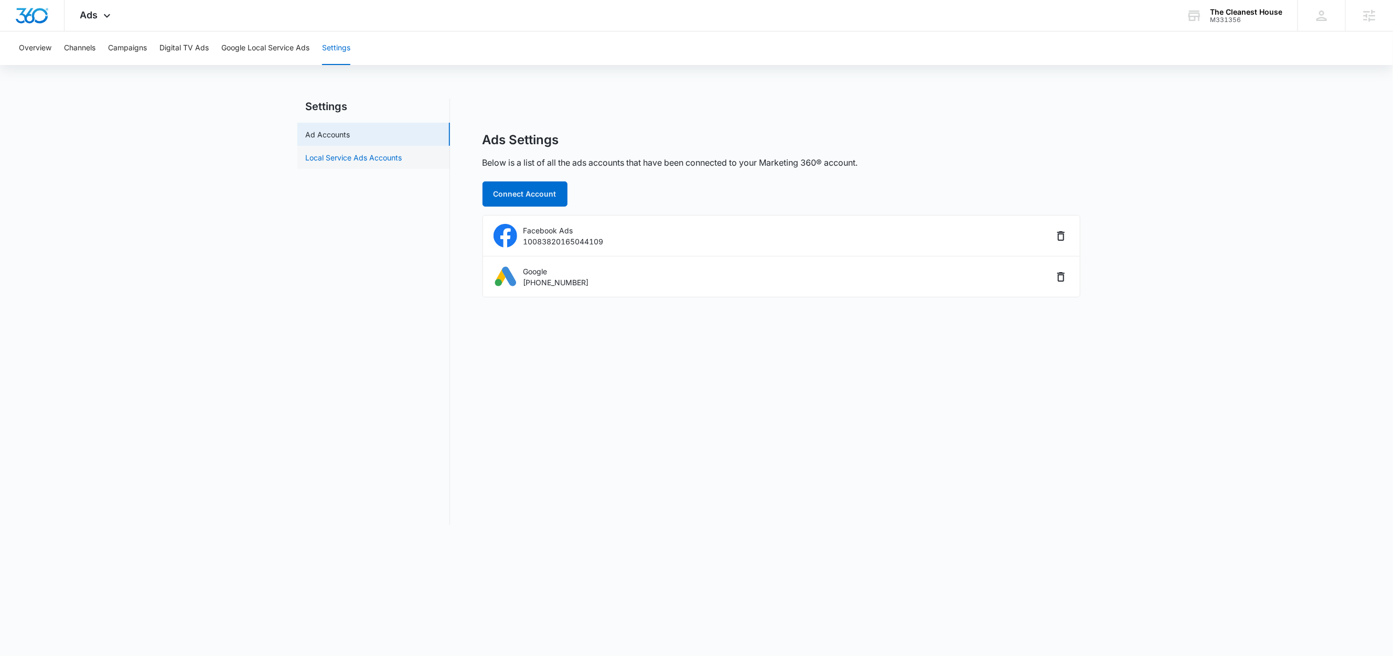
click at [361, 155] on link "Local Service Ads Accounts" at bounding box center [354, 157] width 96 height 11
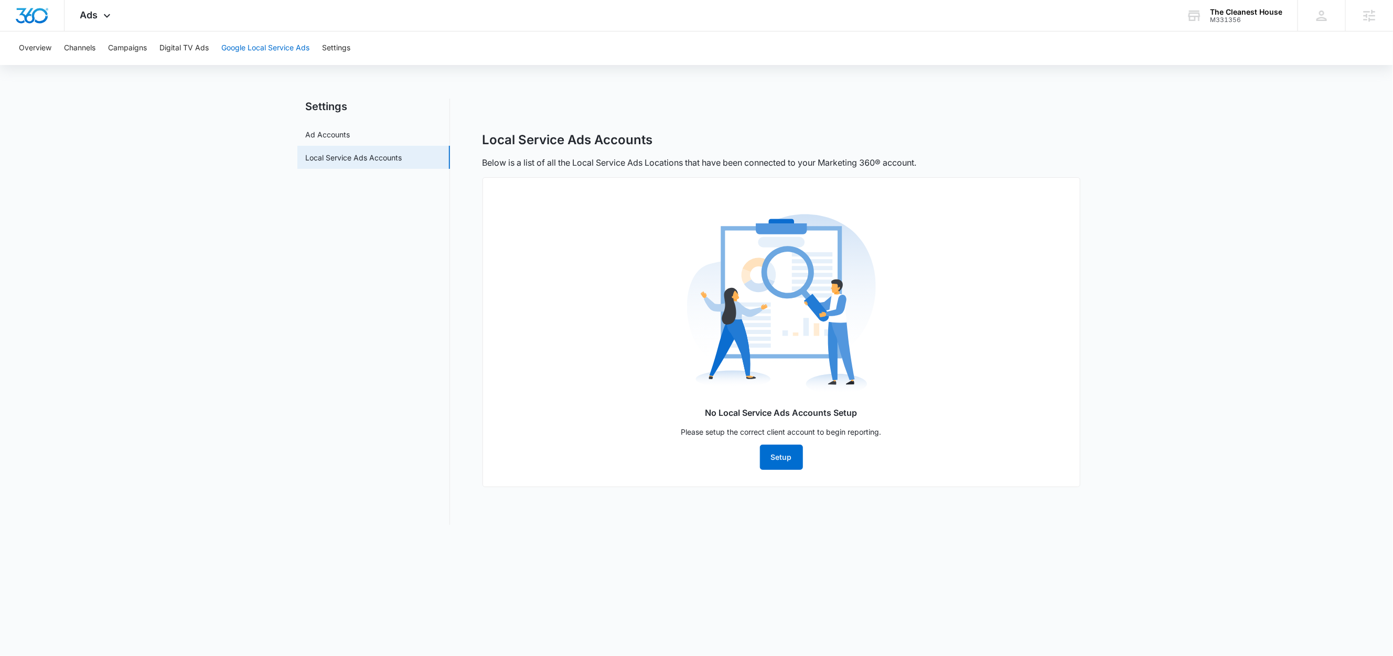
click at [282, 47] on button "Google Local Service Ads" at bounding box center [265, 48] width 88 height 34
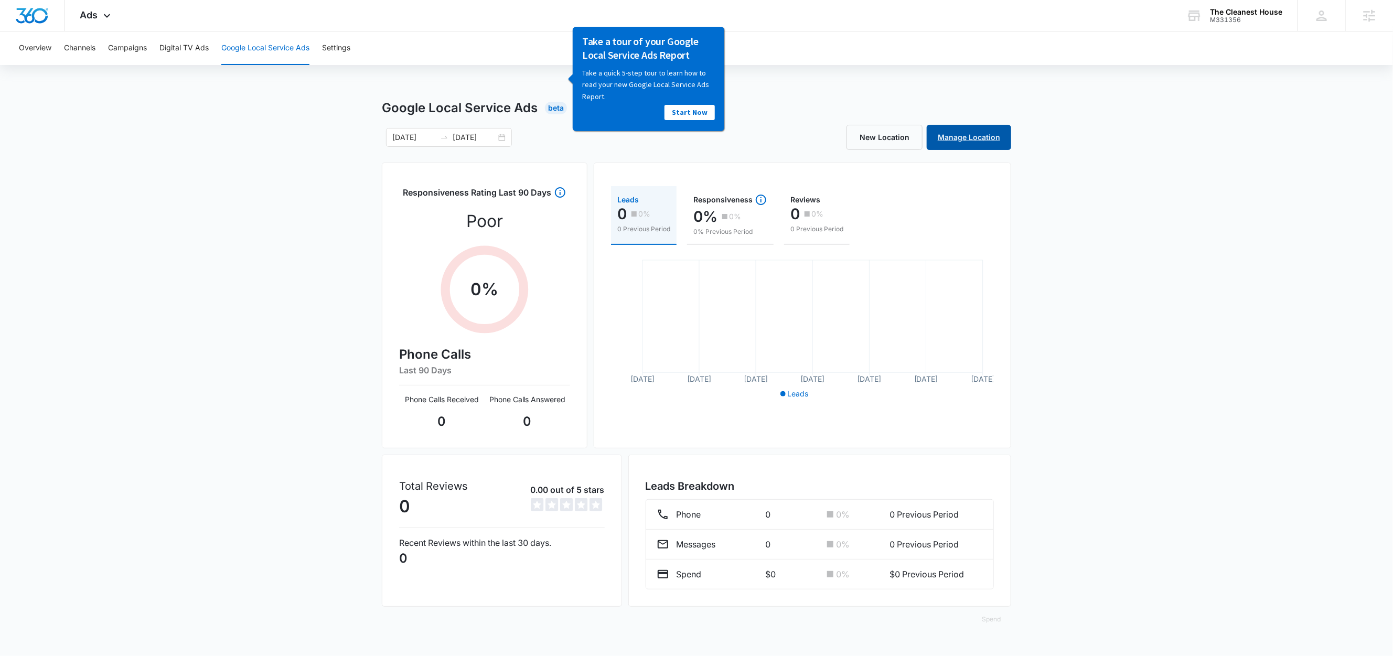
click at [991, 141] on link "Manage Location" at bounding box center [969, 137] width 84 height 25
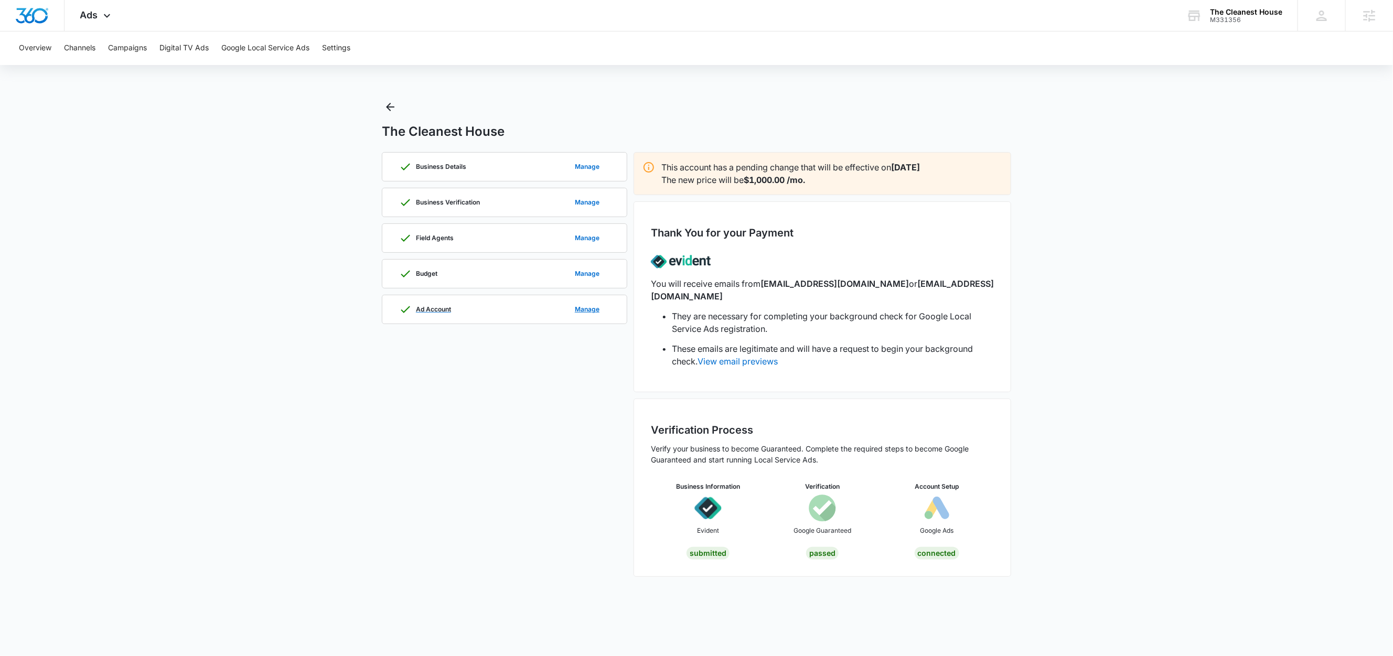
click at [506, 309] on div "Ad Account Manage" at bounding box center [504, 309] width 211 height 28
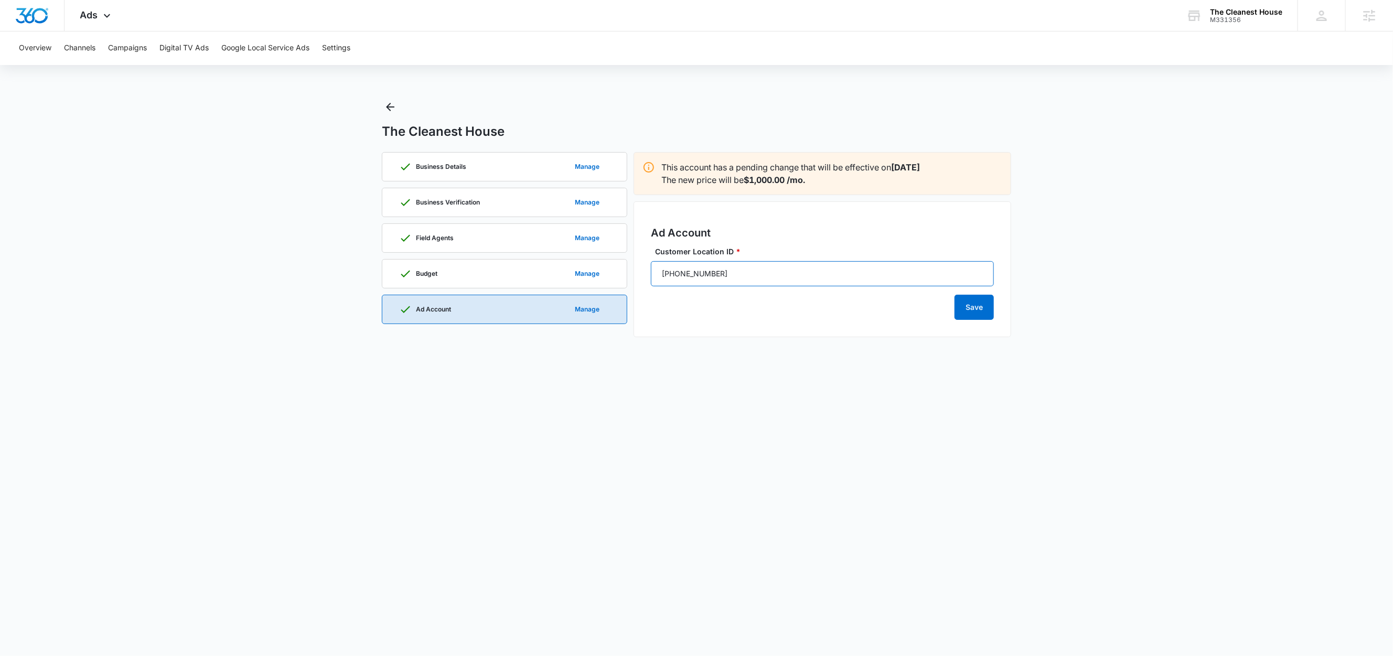
click at [716, 273] on input "337-233-3694" at bounding box center [822, 273] width 343 height 25
click at [1213, 162] on main "The Cleanest House Business Details Manage Business Verification Manage Field A…" at bounding box center [696, 224] width 1393 height 251
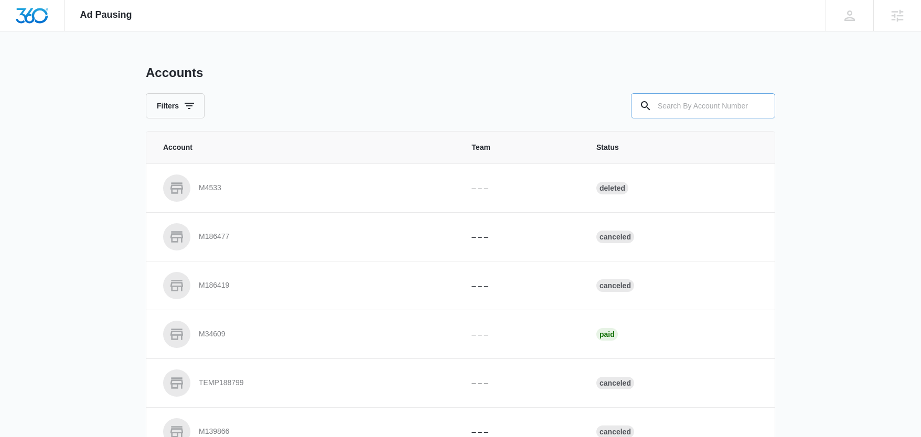
click at [725, 105] on input "text" at bounding box center [703, 105] width 144 height 25
paste input "M331356"
type input "M331356"
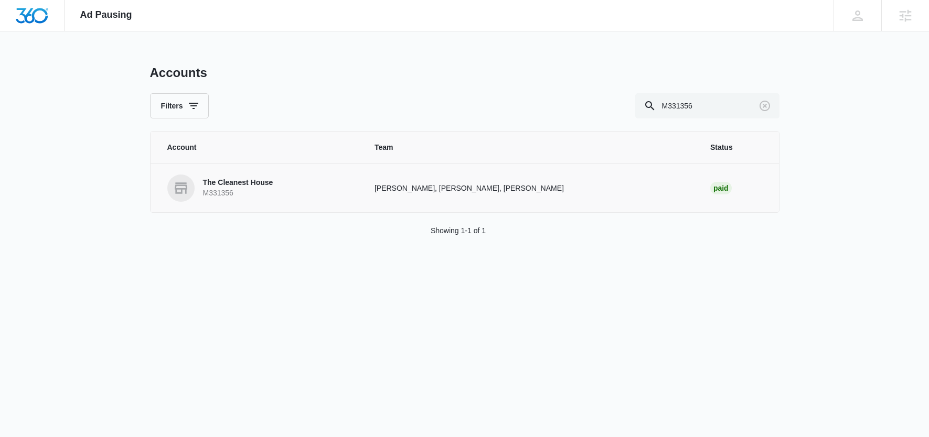
click at [263, 182] on p "The Cleanest House" at bounding box center [238, 183] width 70 height 10
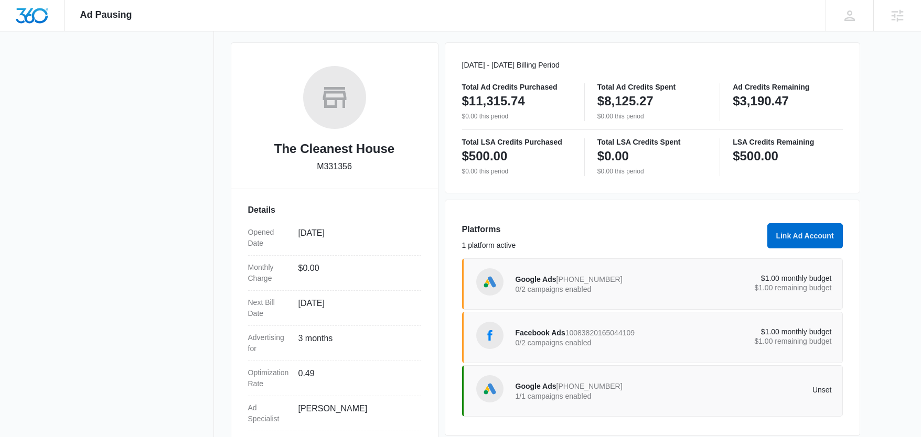
scroll to position [194, 0]
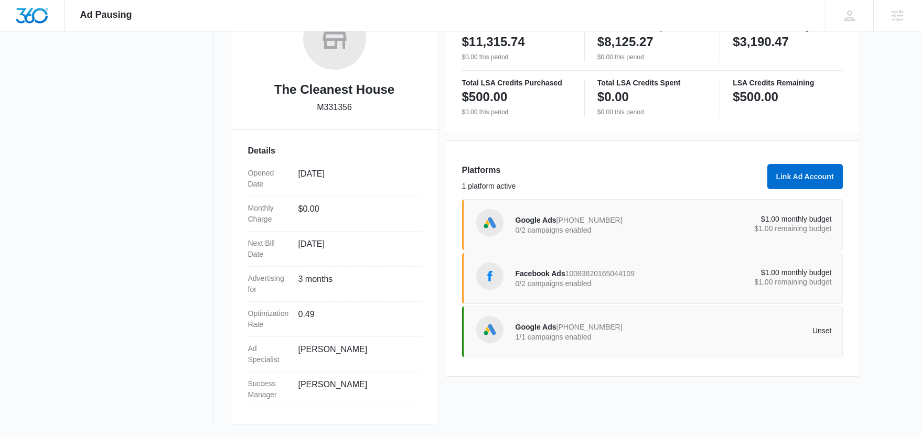
click at [425, 307] on div "The Cleanest House M331356 Details Opened Date May 21, 2025 Monthly Charge $0.0…" at bounding box center [335, 204] width 208 height 442
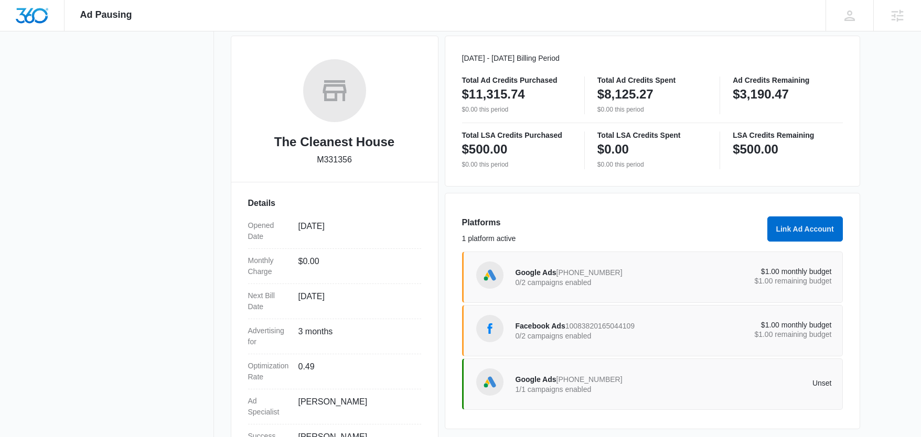
scroll to position [144, 0]
